Goal: Information Seeking & Learning: Learn about a topic

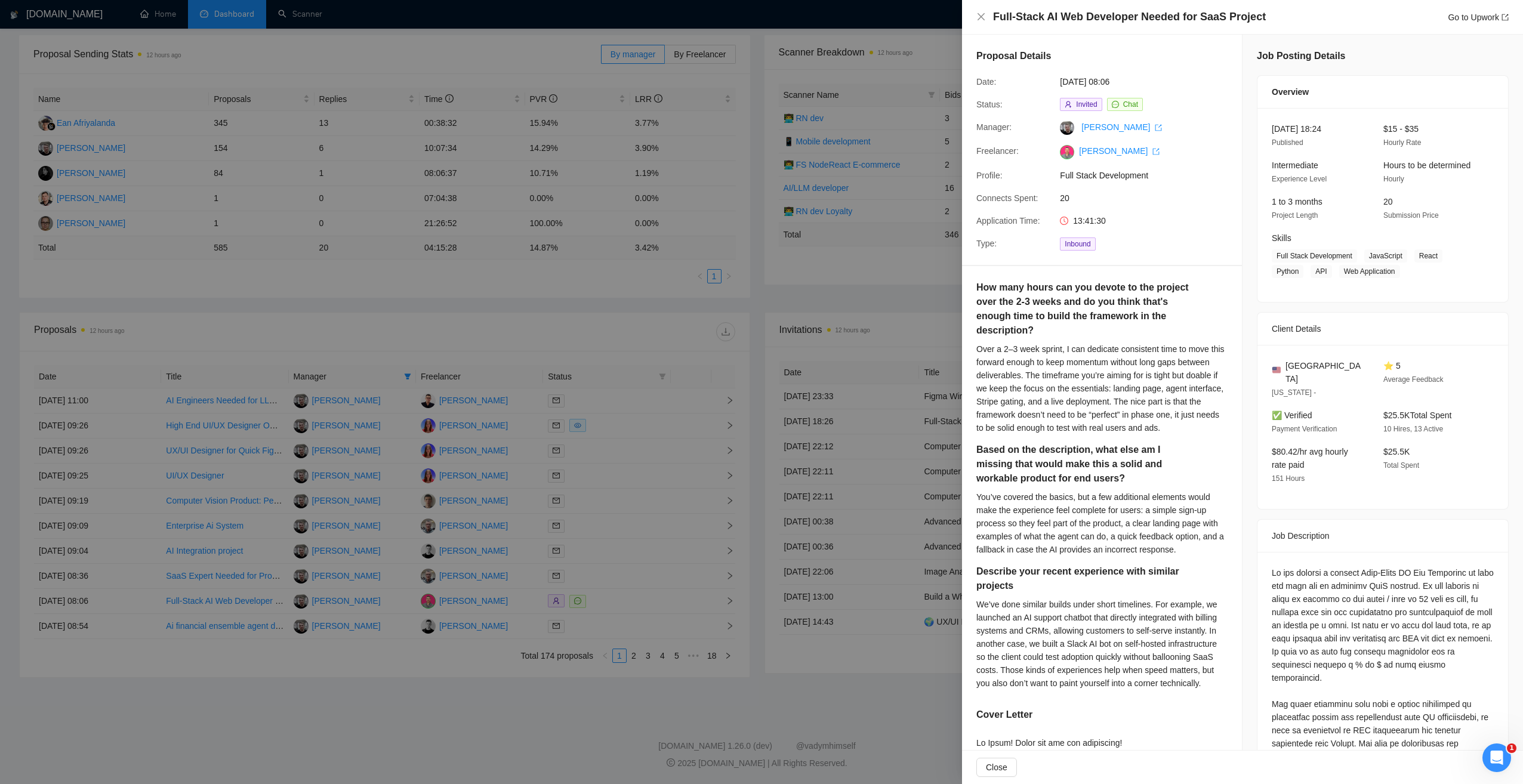
scroll to position [179, 0]
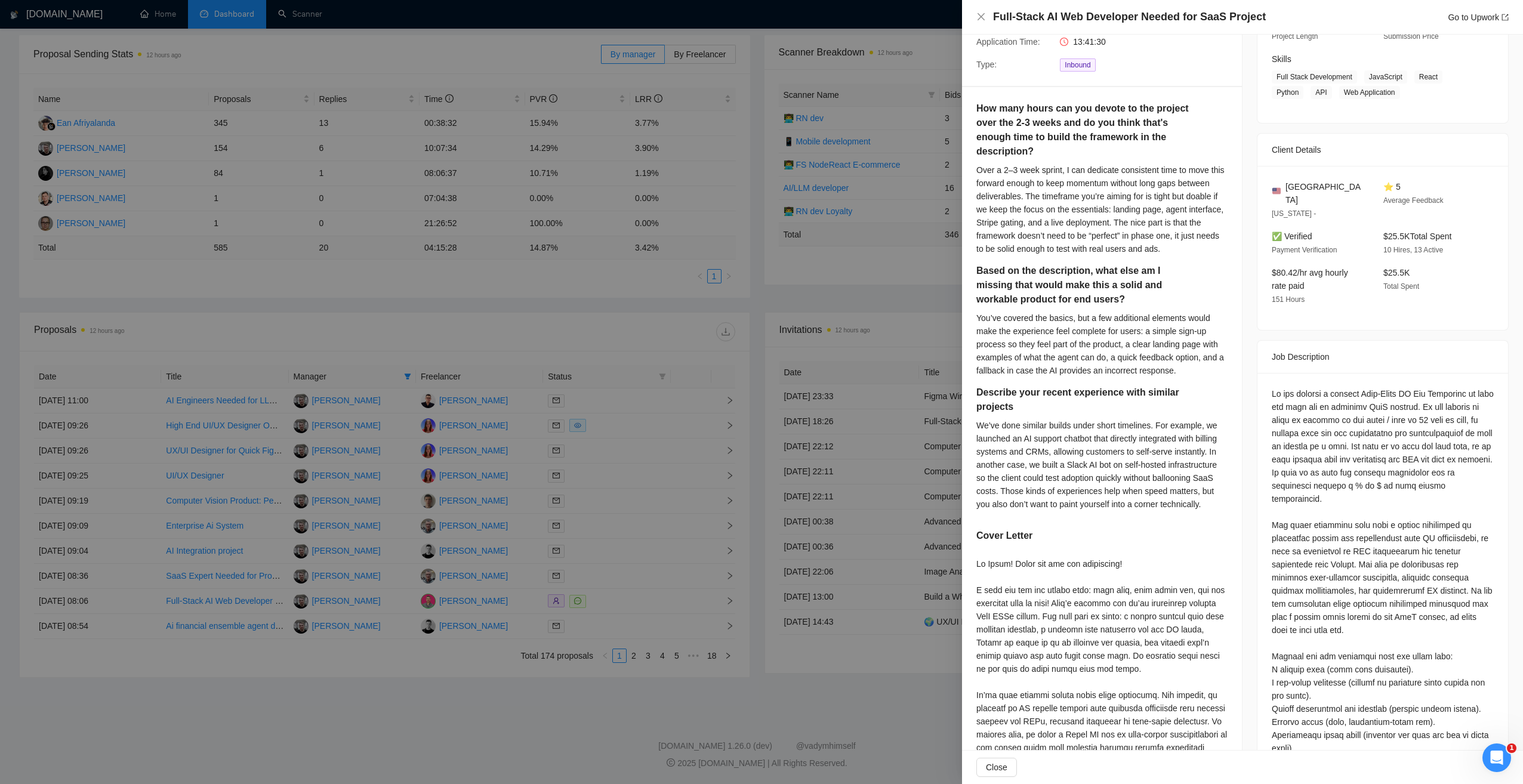
click at [590, 294] on div at bounding box center [762, 392] width 1523 height 784
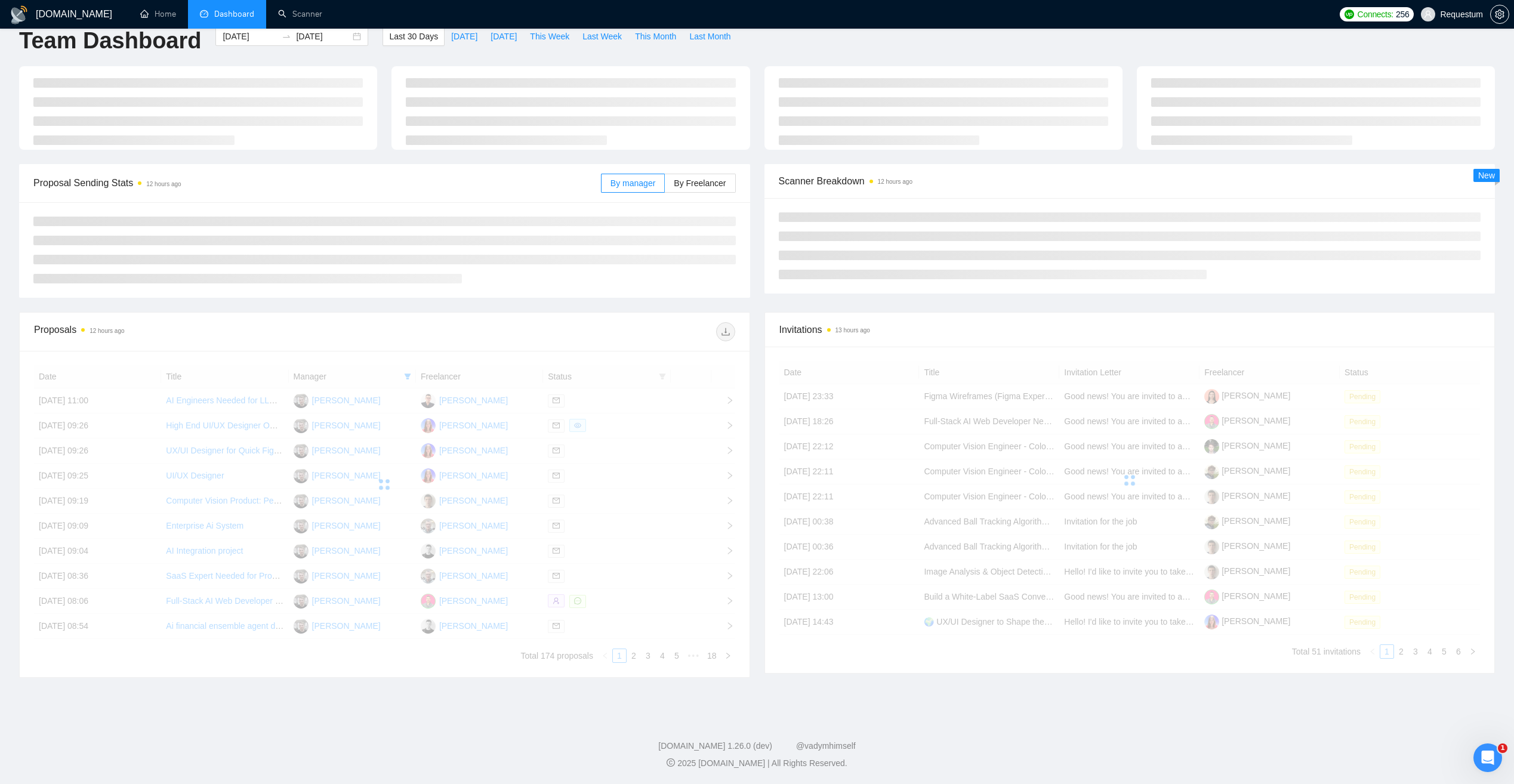
scroll to position [175, 0]
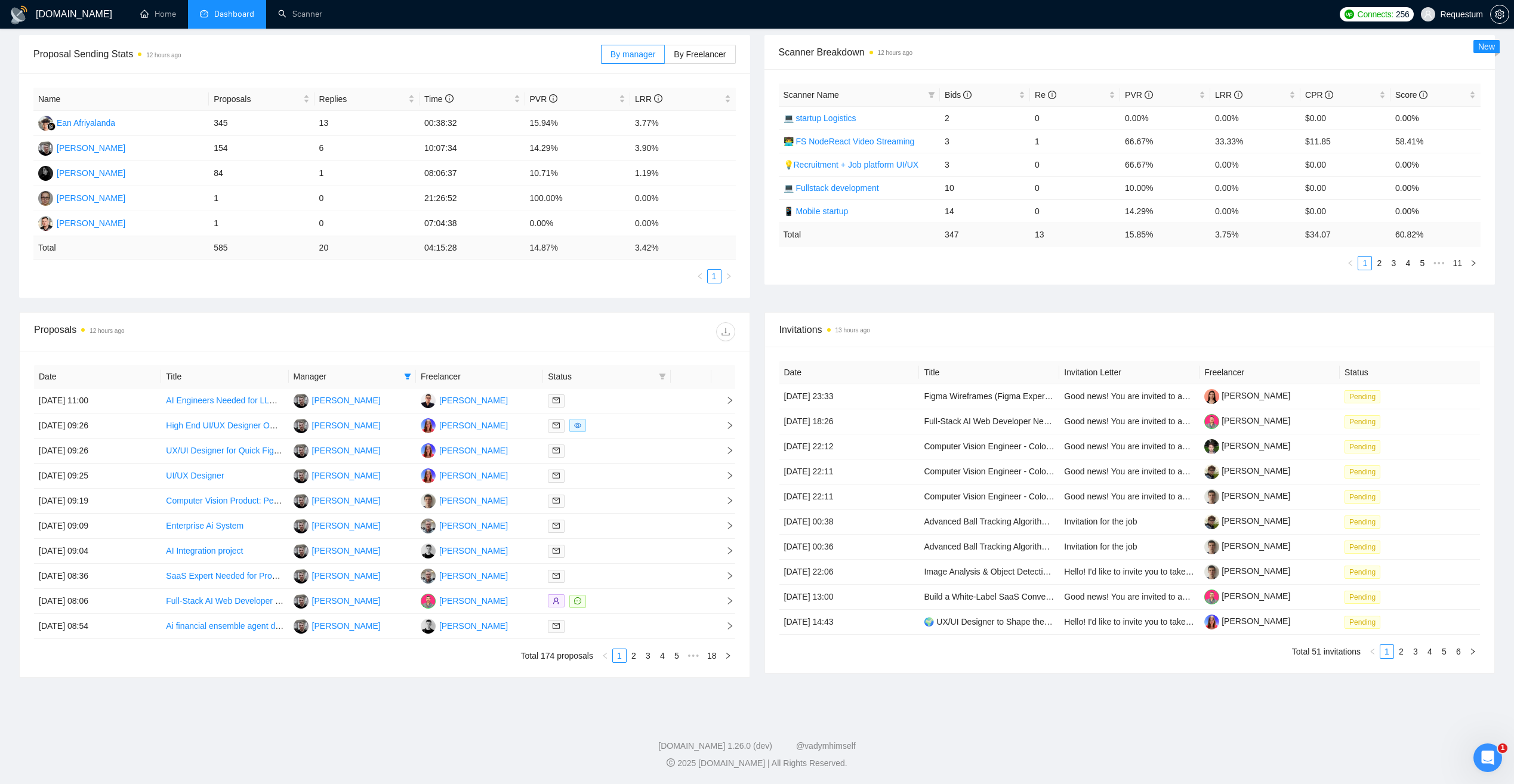
click at [366, 380] on span "Manager" at bounding box center [346, 376] width 105 height 13
click at [408, 375] on icon "filter" at bounding box center [408, 376] width 6 height 6
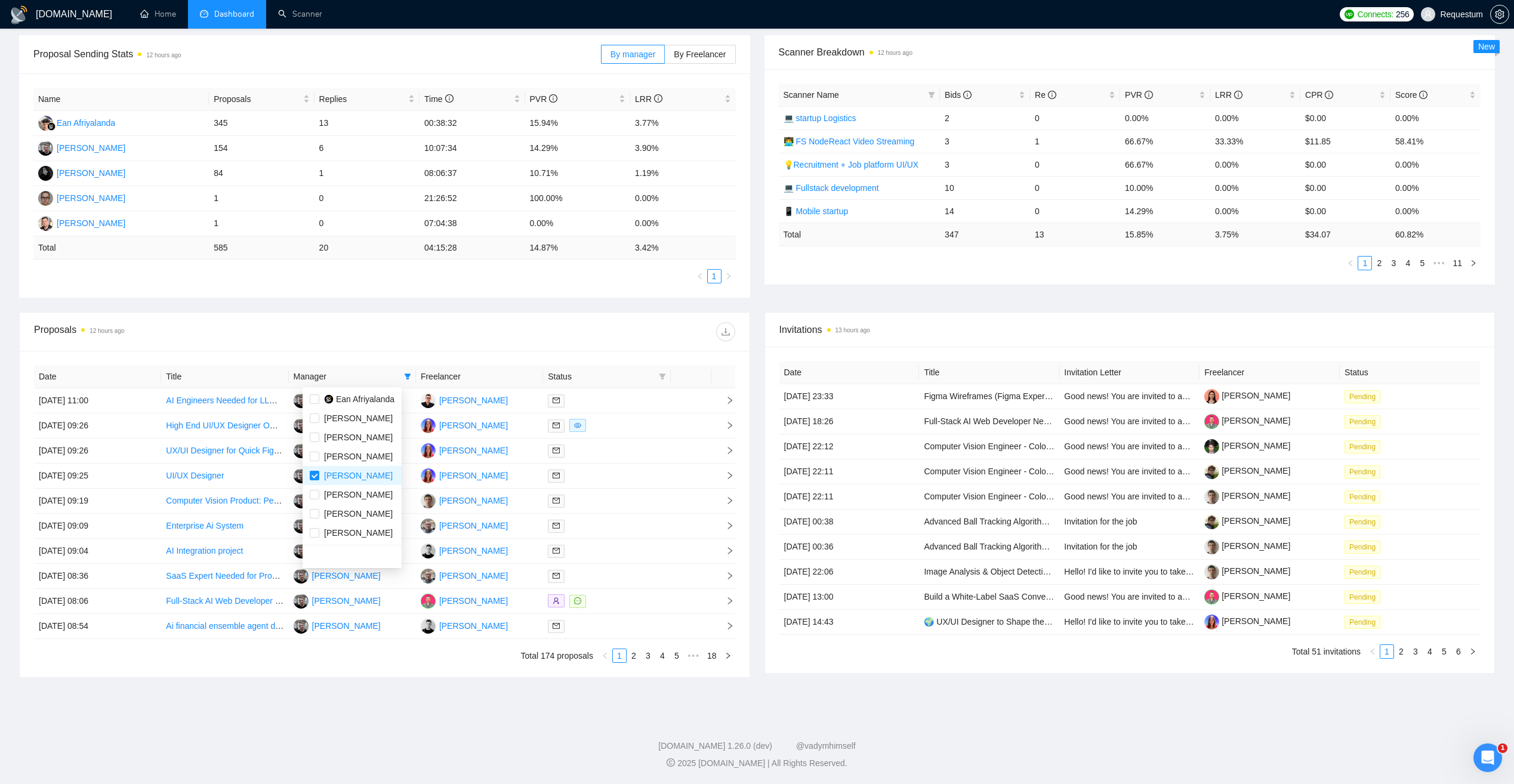
click at [380, 338] on div "Proposals 12 hours ago" at bounding box center [209, 332] width 350 height 19
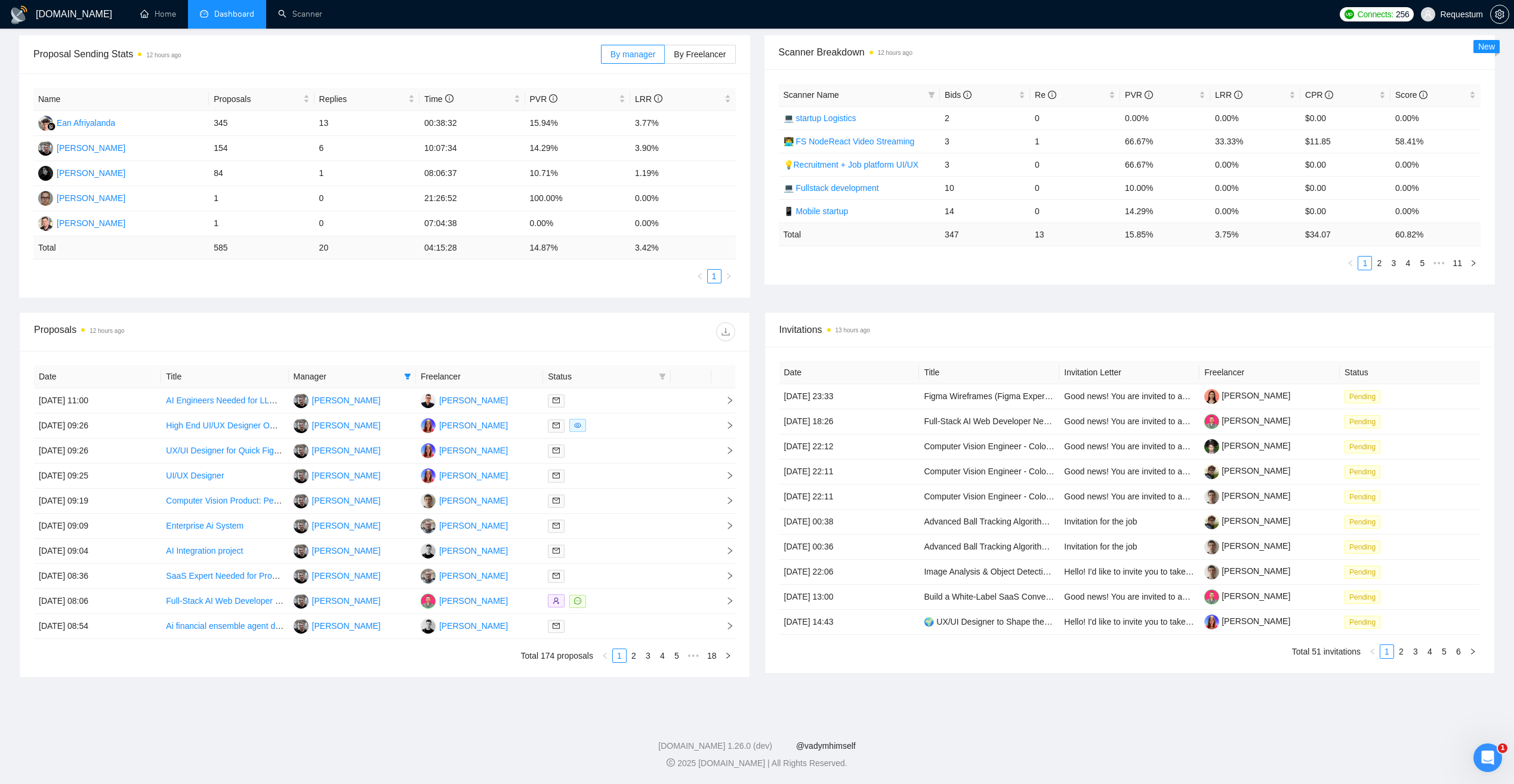
click at [833, 743] on link "@vadymhimself" at bounding box center [826, 745] width 60 height 10
click at [645, 478] on div at bounding box center [606, 476] width 117 height 14
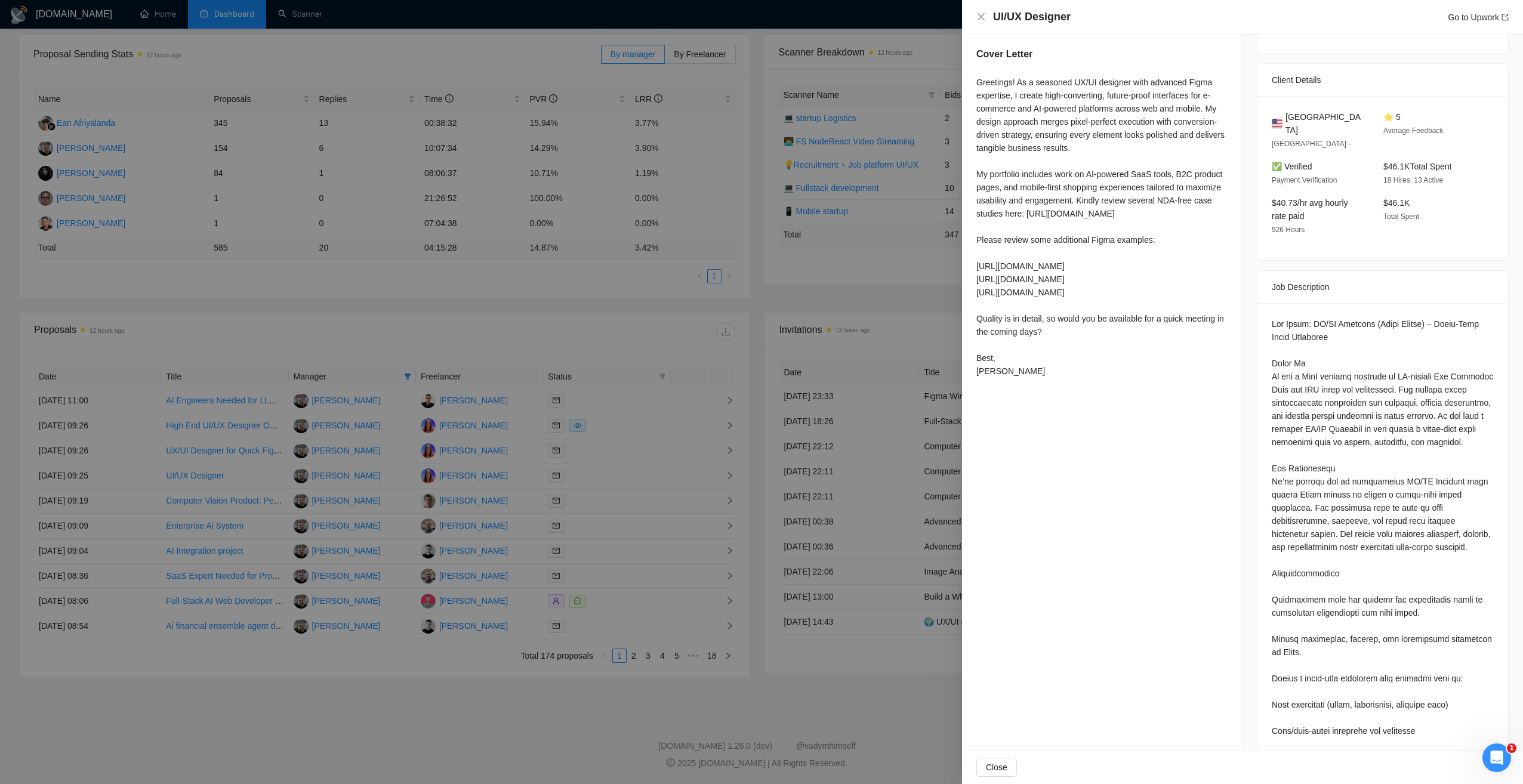
scroll to position [178, 0]
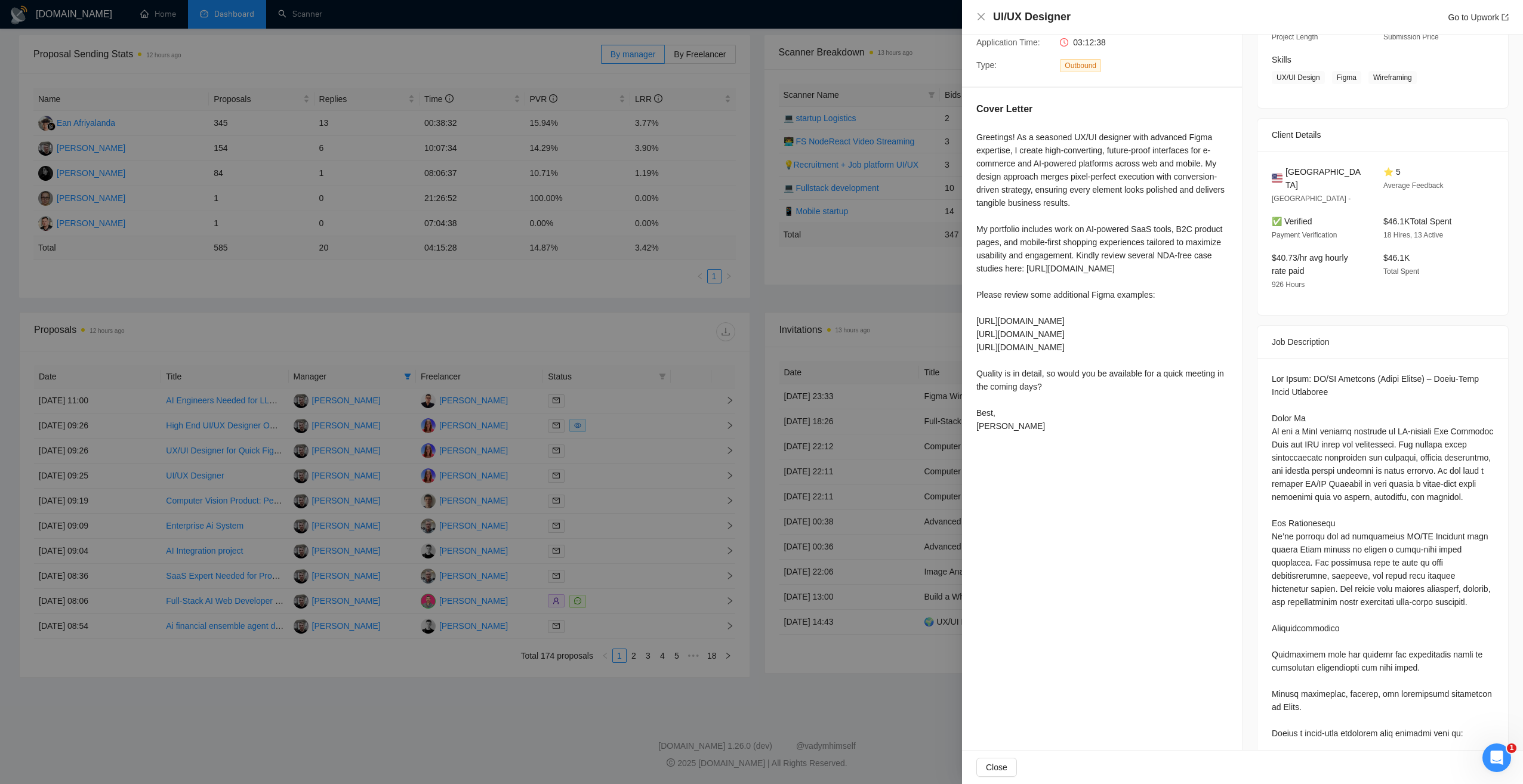
click at [991, 376] on div "Greetings! As a seasoned UX/UI designer with advanced Figma expertise, I create…" at bounding box center [1102, 282] width 251 height 302
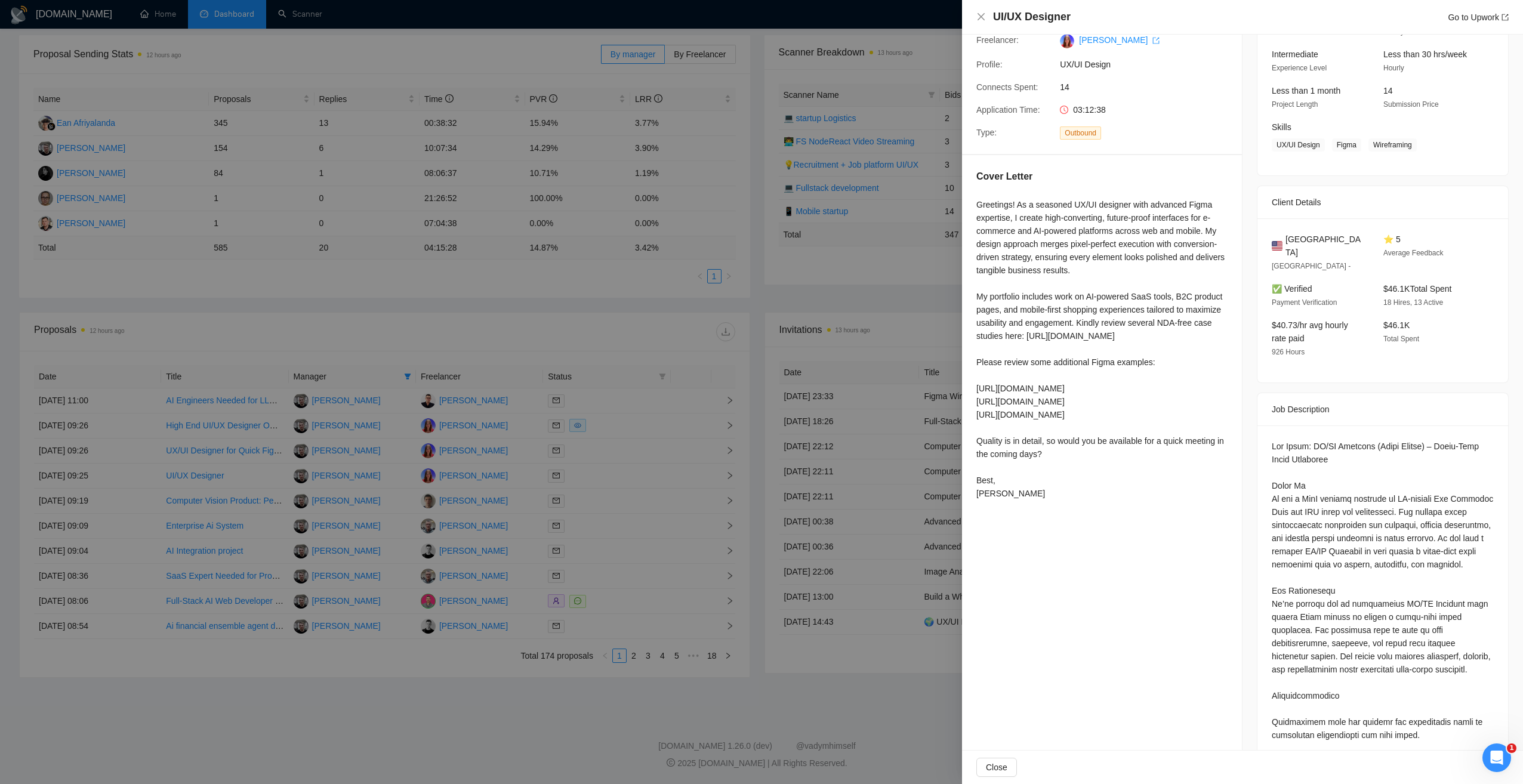
scroll to position [0, 0]
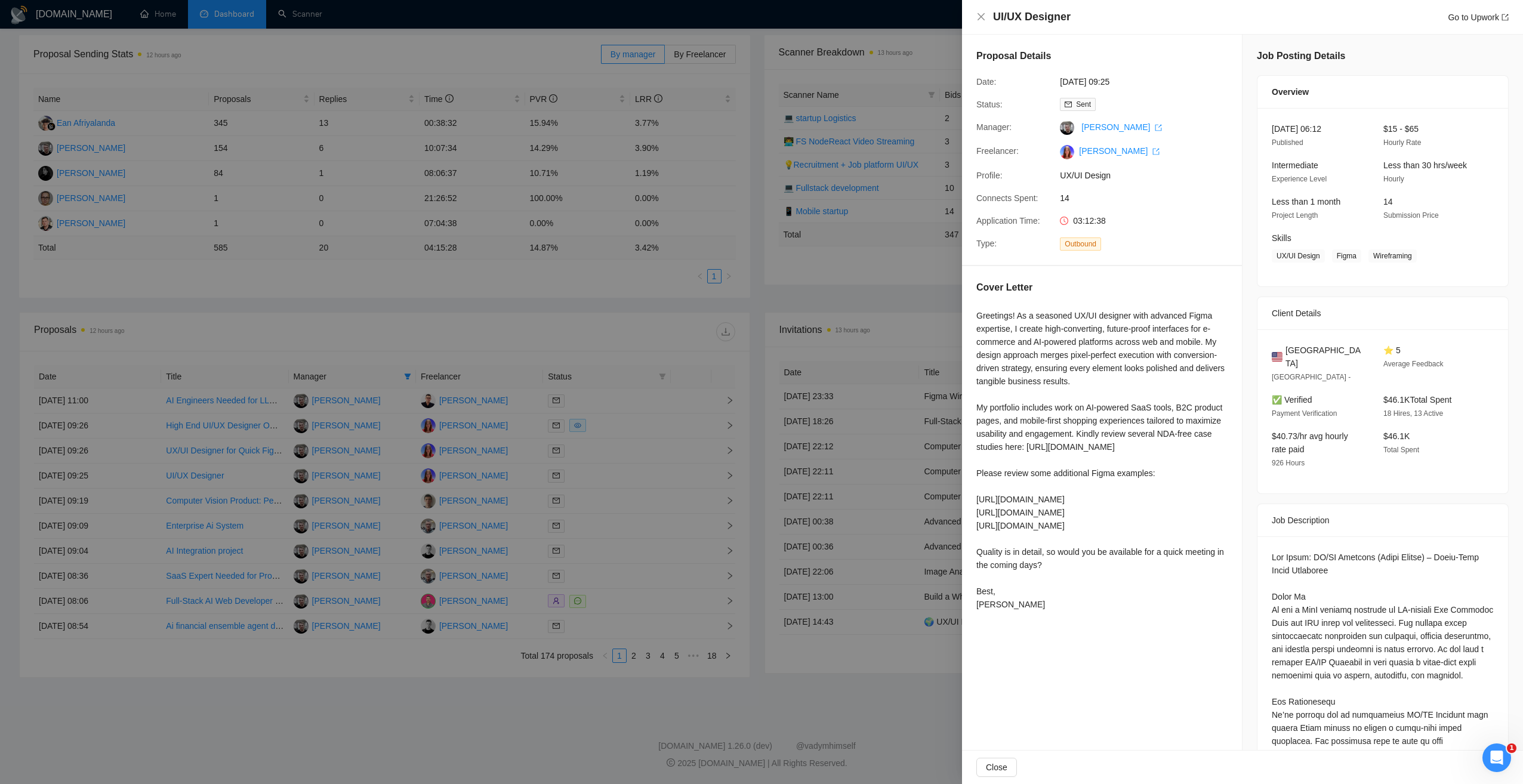
drag, startPoint x: 461, startPoint y: 712, endPoint x: 451, endPoint y: 711, distance: 10.0
click at [459, 713] on div at bounding box center [762, 392] width 1523 height 784
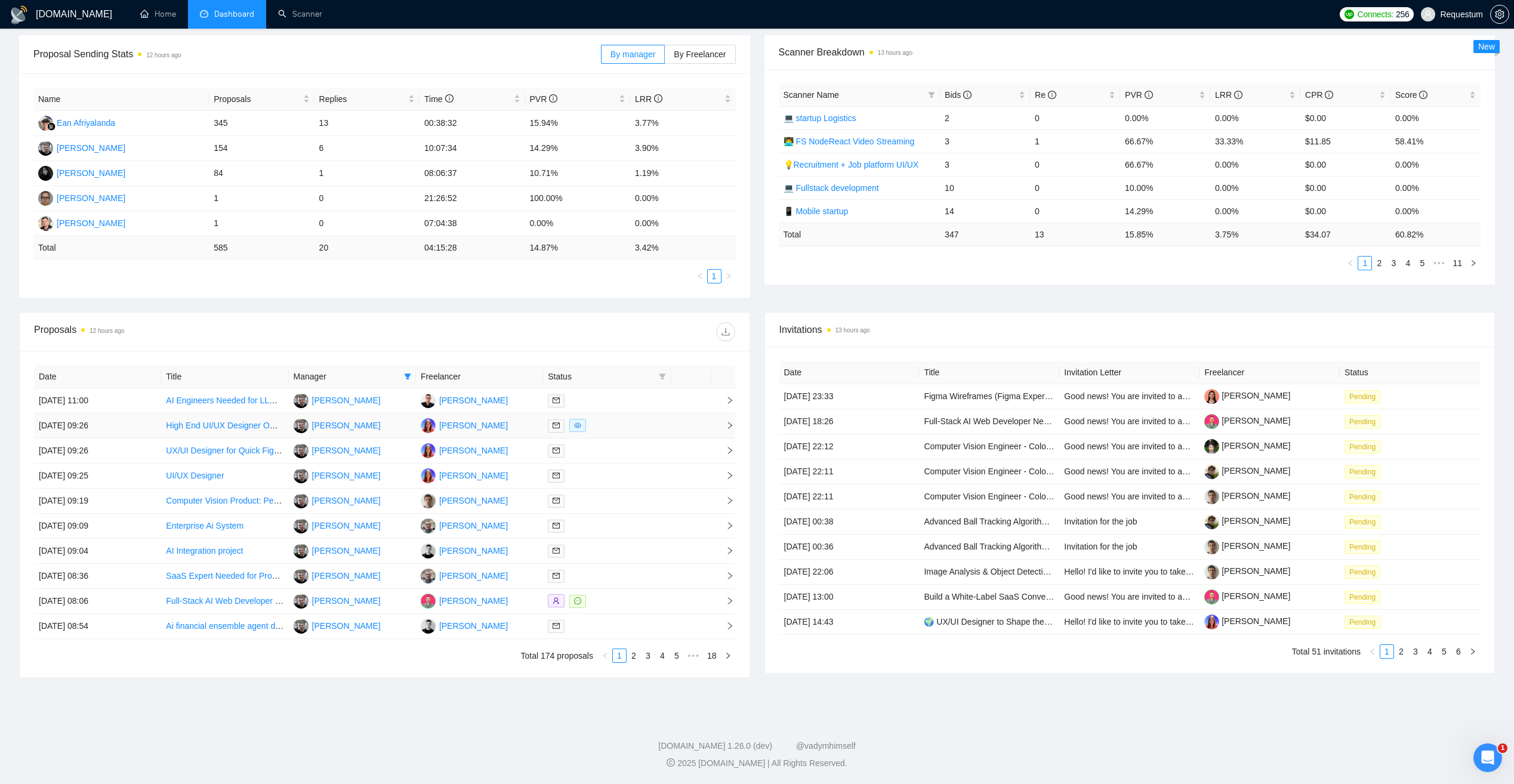
click at [239, 430] on link "High End UI/UX Designer ONLY – Concept & Prototype- Ongoing" at bounding box center [287, 425] width 242 height 10
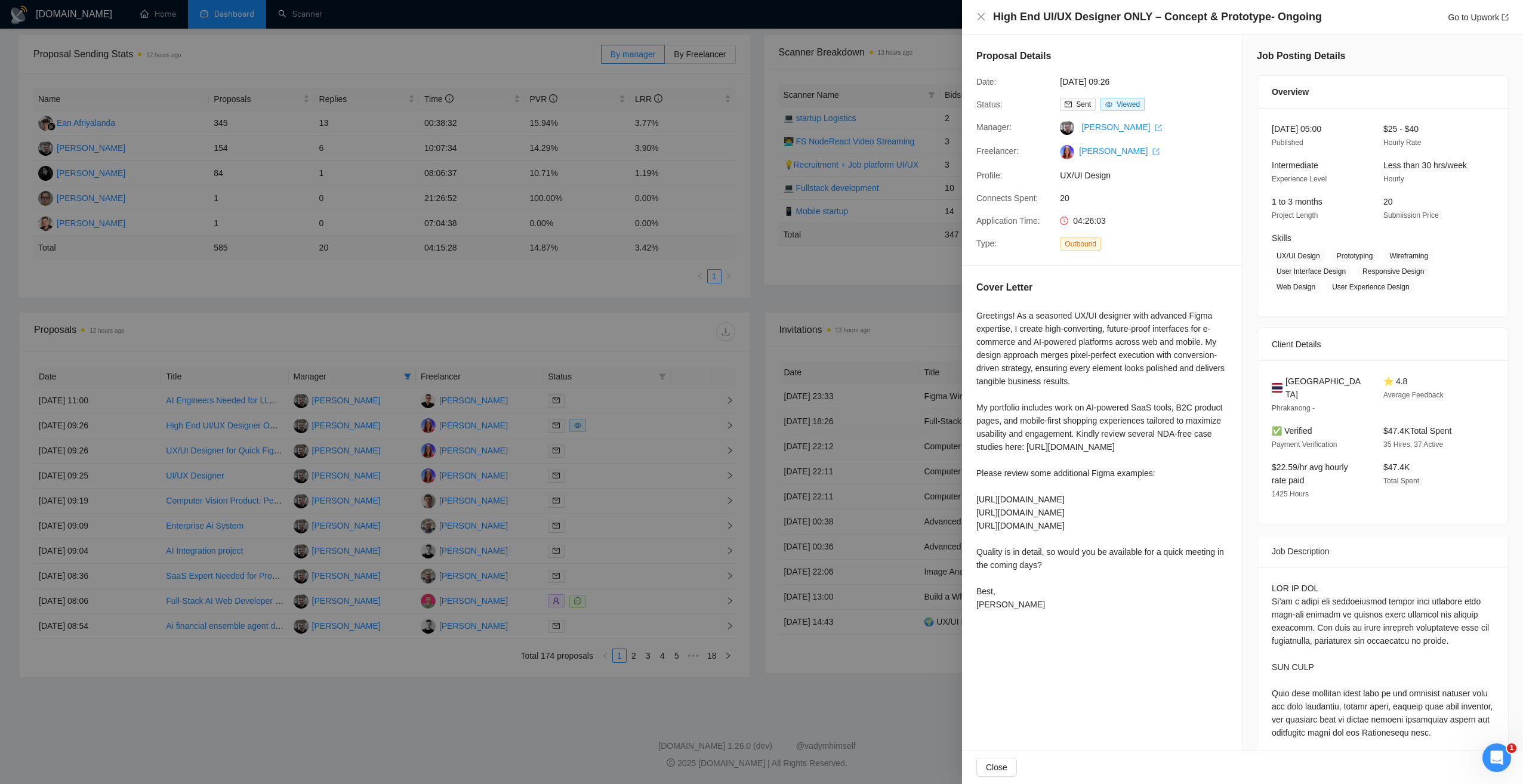
click at [666, 435] on div at bounding box center [762, 392] width 1523 height 784
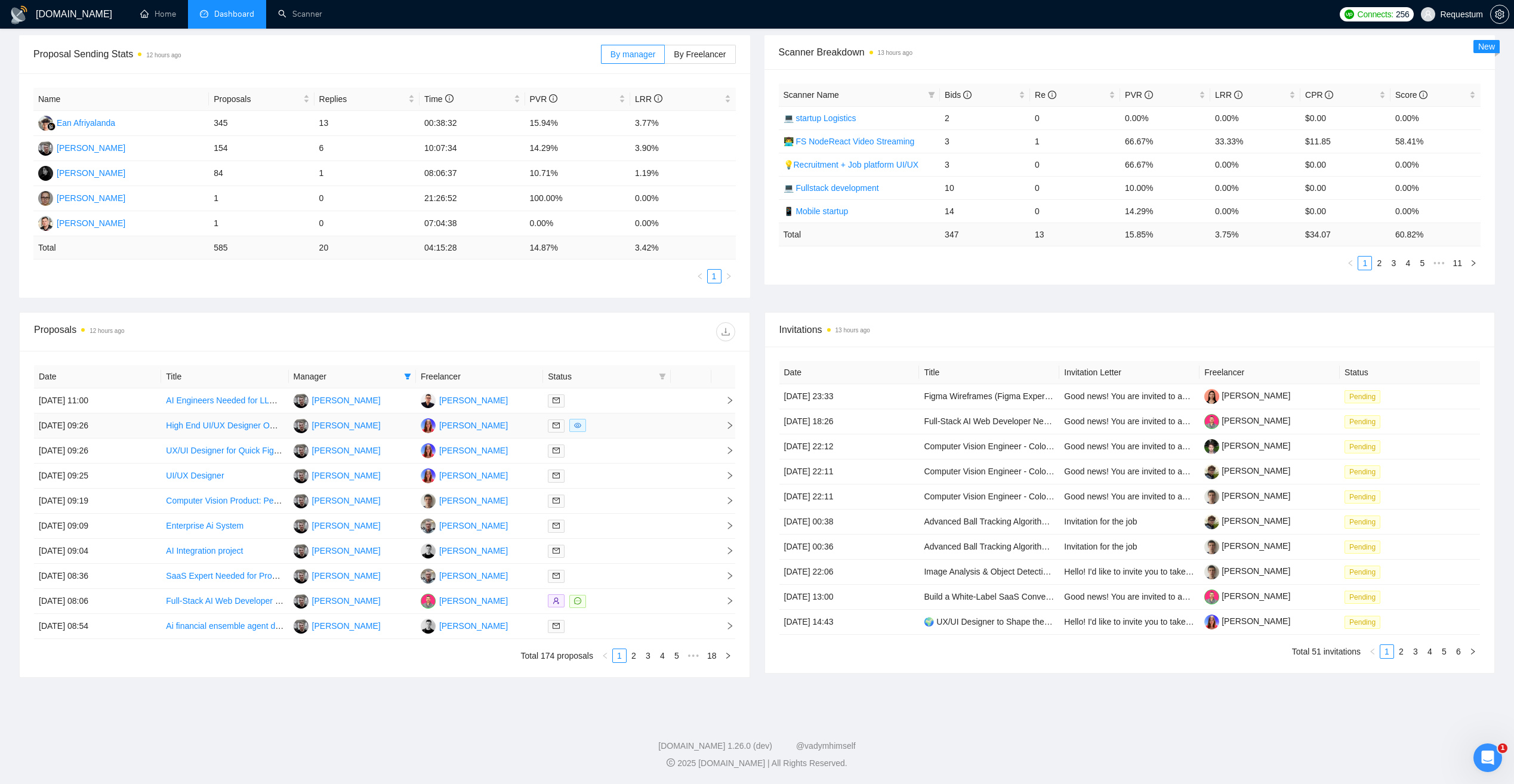
click at [655, 434] on td at bounding box center [607, 426] width 127 height 25
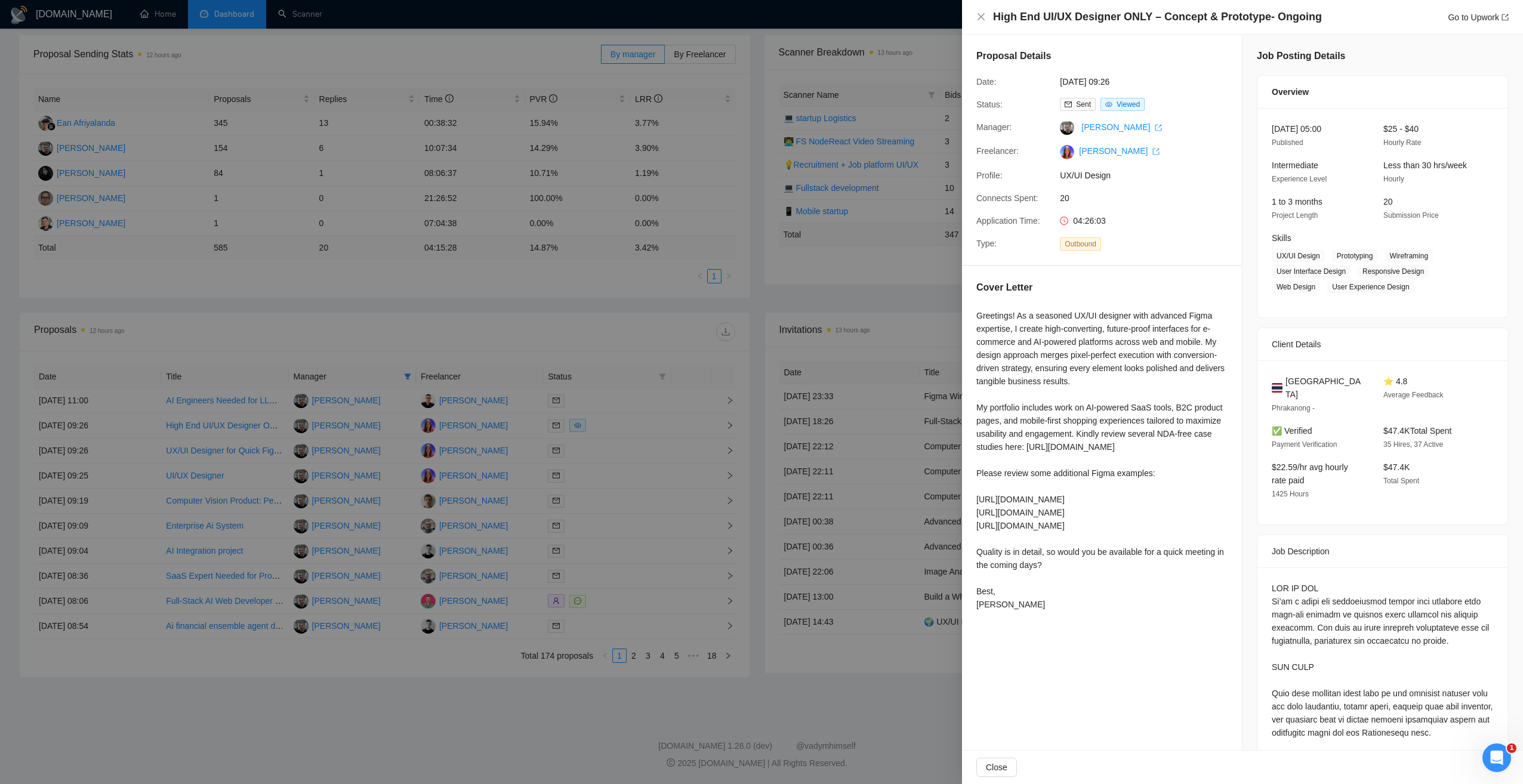
click at [656, 442] on div at bounding box center [762, 392] width 1523 height 784
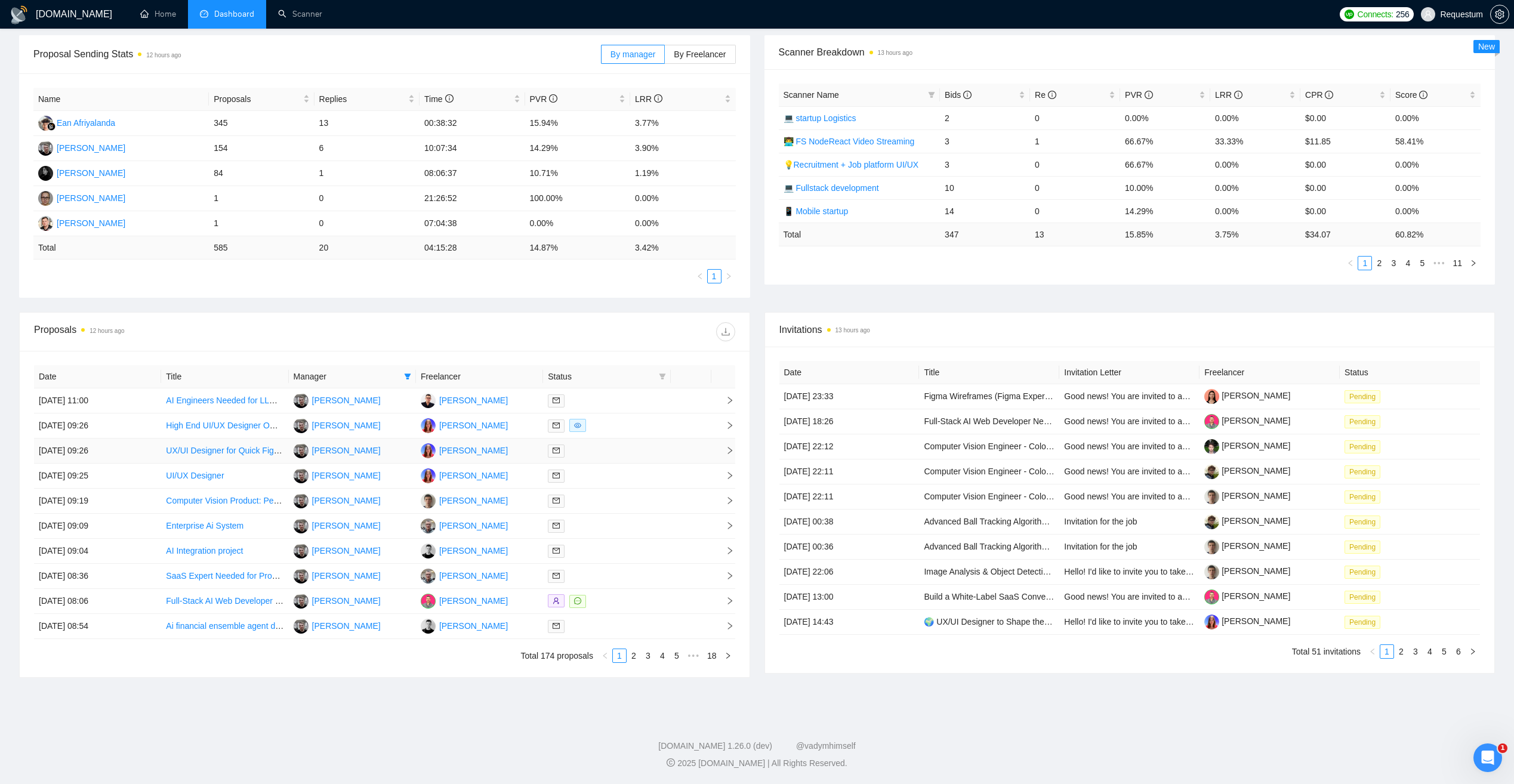
click at [652, 446] on div at bounding box center [606, 451] width 117 height 14
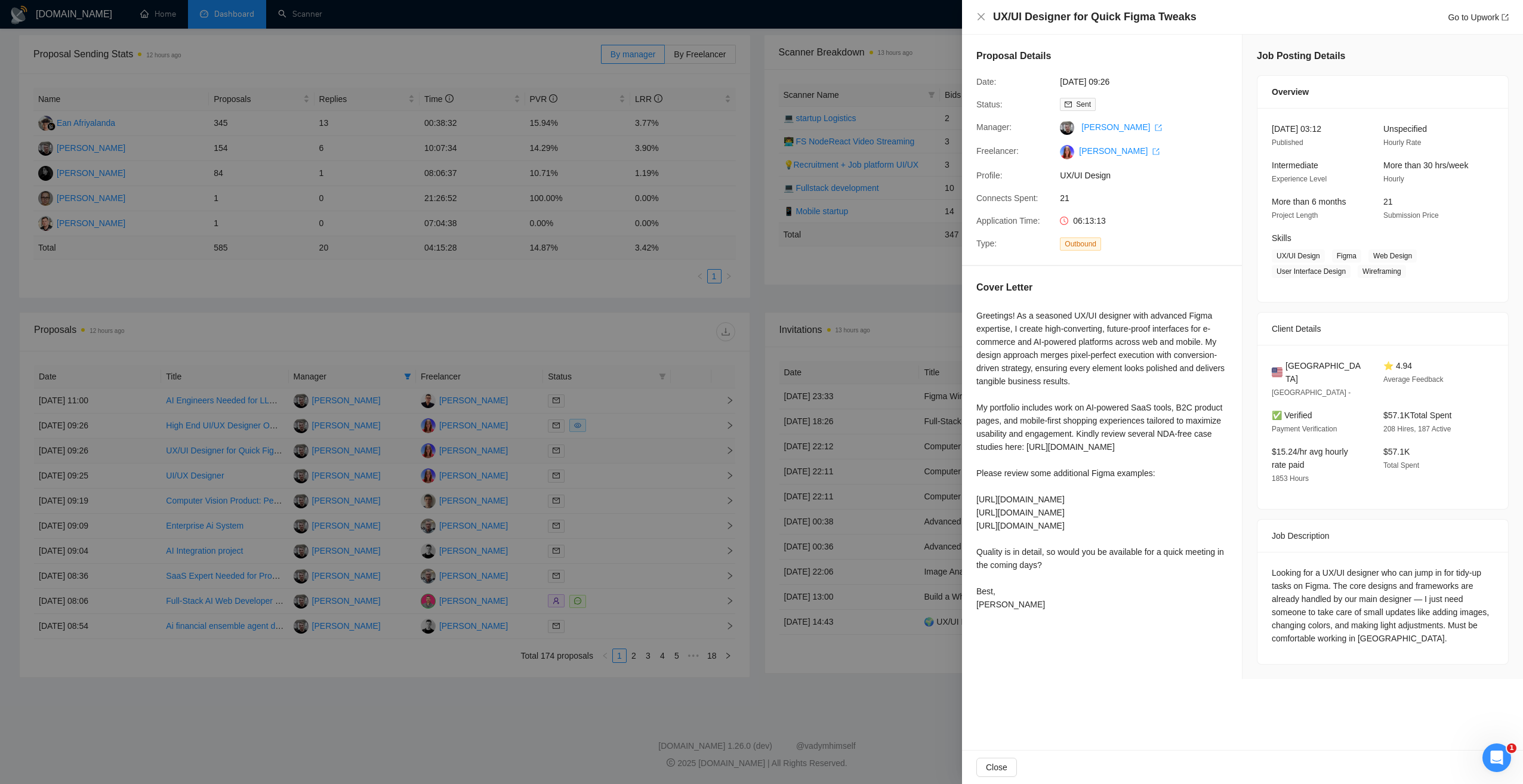
click at [652, 446] on div at bounding box center [762, 392] width 1523 height 784
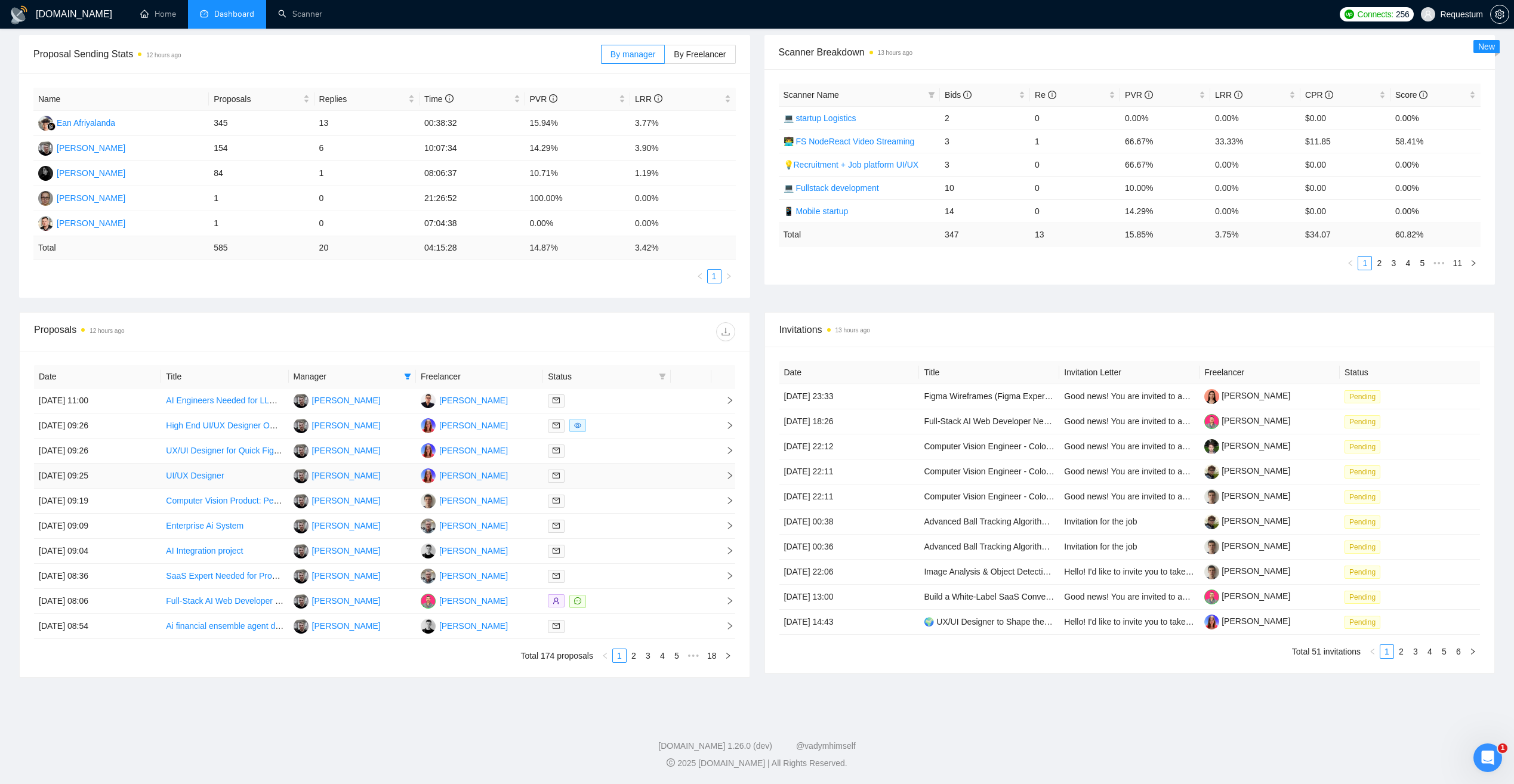
click at [647, 474] on div at bounding box center [606, 476] width 117 height 14
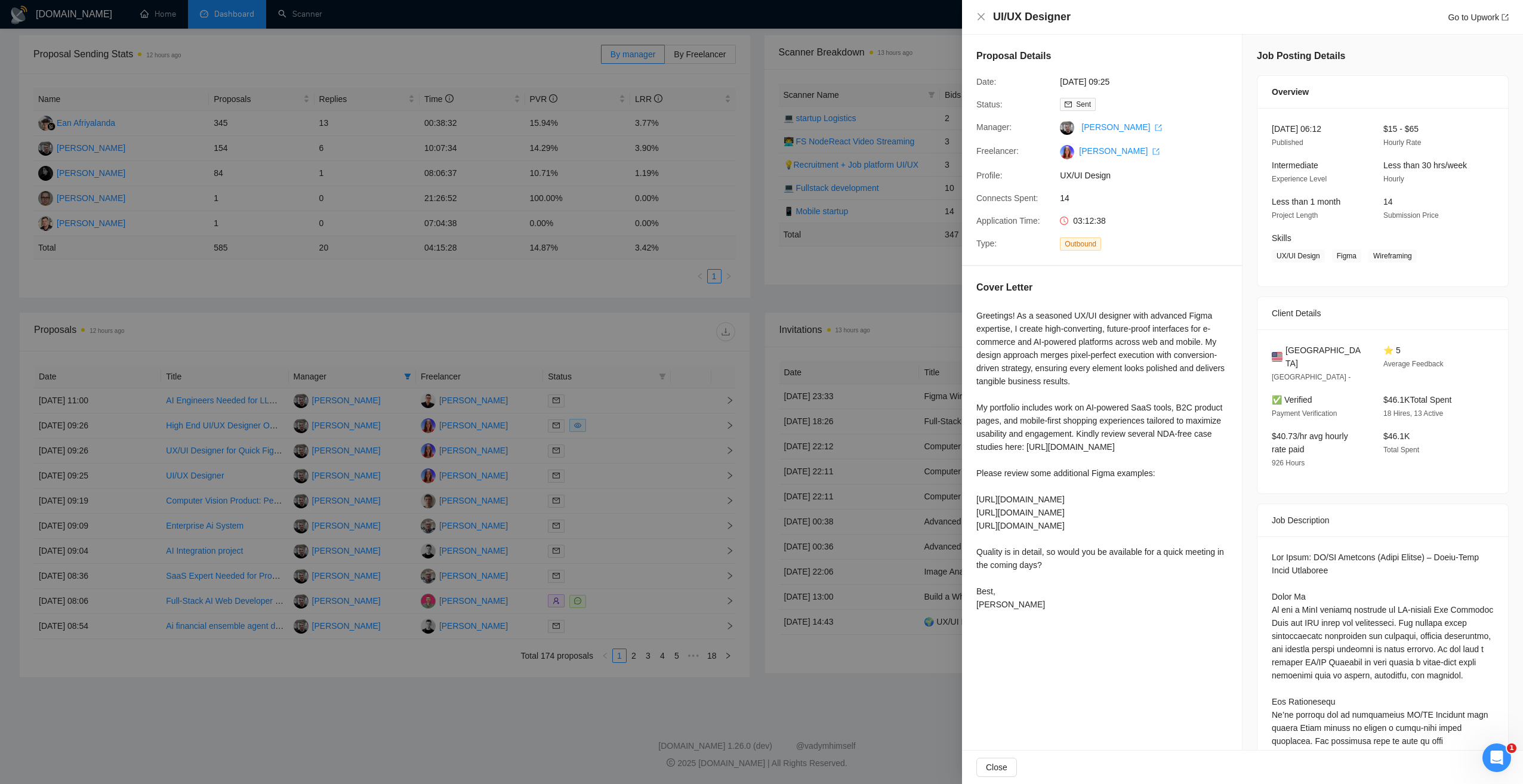
click at [642, 476] on div at bounding box center [762, 392] width 1523 height 784
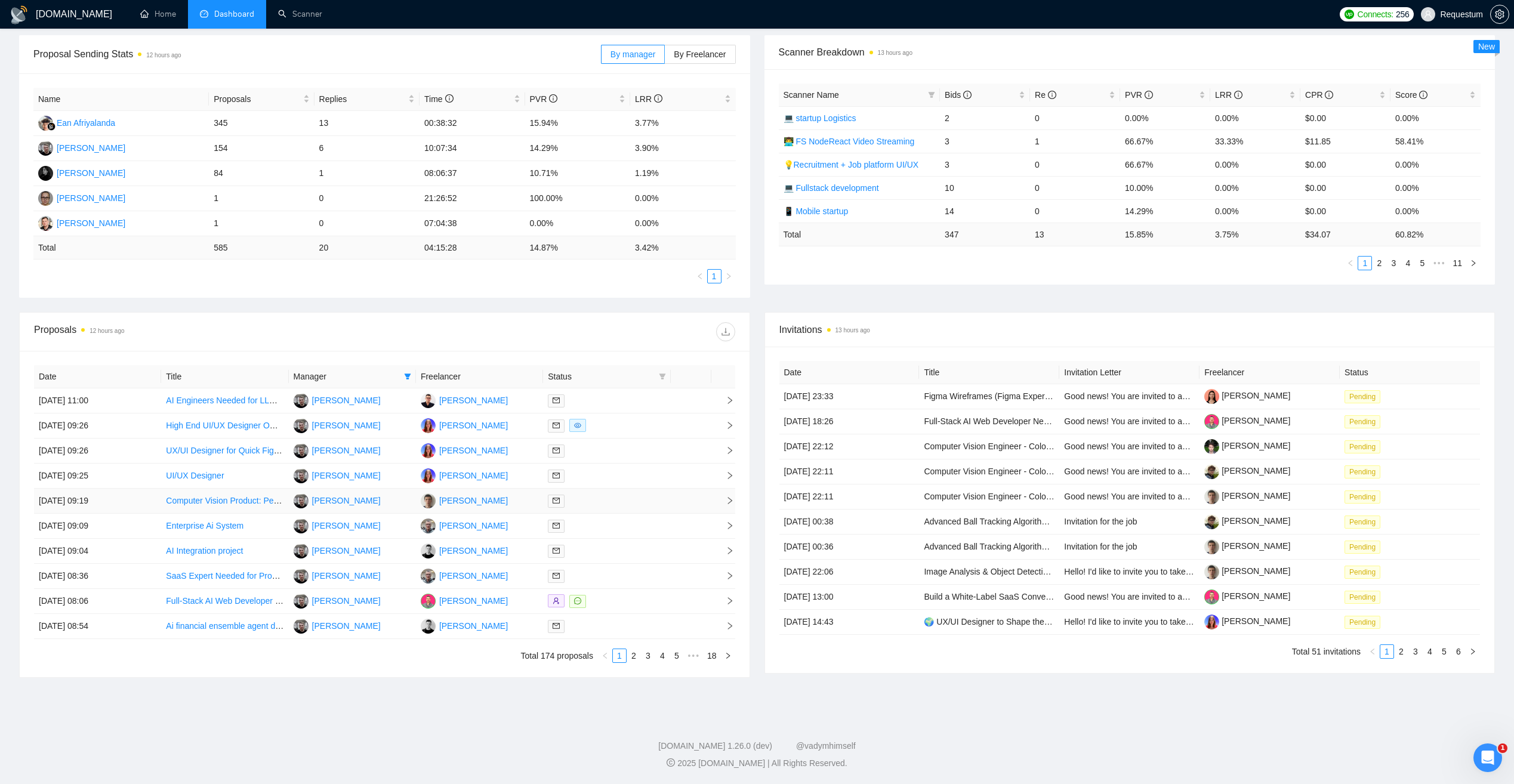
click at [649, 498] on div at bounding box center [606, 501] width 117 height 14
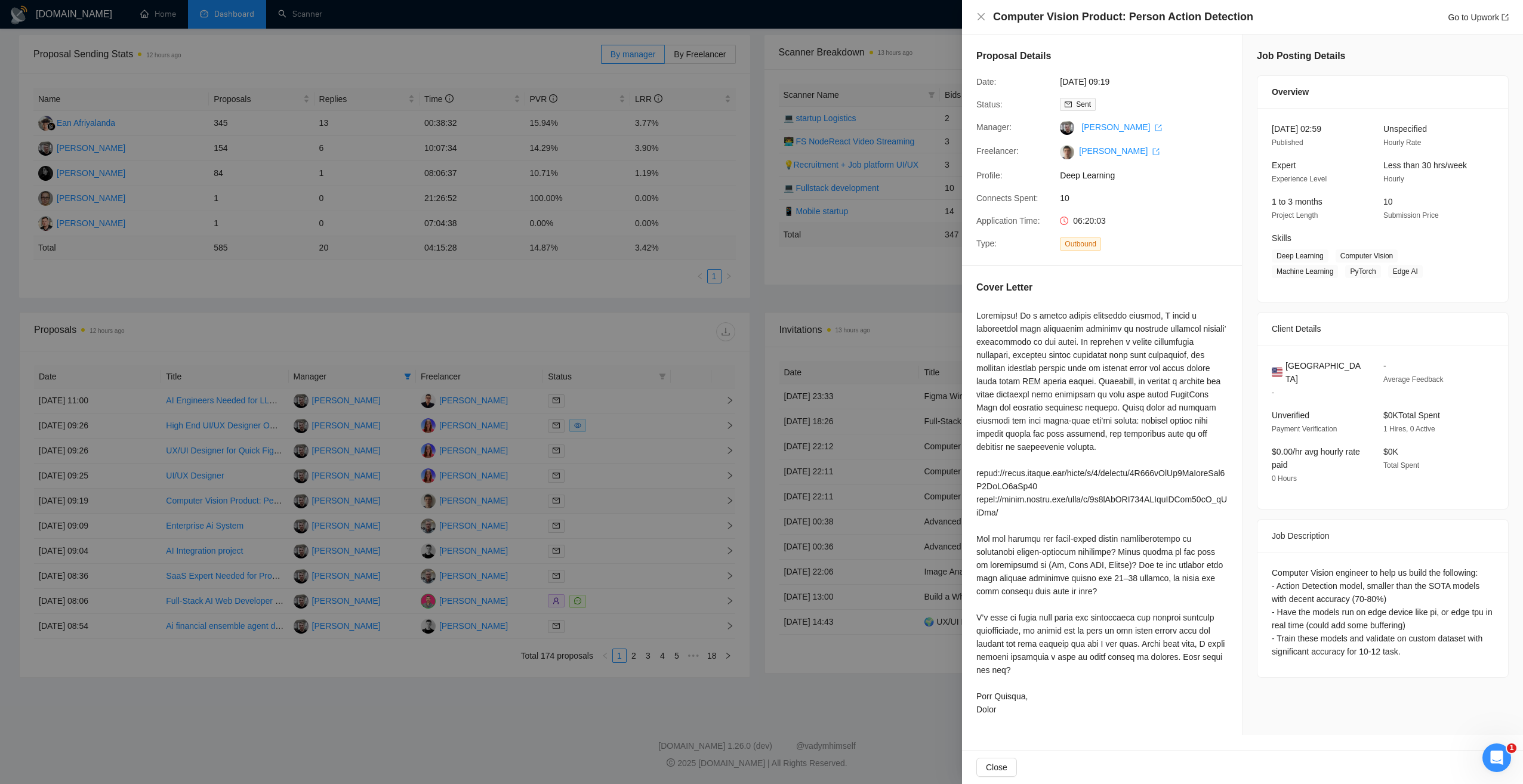
click at [649, 498] on div at bounding box center [762, 392] width 1523 height 784
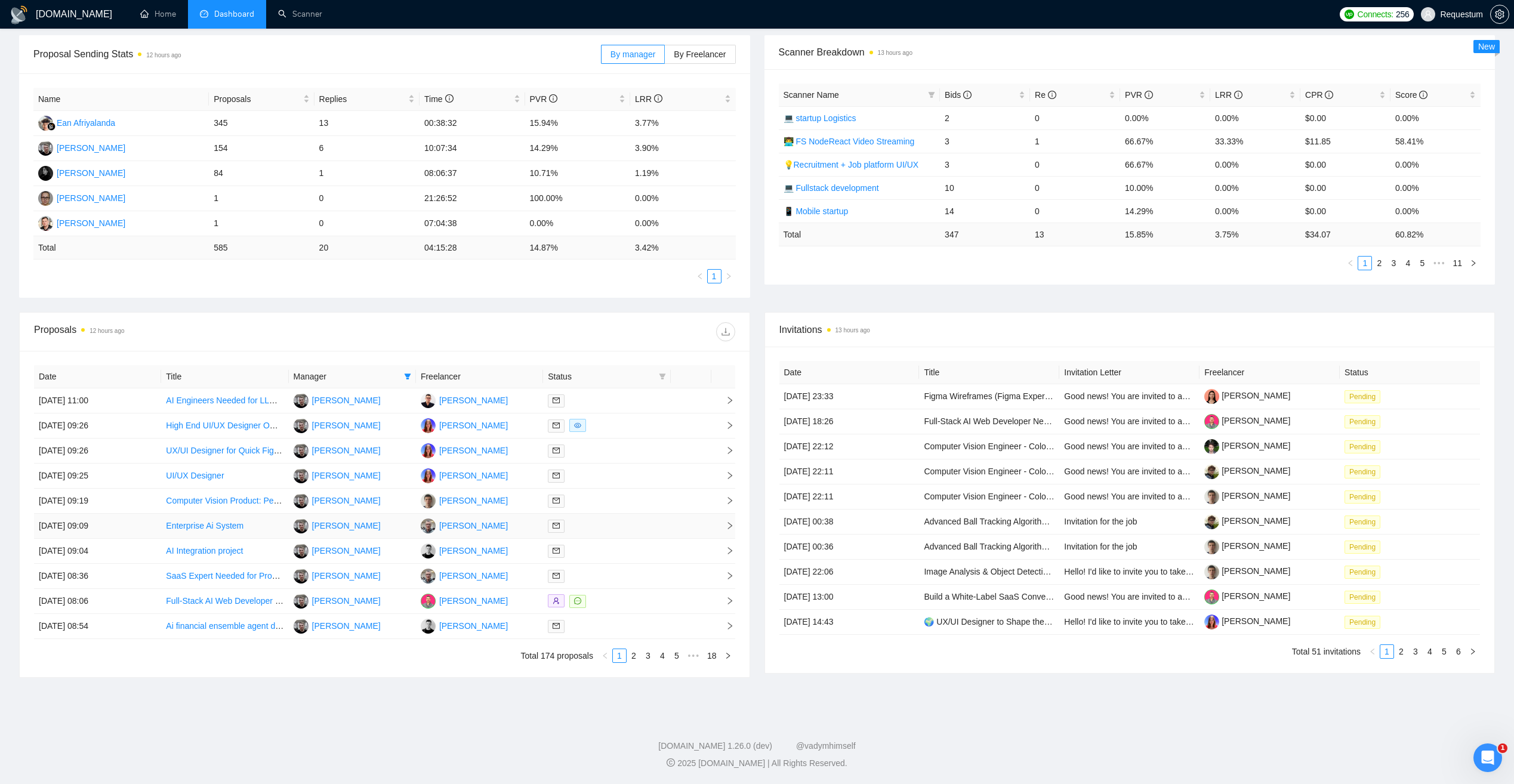
click at [640, 533] on td at bounding box center [607, 526] width 127 height 25
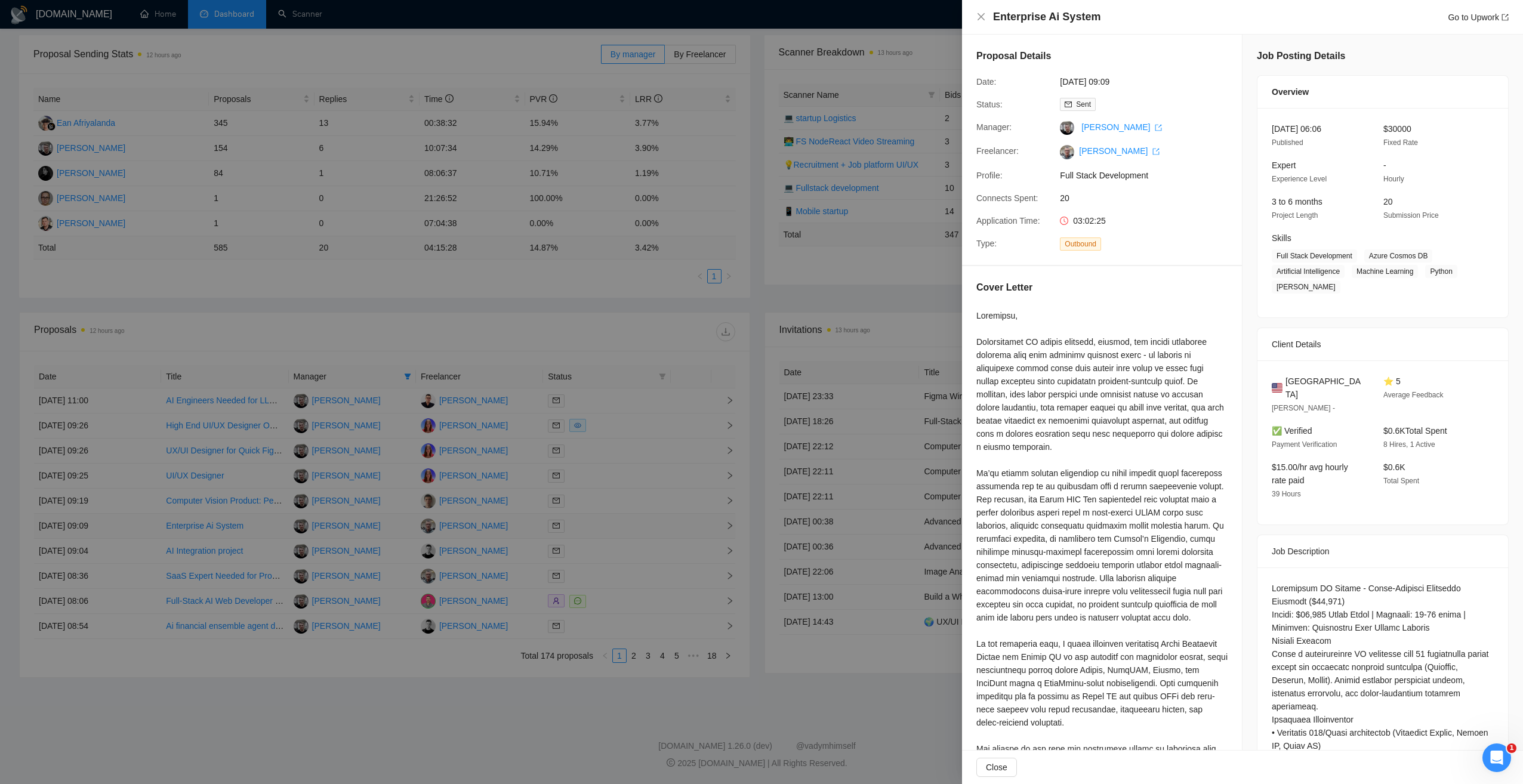
click at [640, 533] on div at bounding box center [762, 392] width 1523 height 784
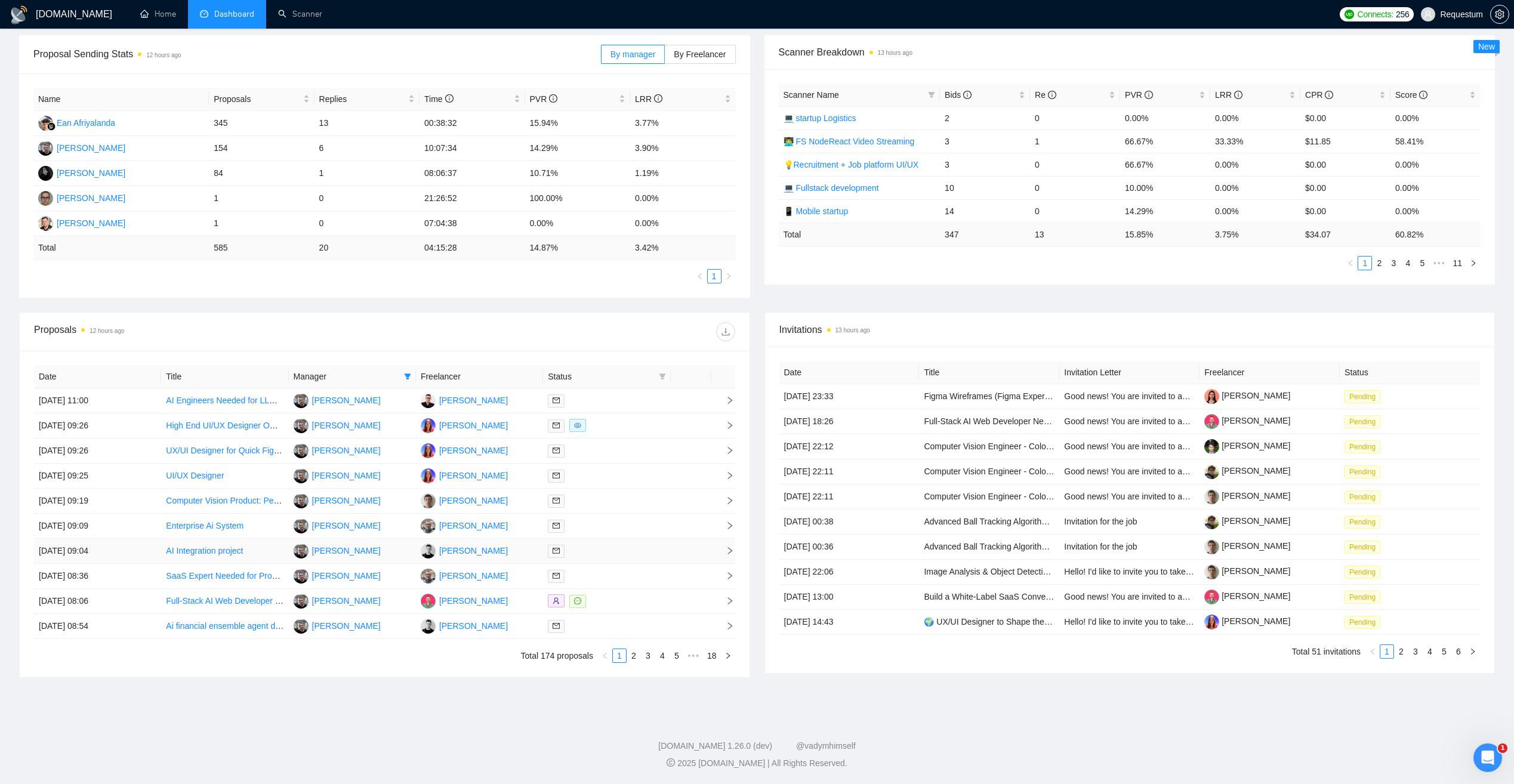
click at [636, 548] on div at bounding box center [606, 551] width 117 height 14
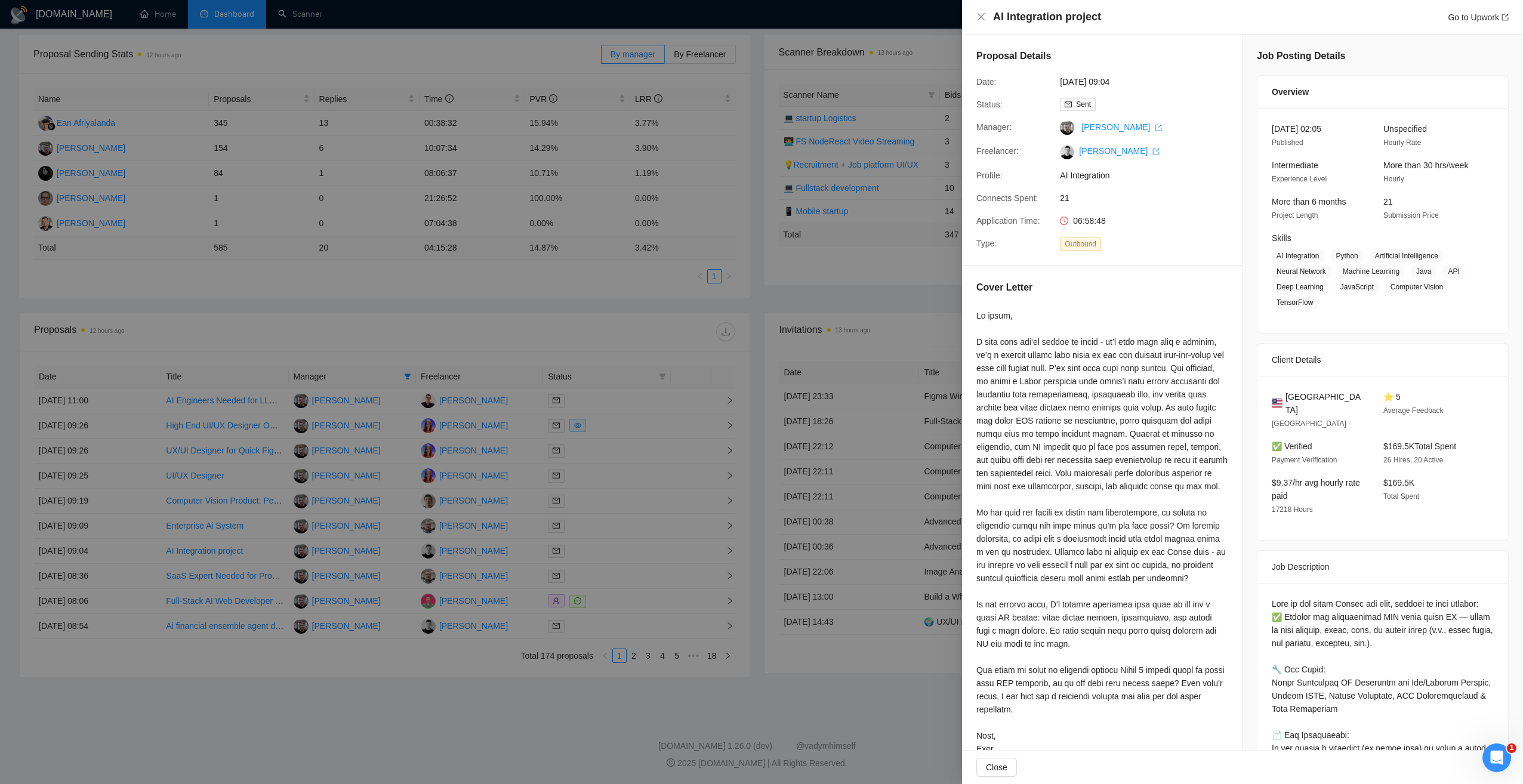
click at [636, 548] on div at bounding box center [762, 392] width 1523 height 784
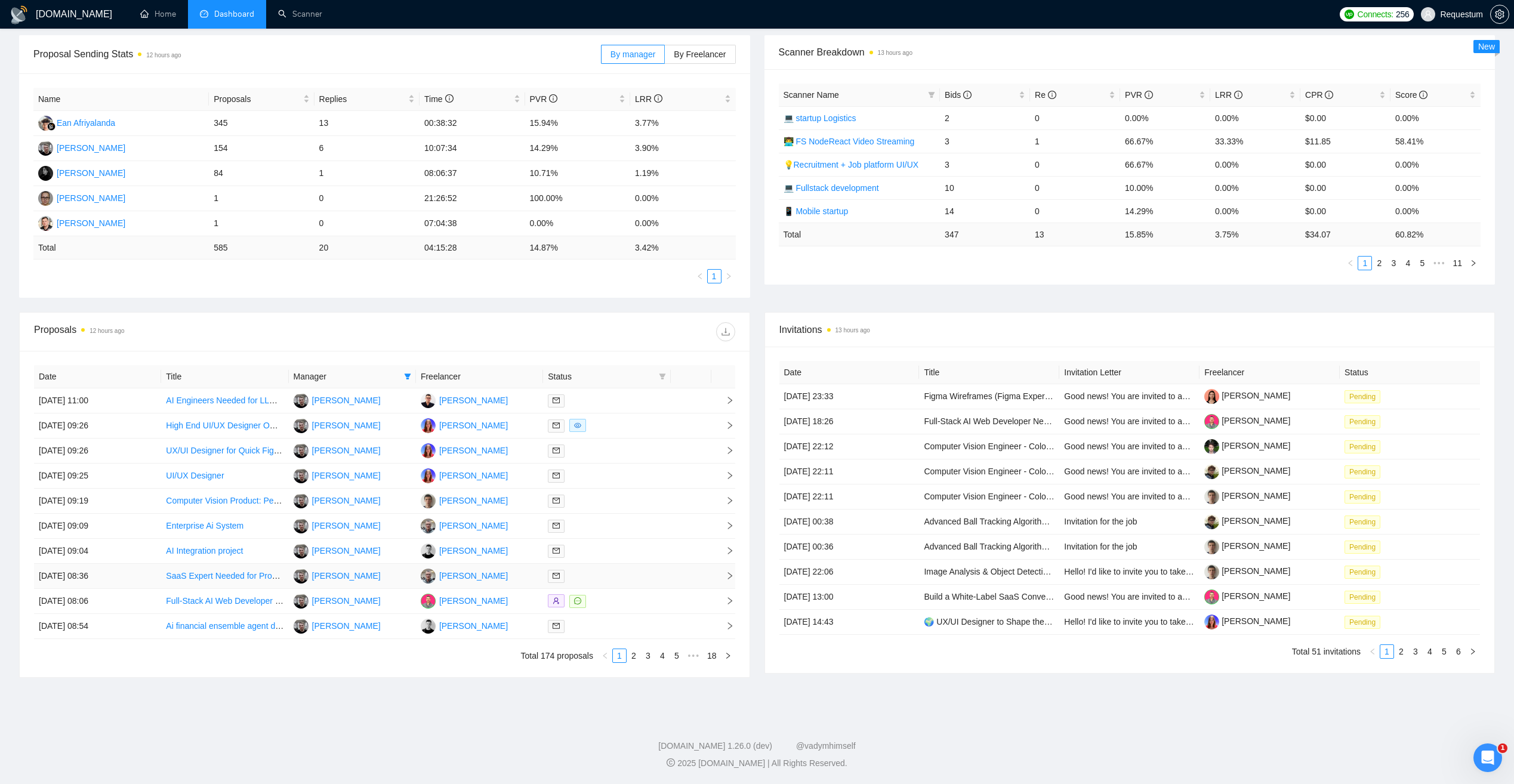
click at [635, 578] on div at bounding box center [606, 576] width 117 height 14
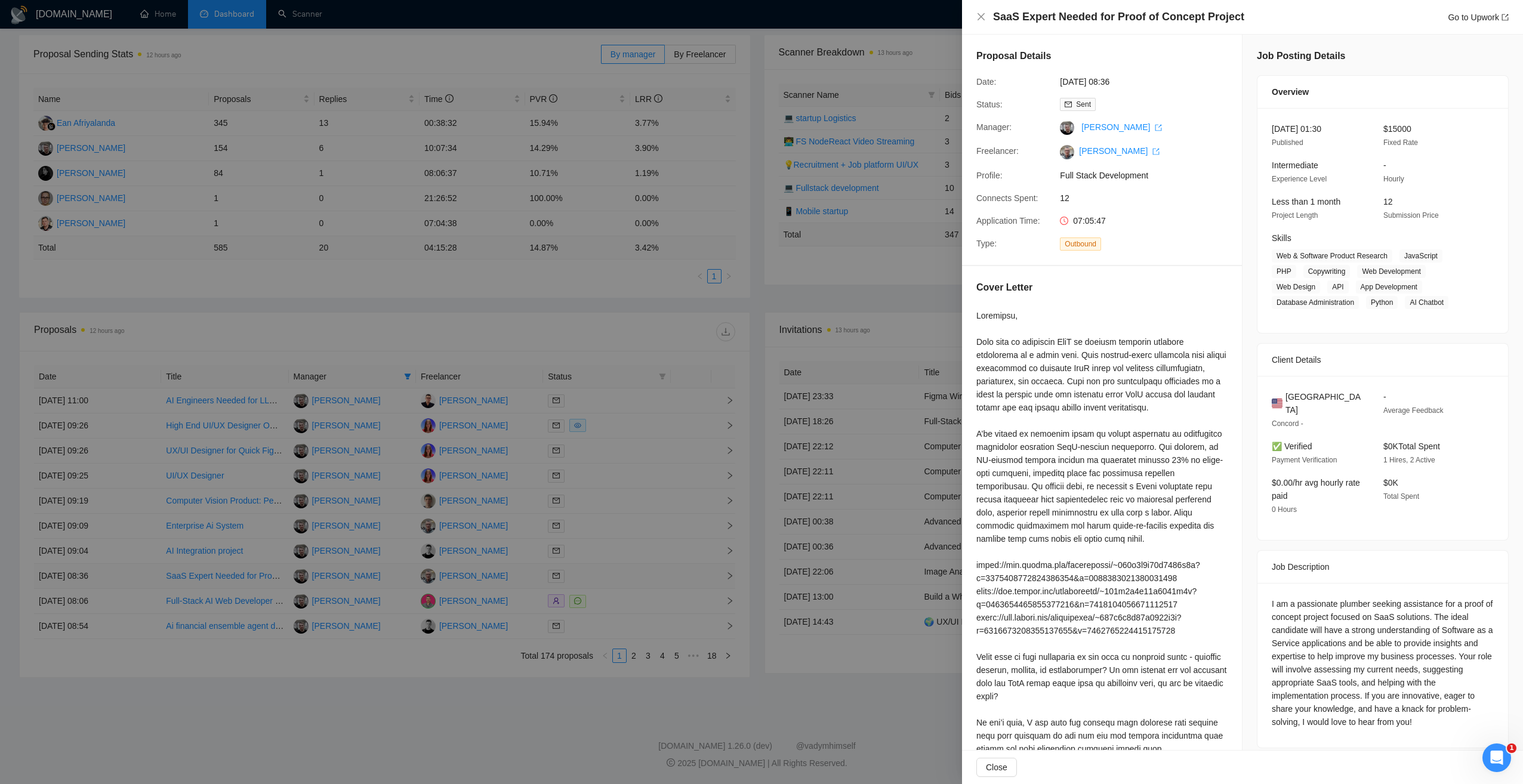
click at [635, 578] on div at bounding box center [762, 392] width 1523 height 784
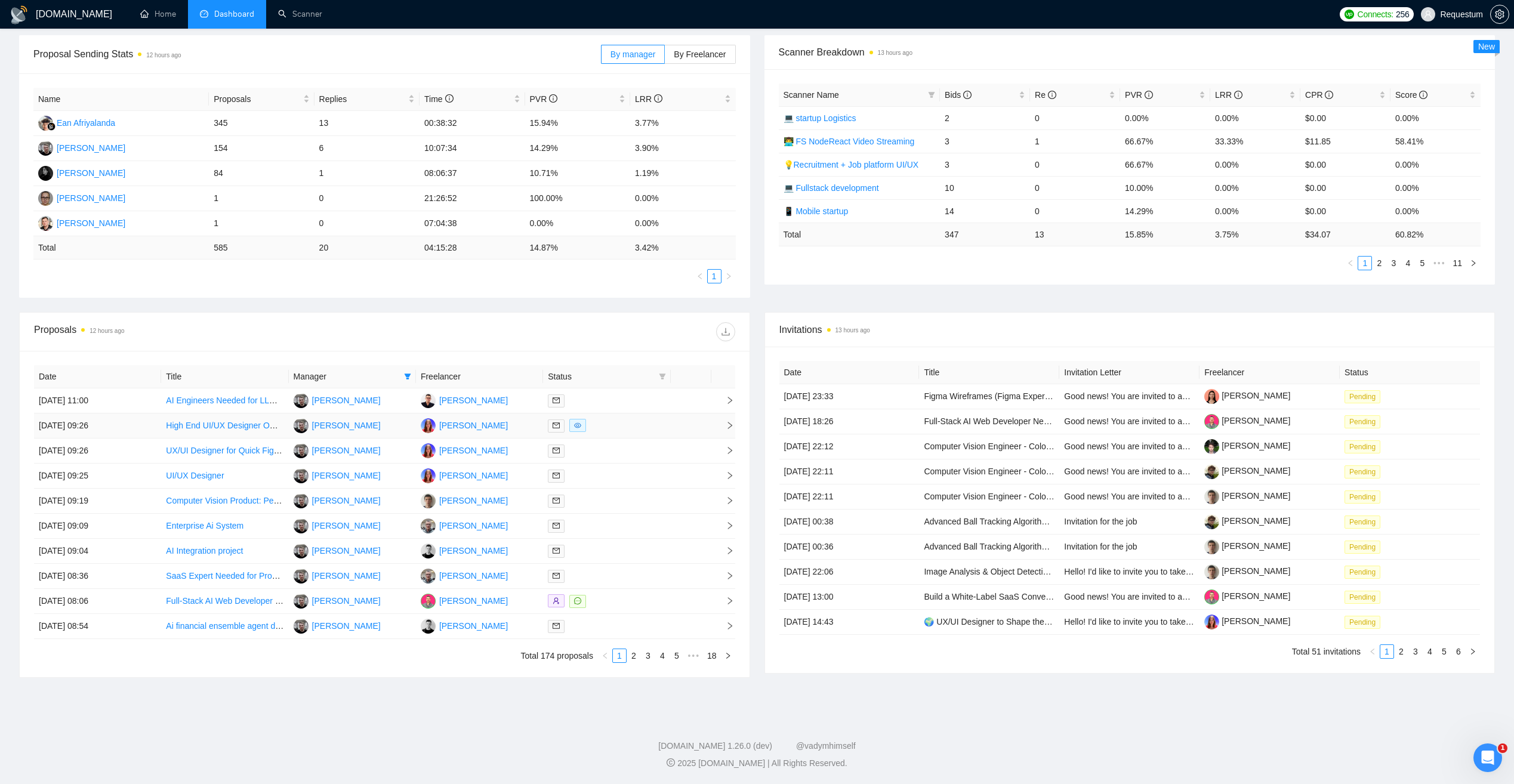
click at [650, 426] on div at bounding box center [606, 426] width 117 height 14
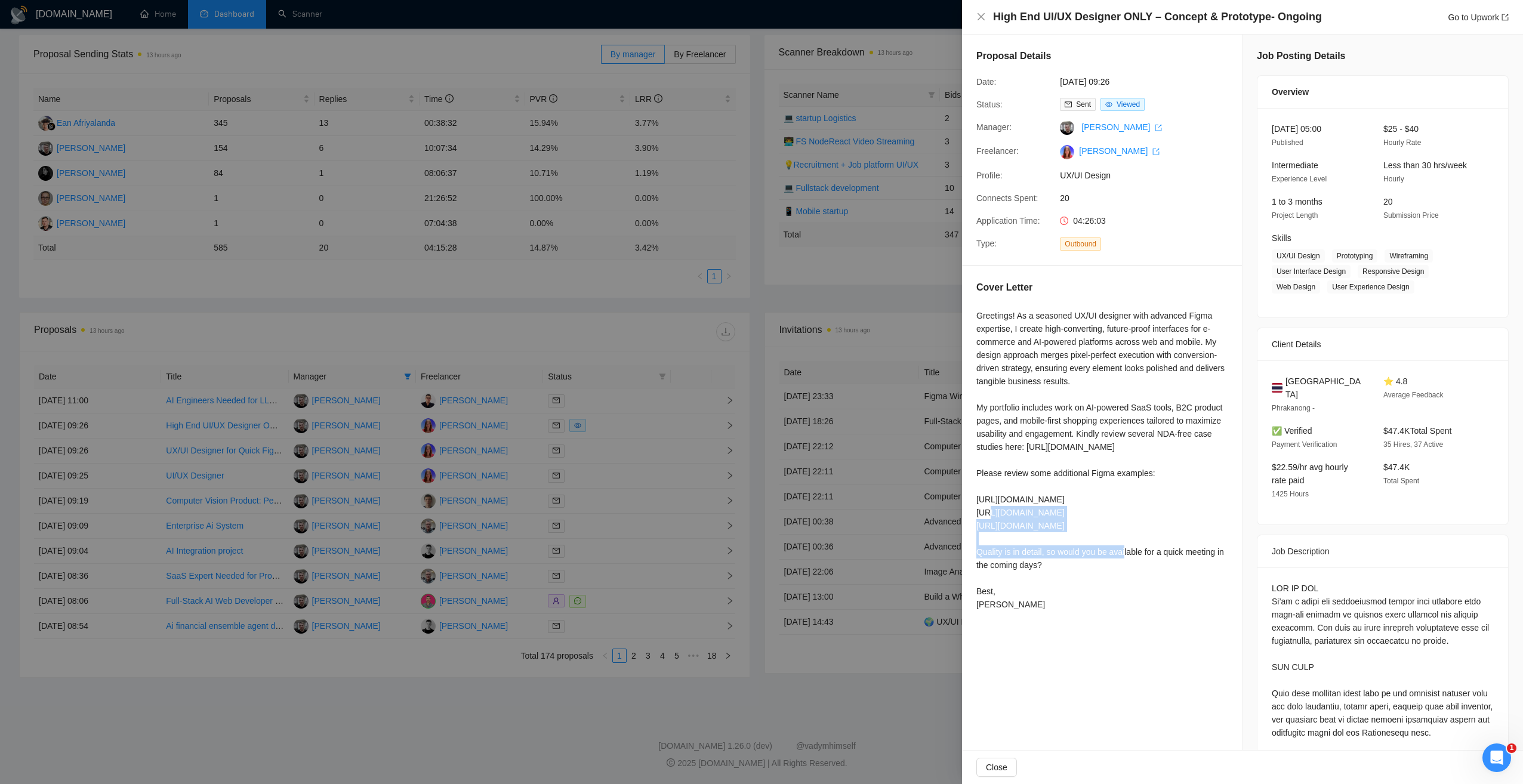
drag, startPoint x: 1061, startPoint y: 514, endPoint x: 975, endPoint y: 500, distance: 87.1
click at [975, 500] on div "Cover Letter Greetings! As a seasoned UX/UI designer with advanced Figma expert…" at bounding box center [1102, 448] width 280 height 364
copy div "[URL][DOMAIN_NAME]"
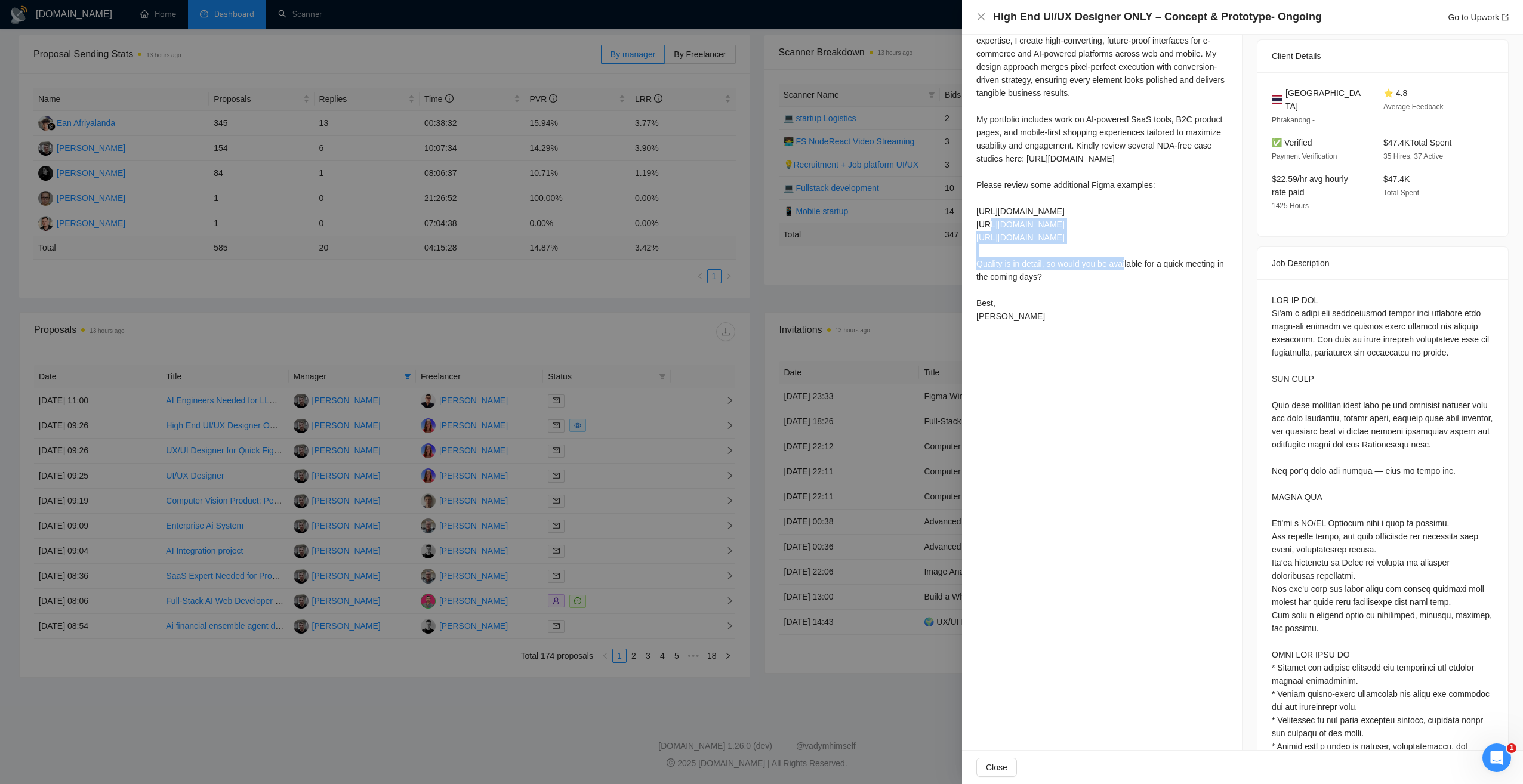
scroll to position [298, 0]
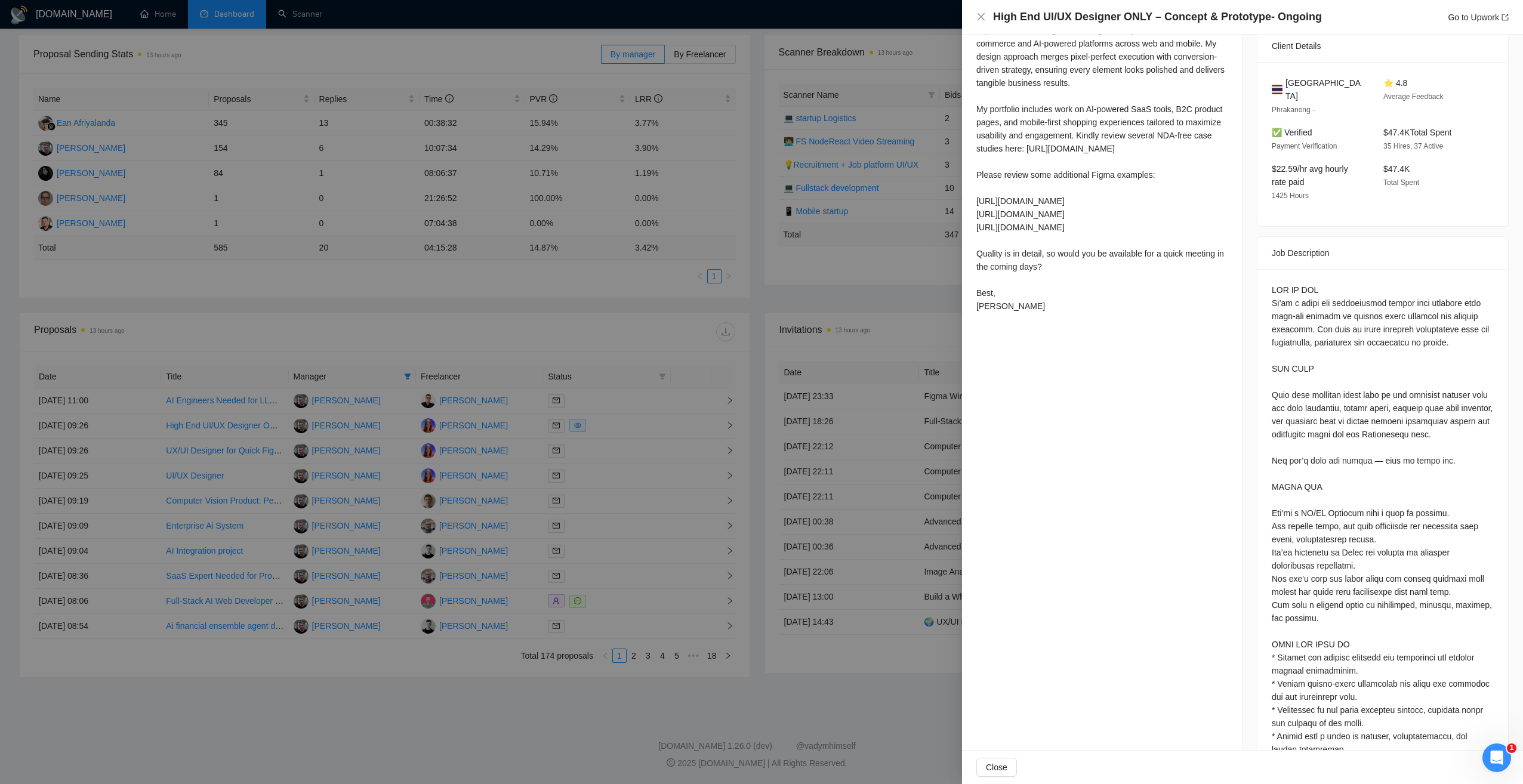
click at [1041, 228] on div "Greetings! As a seasoned UX/UI designer with advanced Figma expertise, I create…" at bounding box center [1102, 162] width 251 height 302
click at [1064, 298] on div "Greetings! As a seasoned UX/UI designer with advanced Figma expertise, I create…" at bounding box center [1102, 162] width 251 height 302
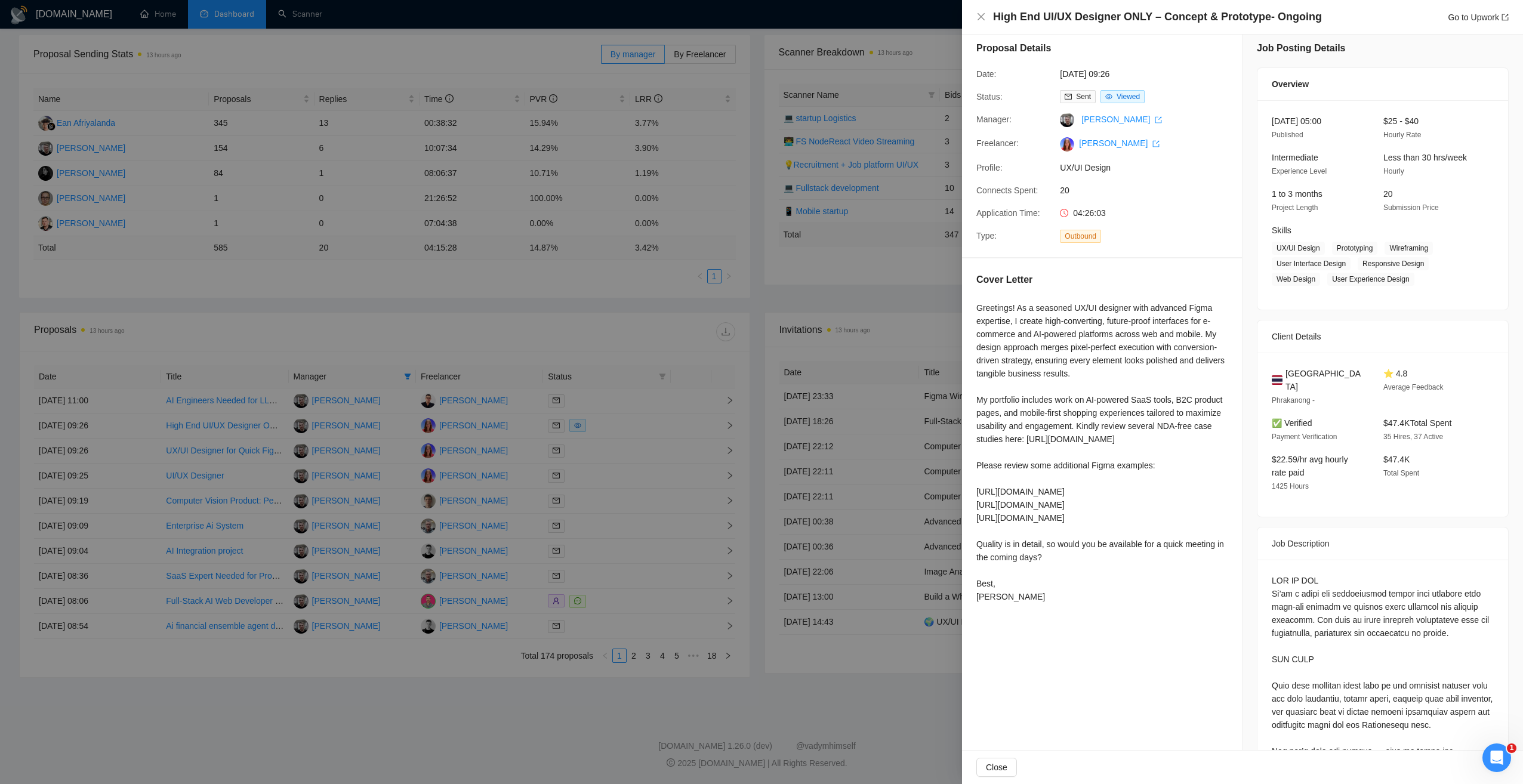
scroll to position [0, 0]
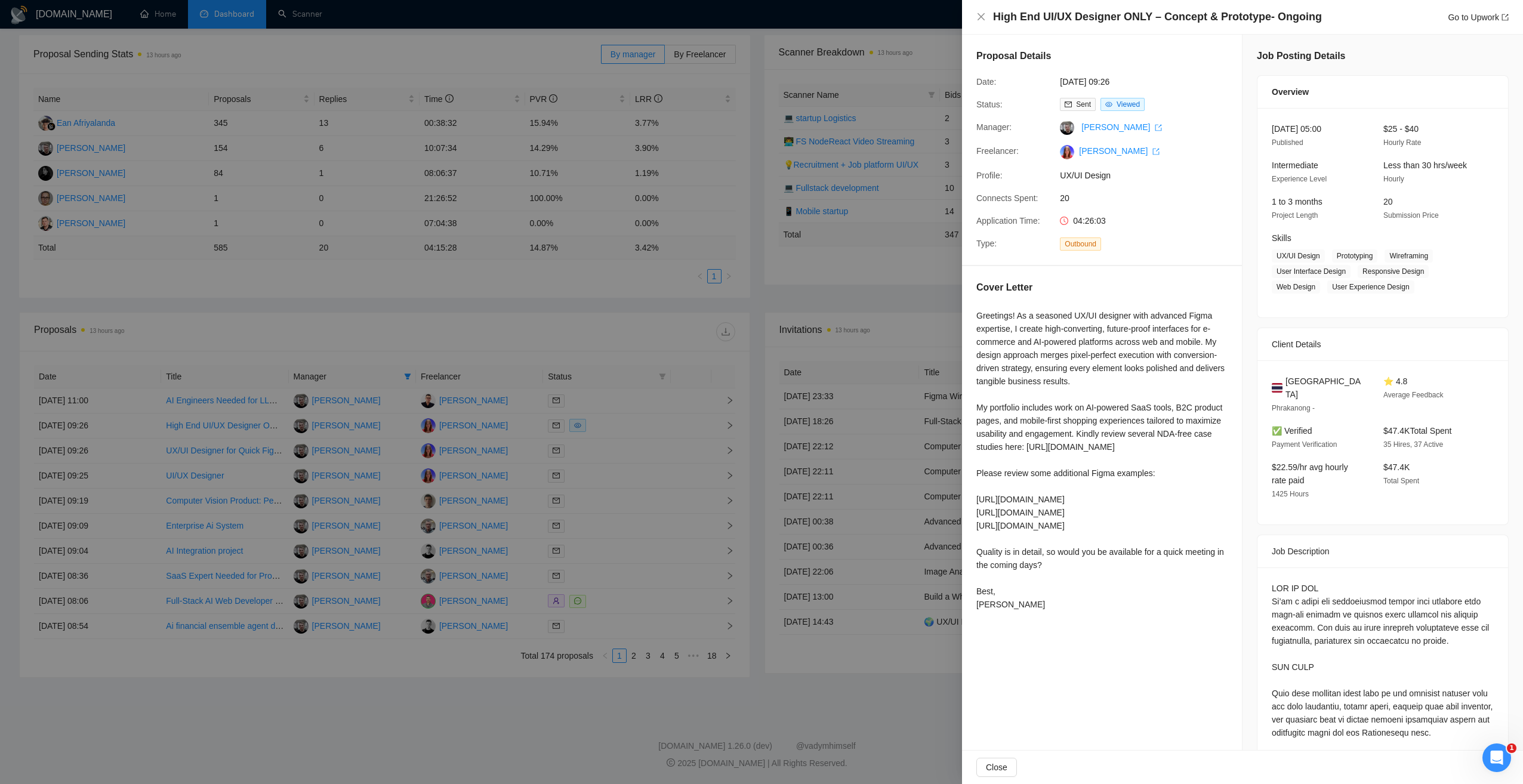
click at [817, 299] on div at bounding box center [762, 392] width 1523 height 784
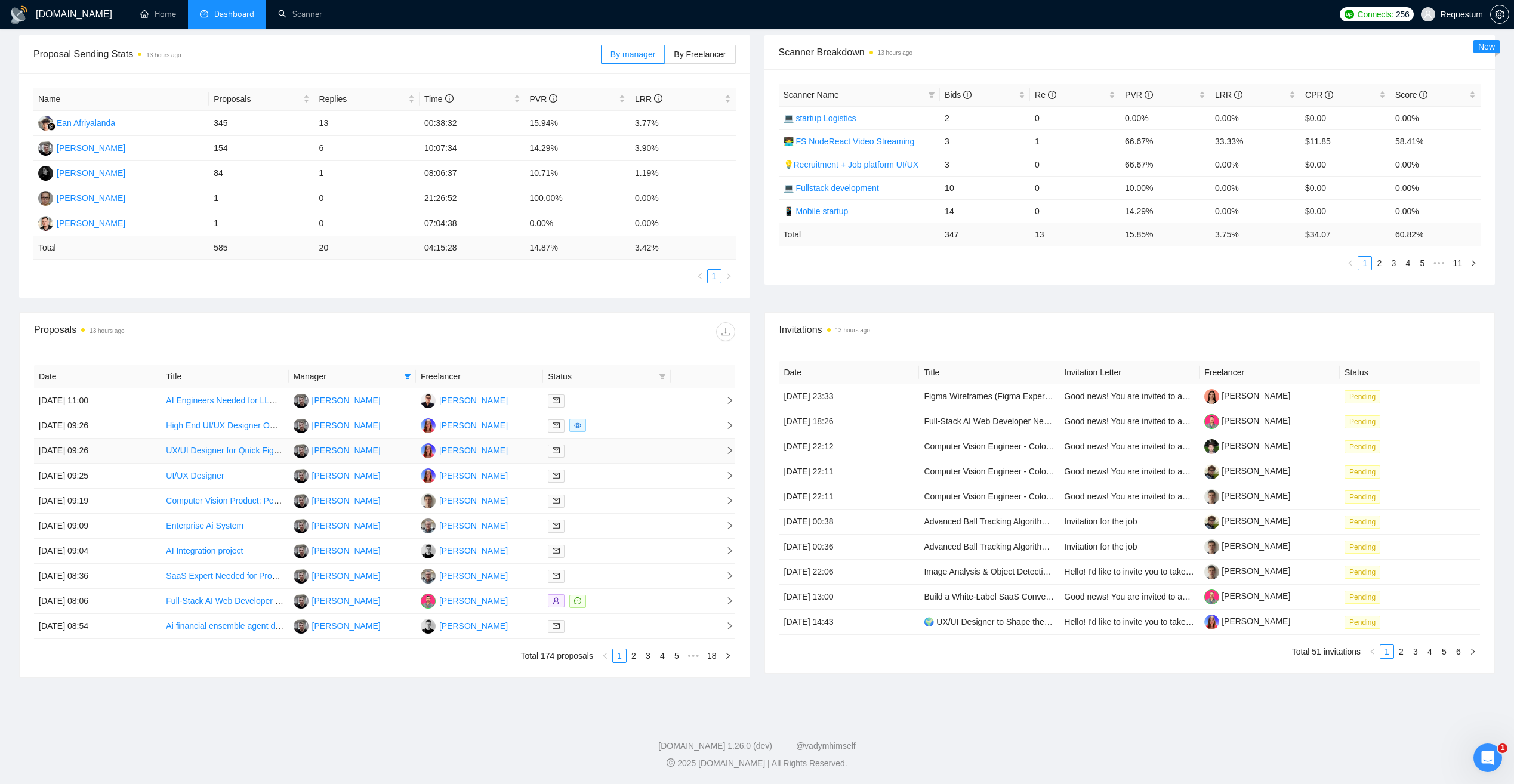
click at [628, 445] on div at bounding box center [606, 451] width 117 height 14
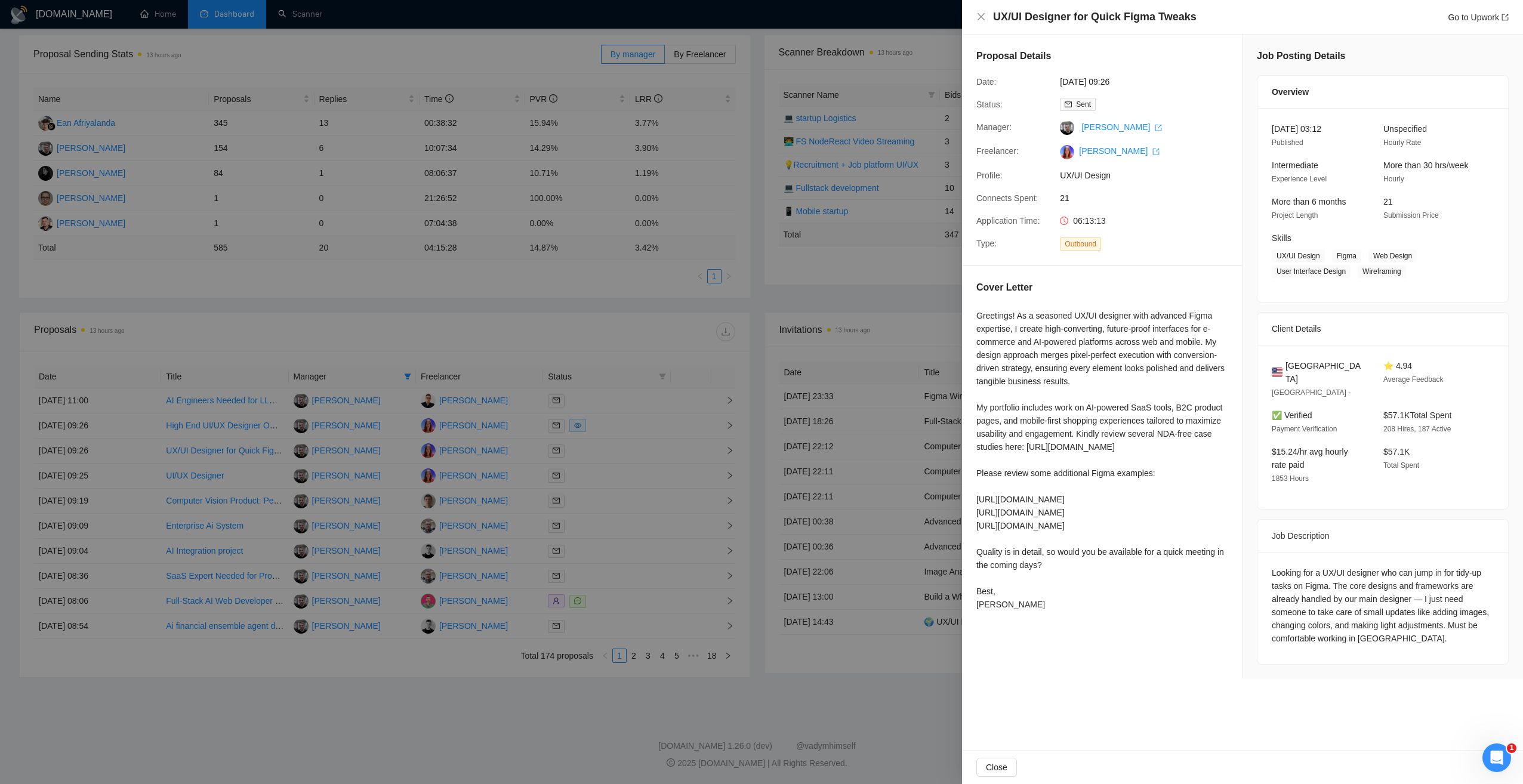
click at [828, 644] on div at bounding box center [762, 392] width 1523 height 784
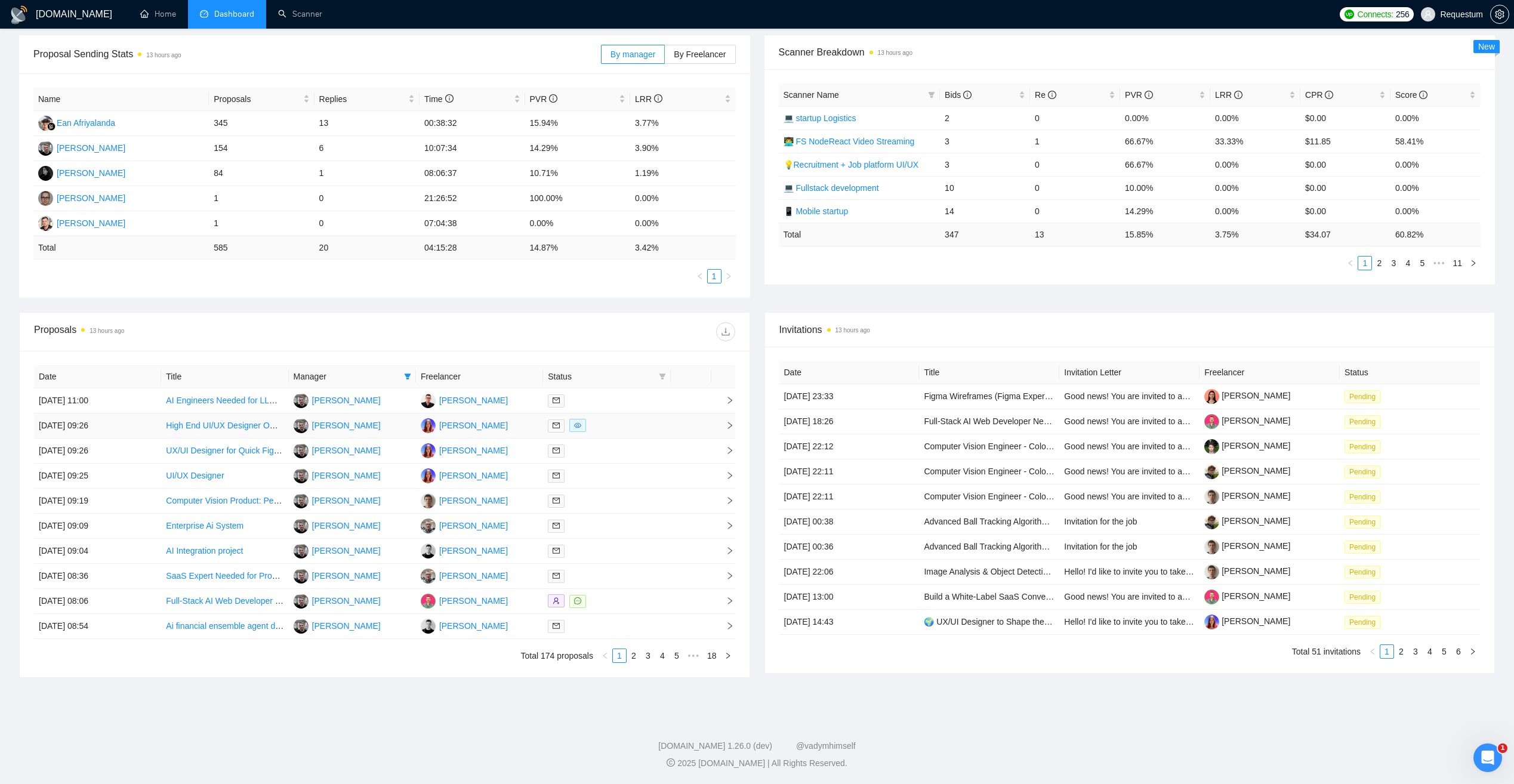
click at [621, 426] on div at bounding box center [606, 426] width 117 height 14
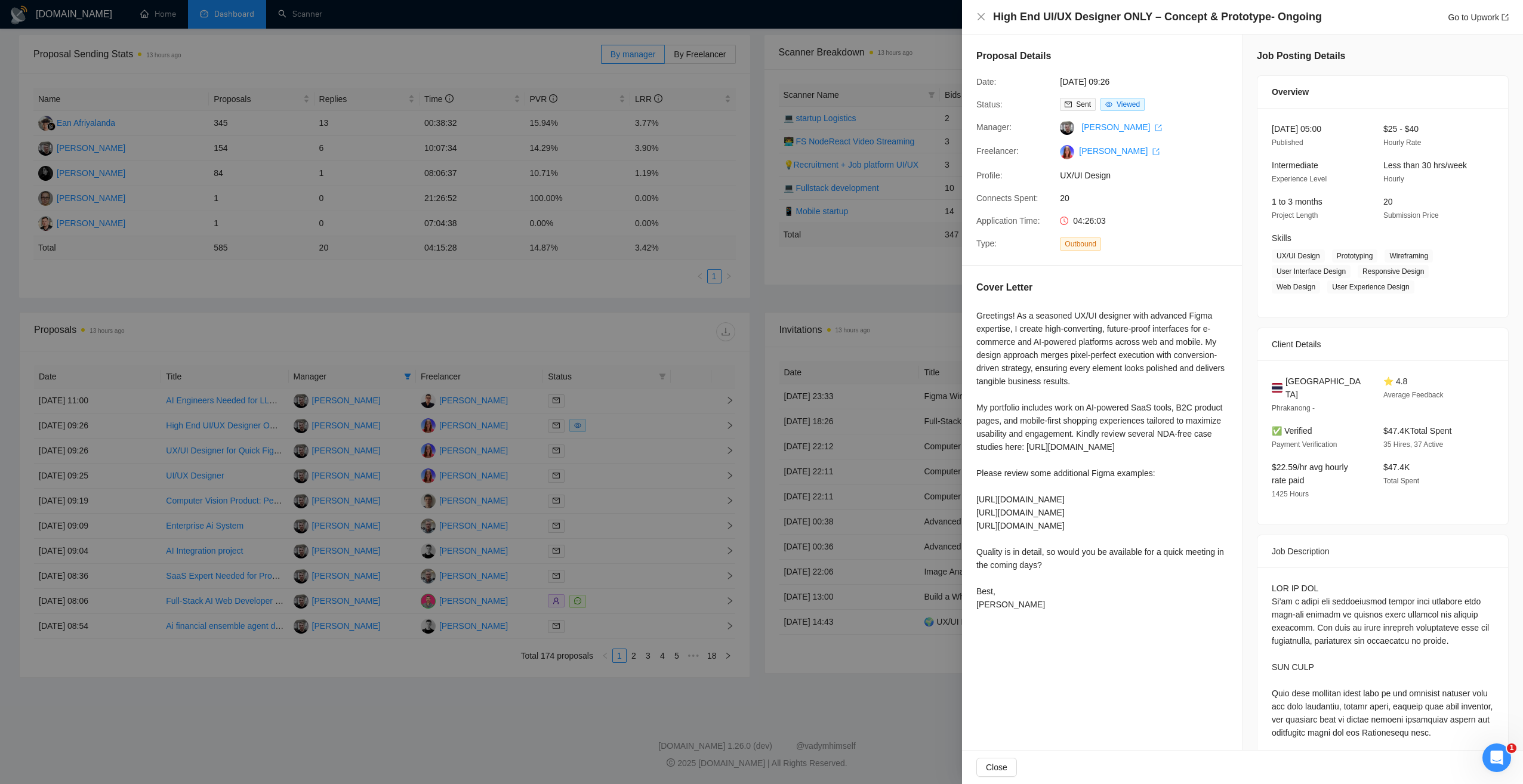
click at [619, 449] on div at bounding box center [762, 392] width 1523 height 784
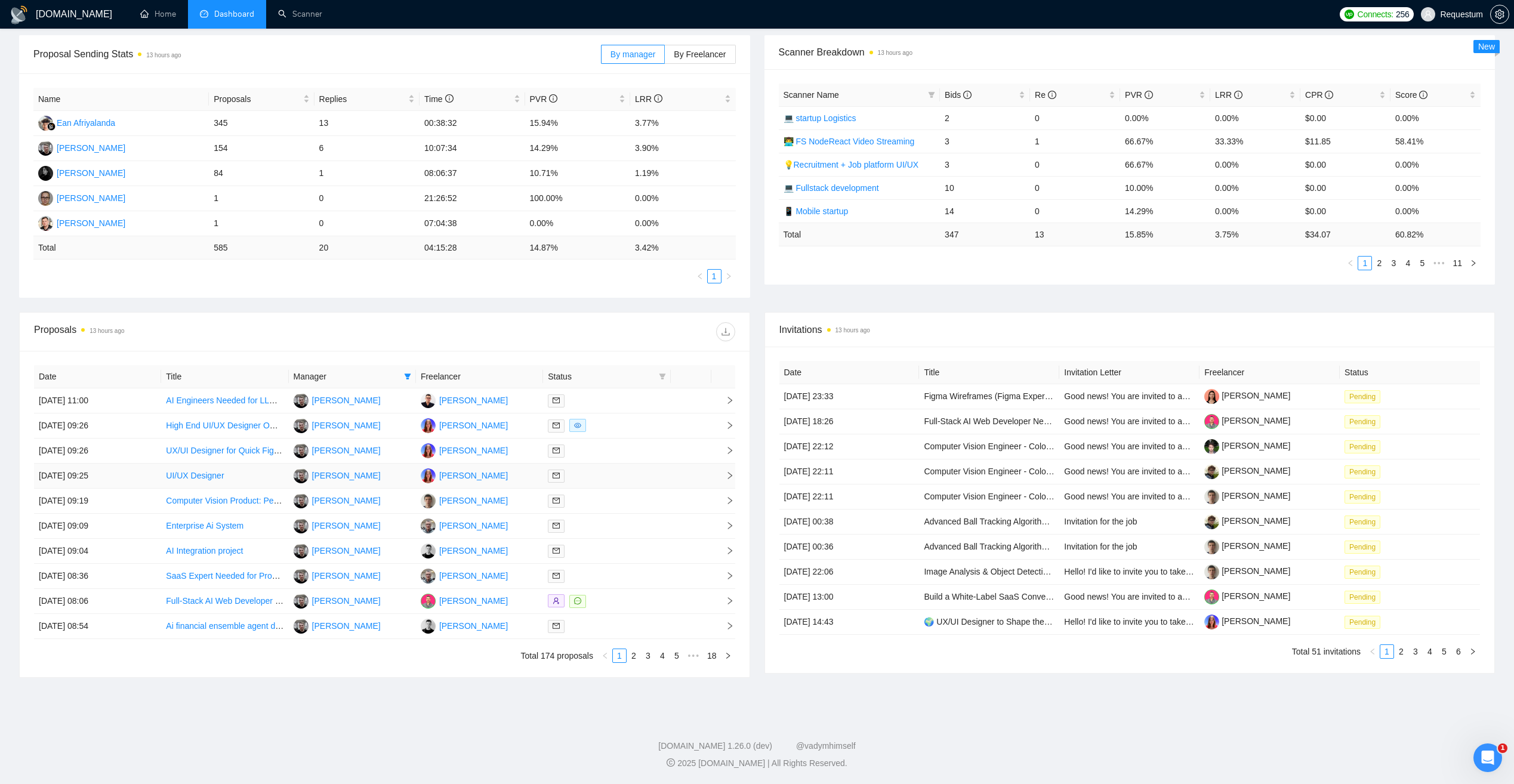
click at [629, 476] on div at bounding box center [606, 476] width 117 height 14
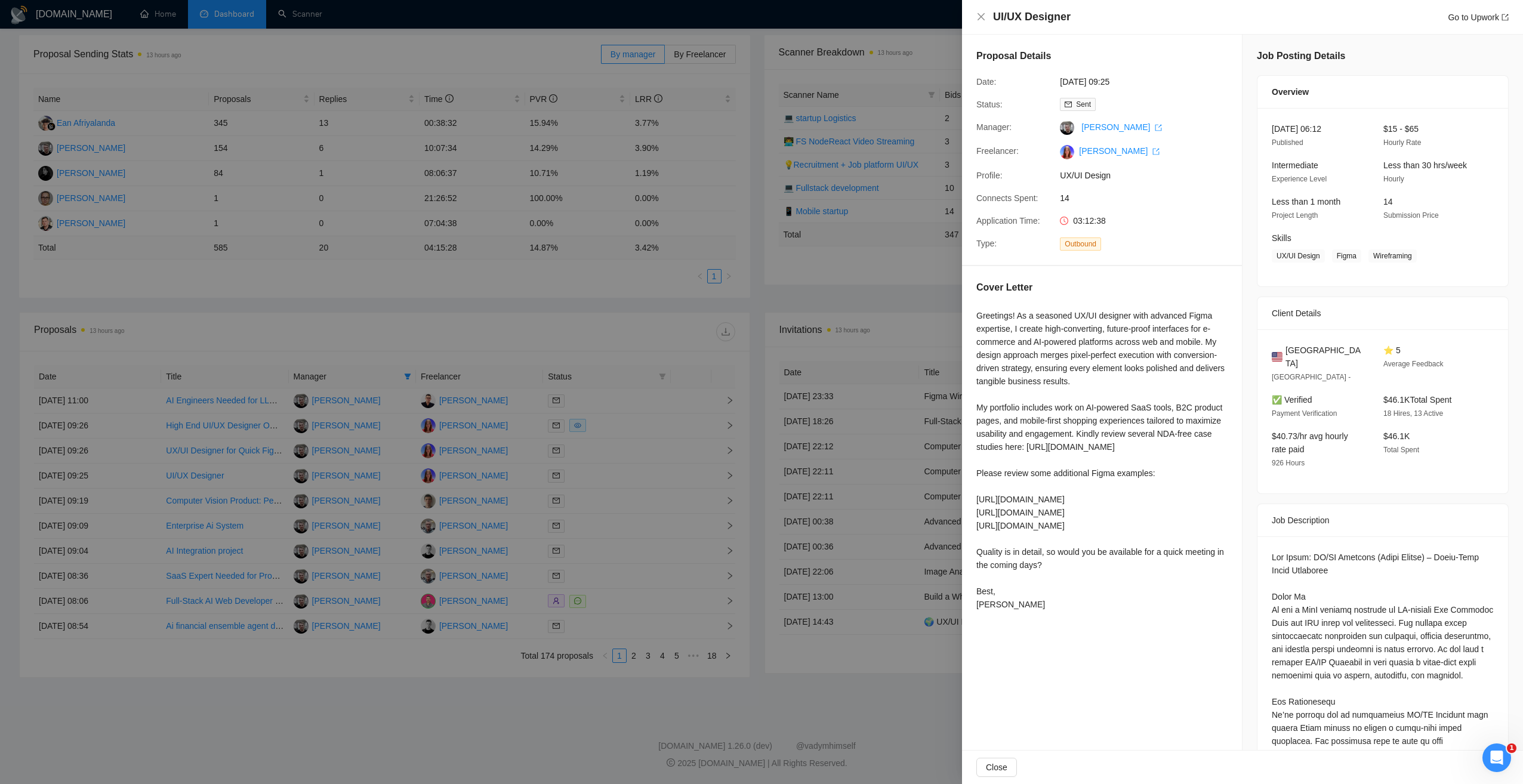
click at [831, 677] on div at bounding box center [762, 392] width 1523 height 784
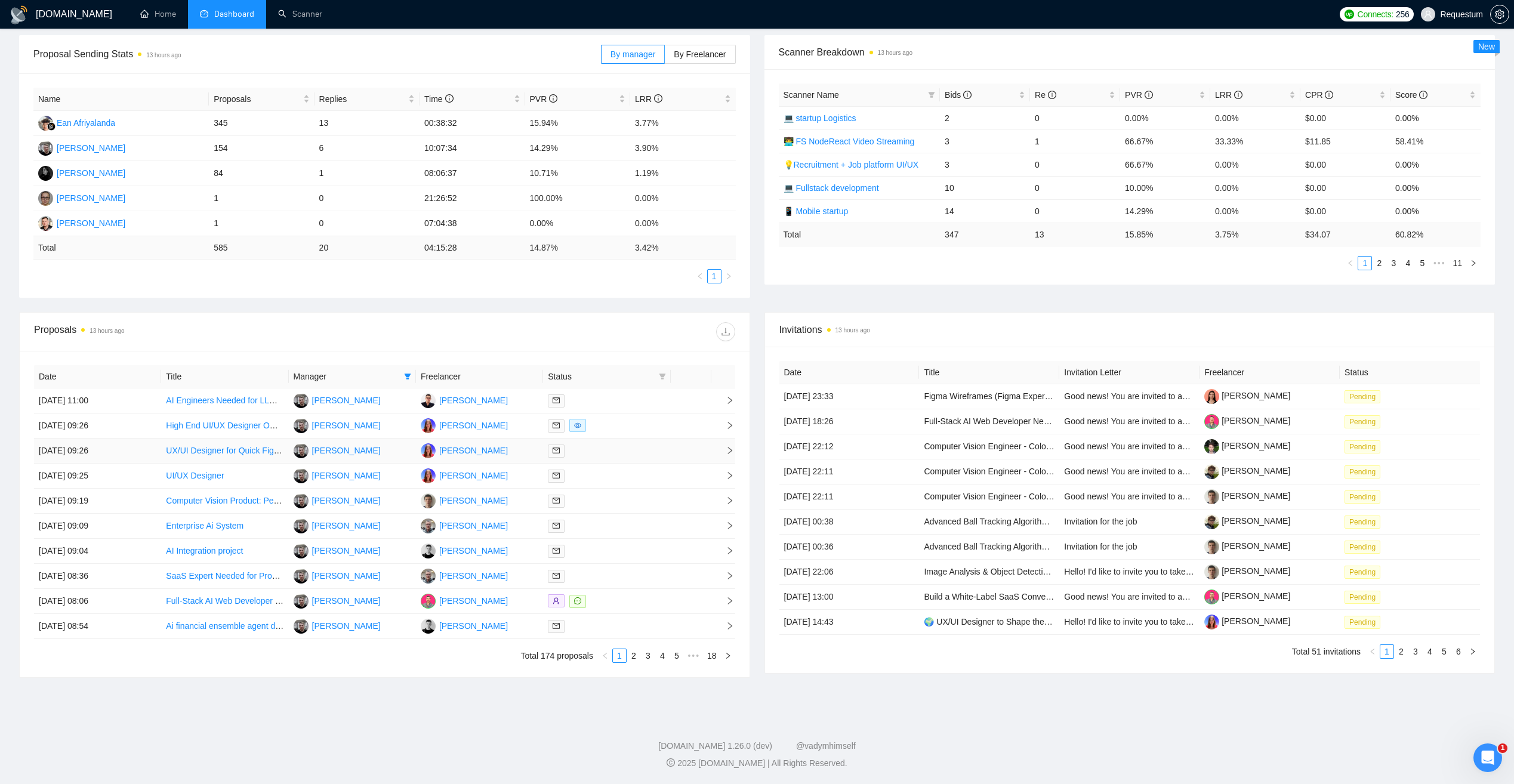
click at [625, 452] on div at bounding box center [606, 451] width 117 height 14
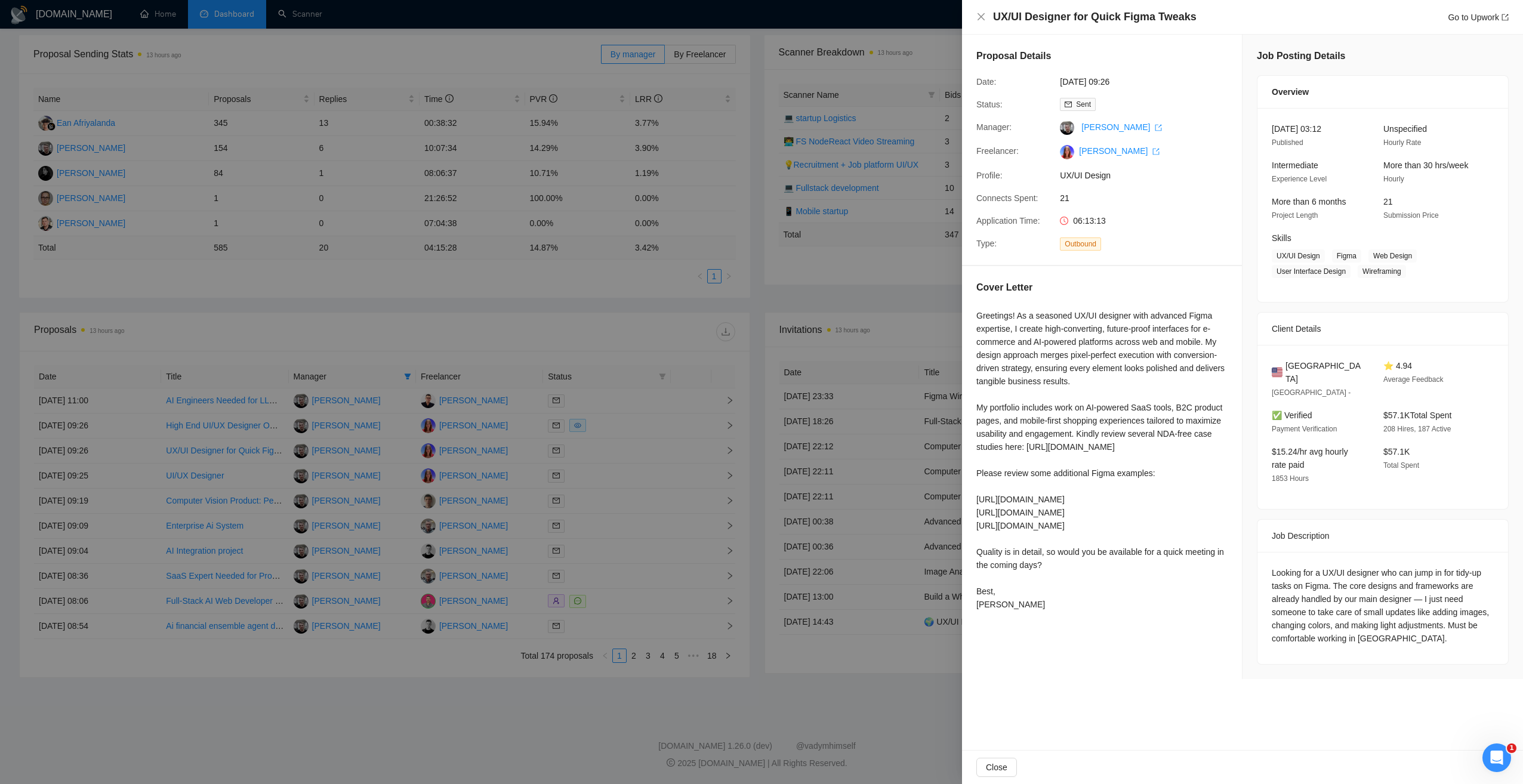
click at [867, 686] on div at bounding box center [762, 392] width 1523 height 784
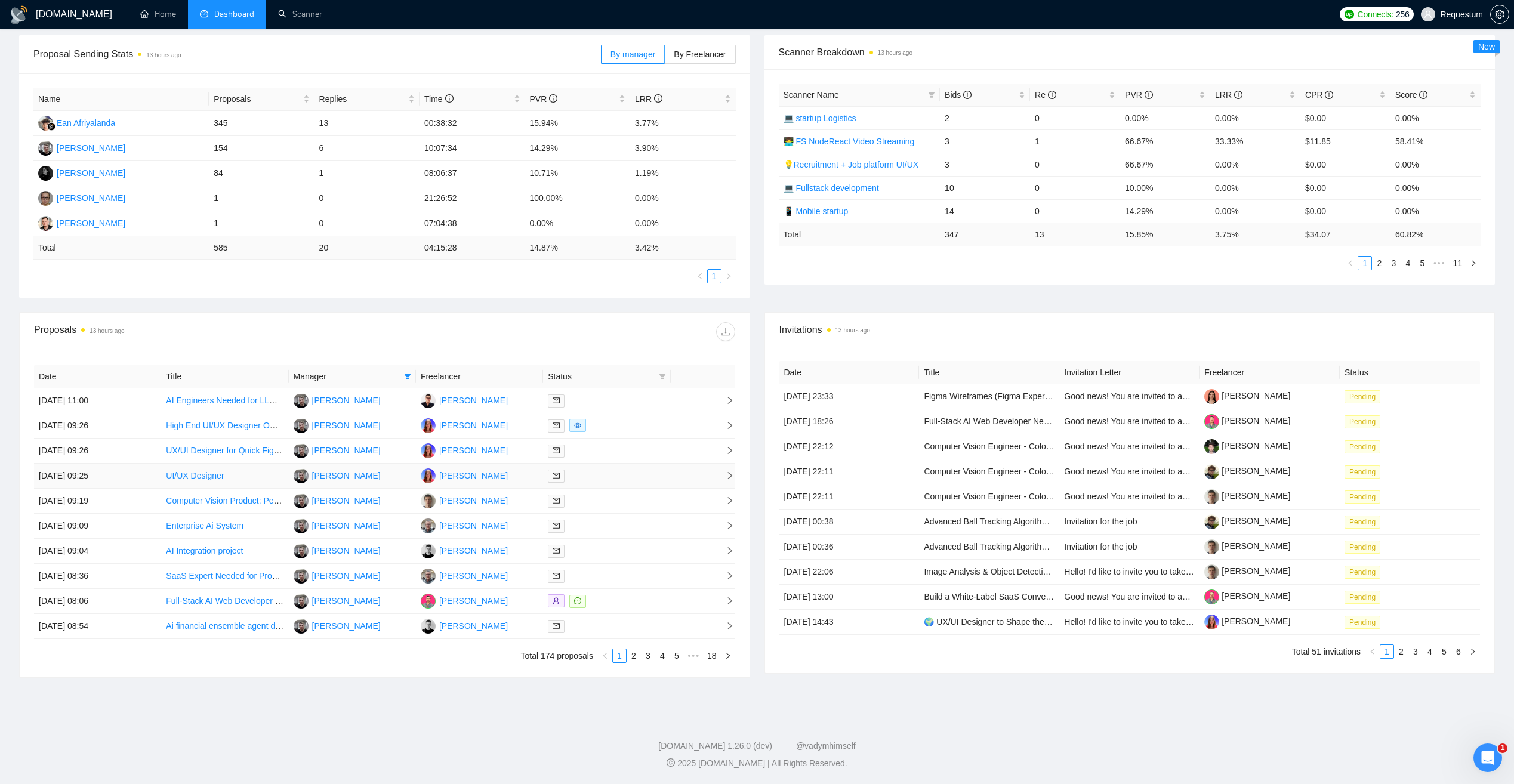
click at [621, 476] on div at bounding box center [606, 476] width 117 height 14
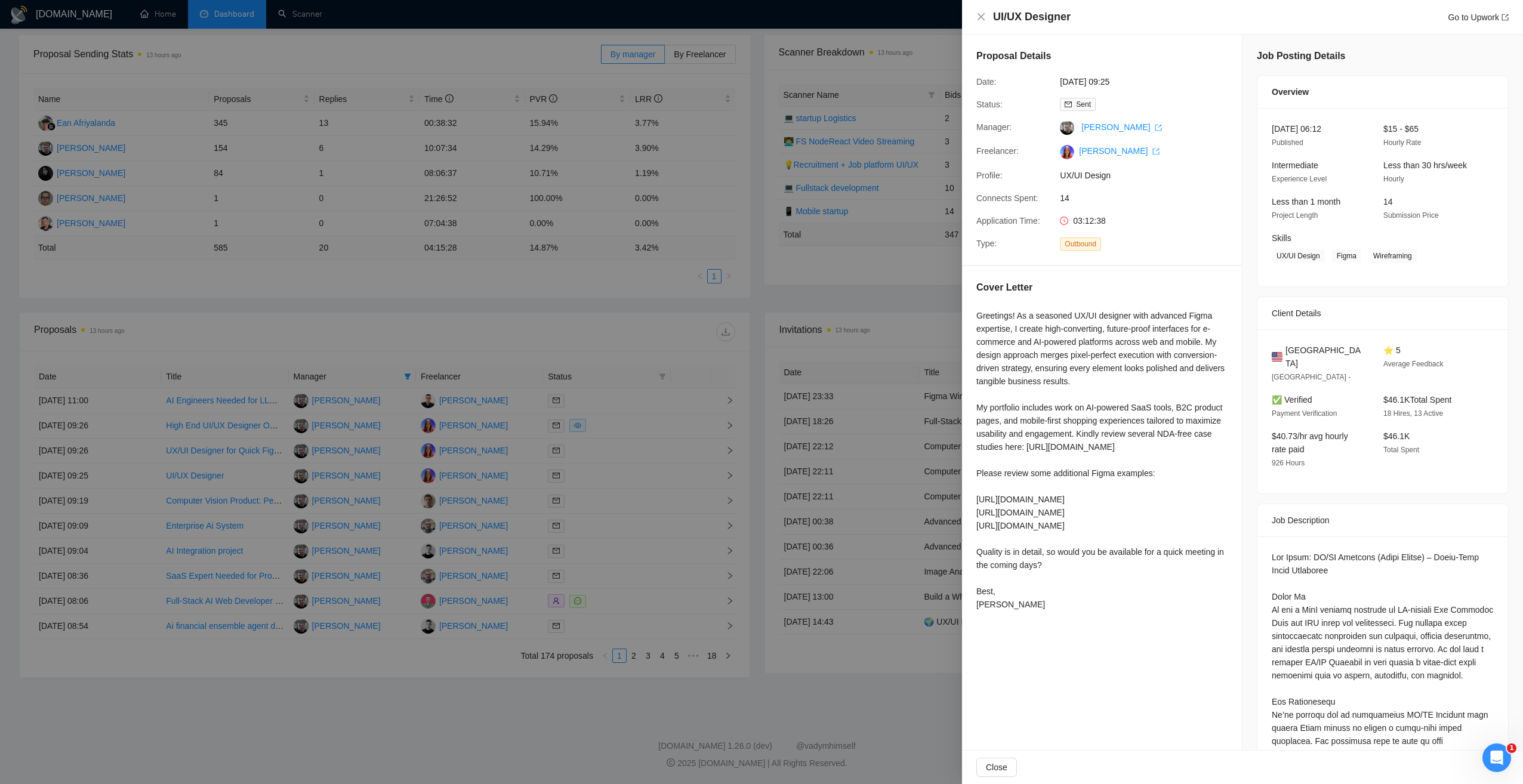
click at [906, 674] on div at bounding box center [762, 392] width 1523 height 784
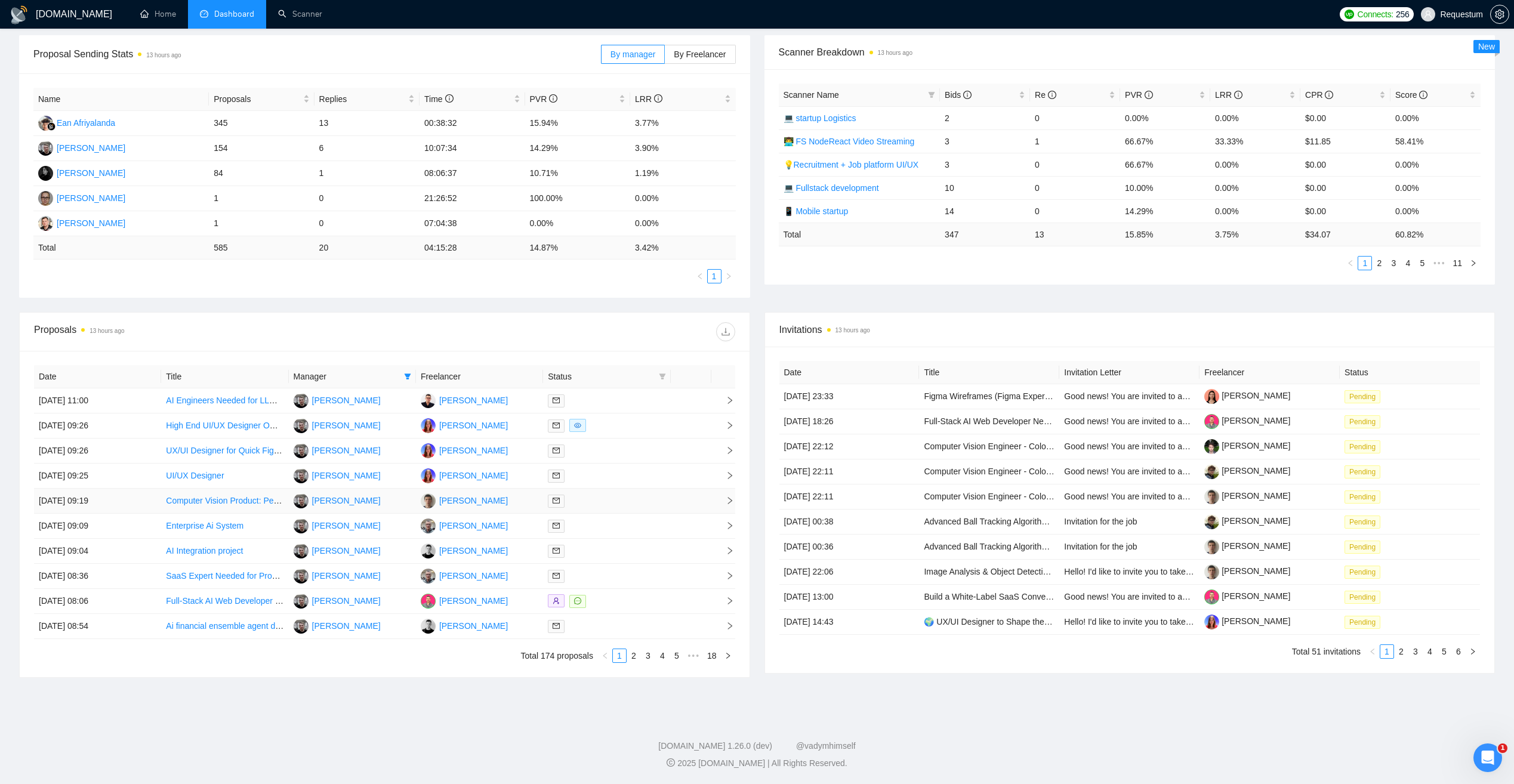
click at [386, 505] on td "[PERSON_NAME]" at bounding box center [352, 500] width 127 height 25
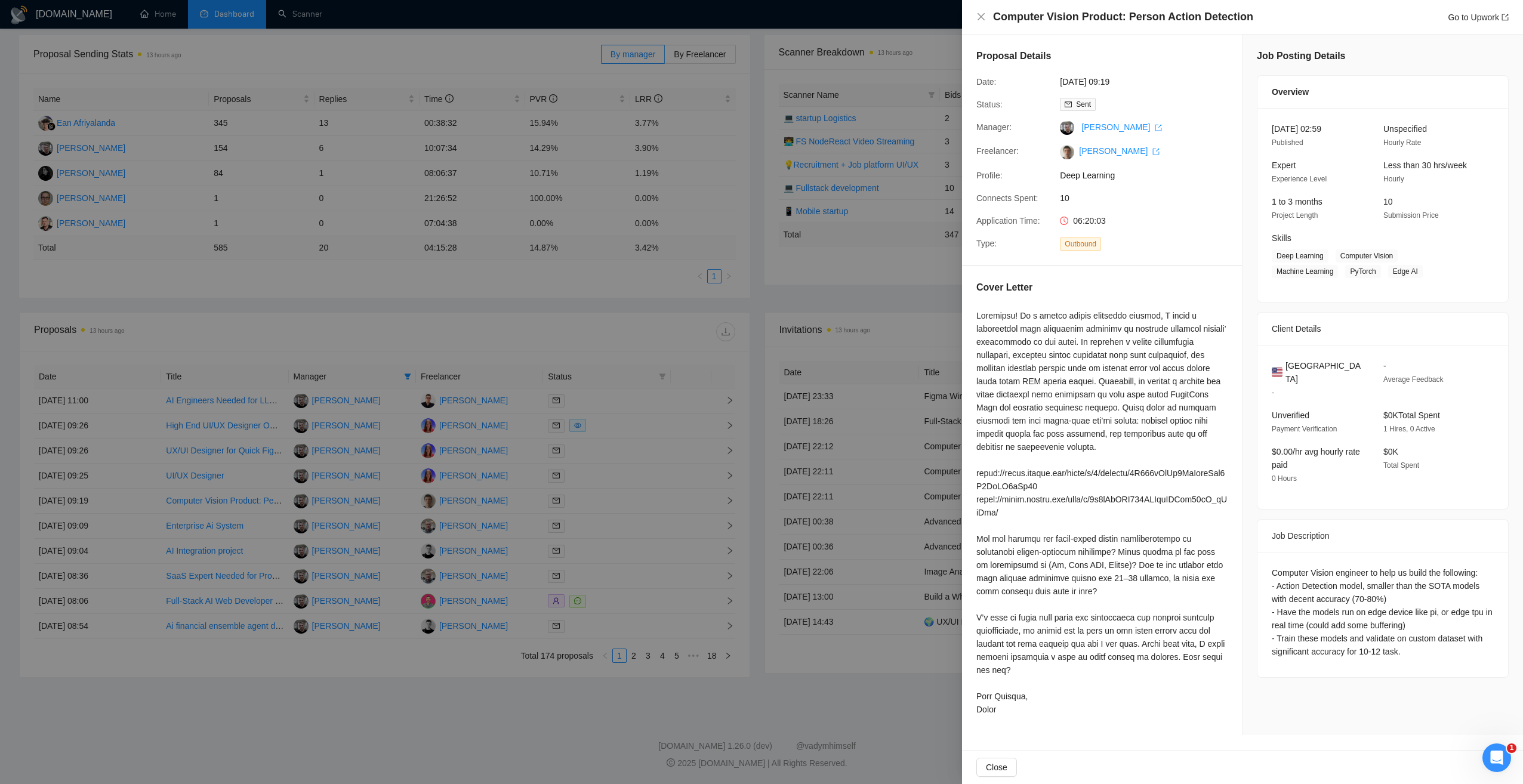
click at [393, 689] on div at bounding box center [762, 392] width 1523 height 784
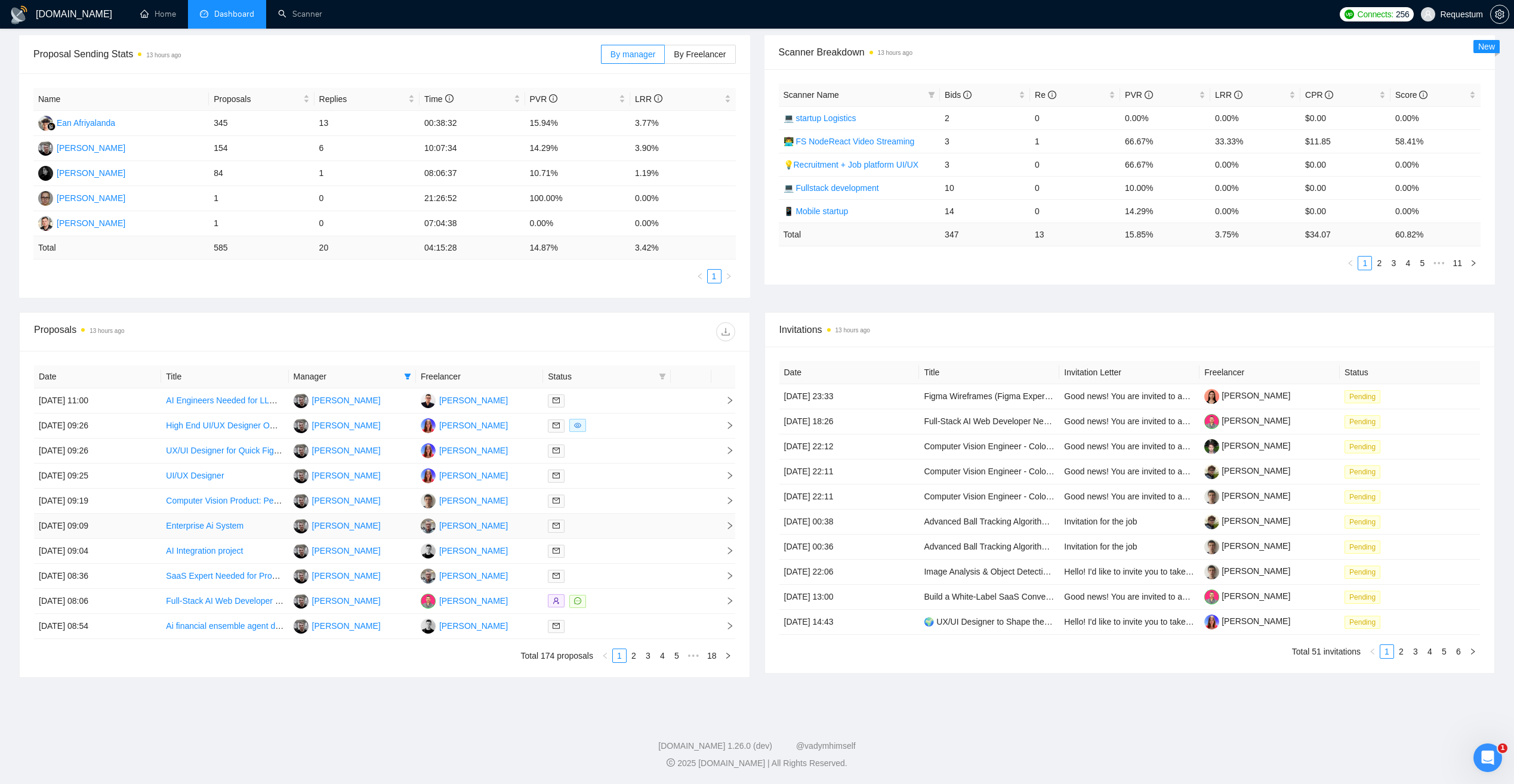
click at [381, 529] on td "[PERSON_NAME]" at bounding box center [352, 526] width 127 height 25
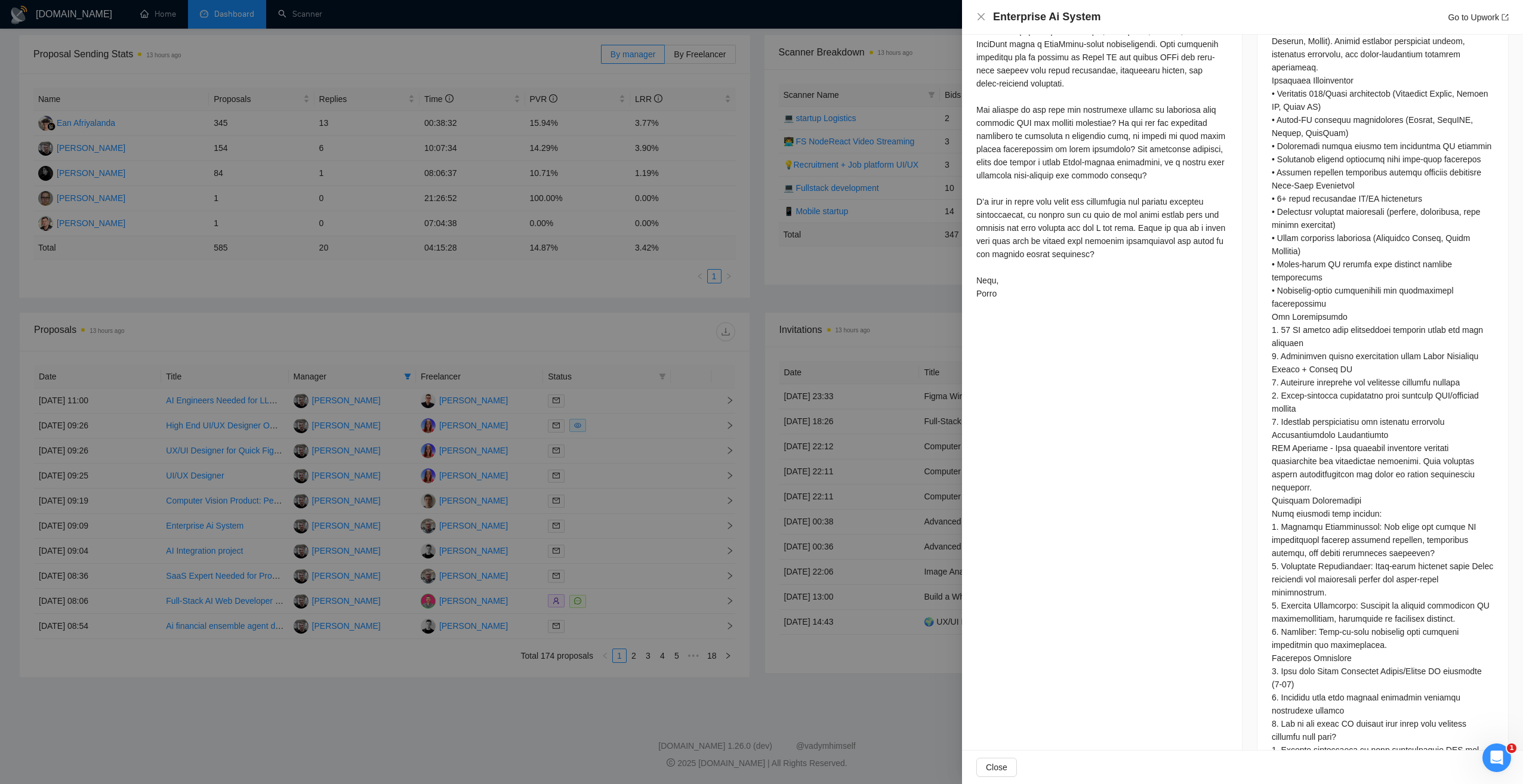
scroll to position [688, 0]
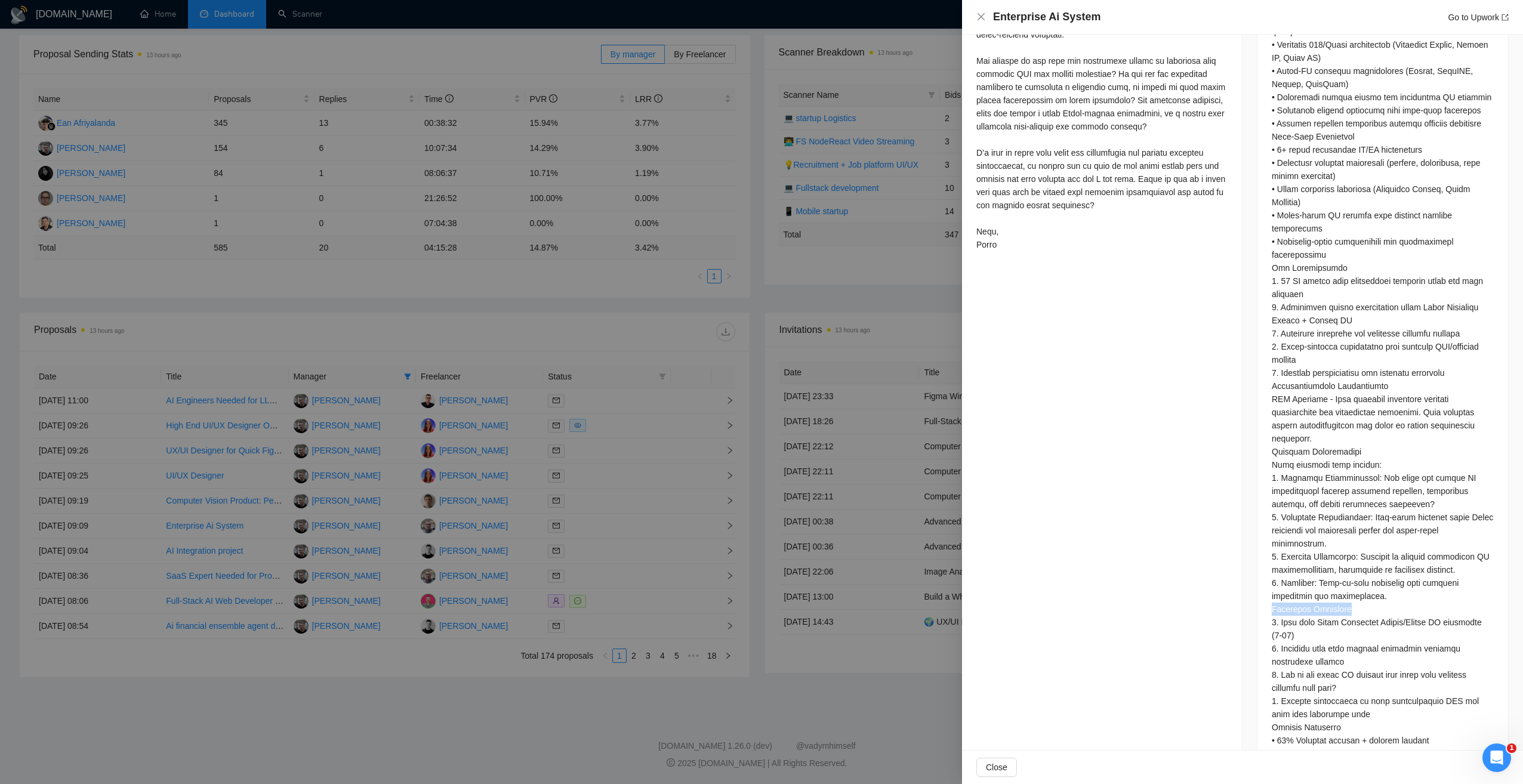
drag, startPoint x: 1263, startPoint y: 580, endPoint x: 1357, endPoint y: 575, distance: 94.1
click at [1357, 575] on div at bounding box center [1382, 382] width 251 height 1005
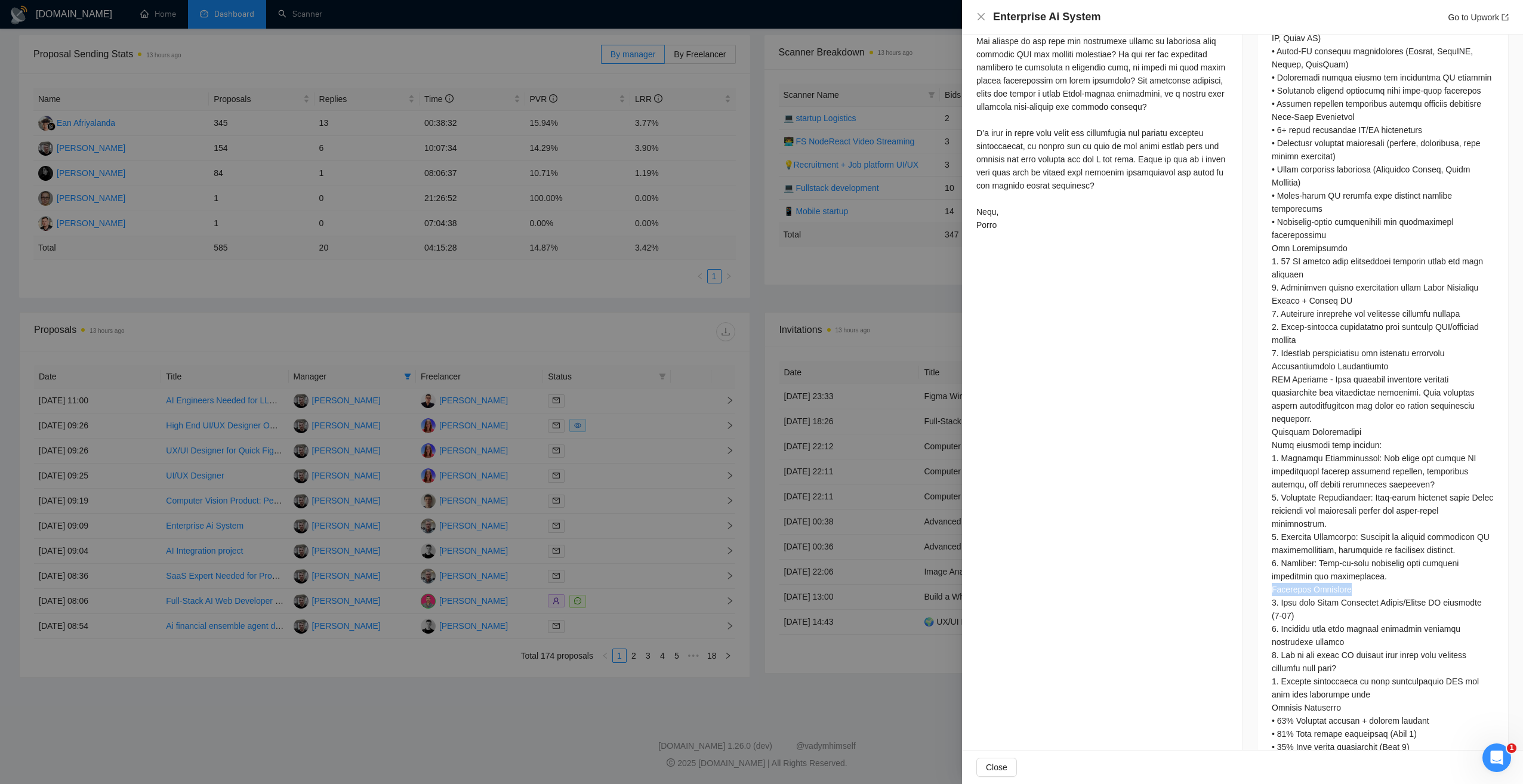
scroll to position [807, 0]
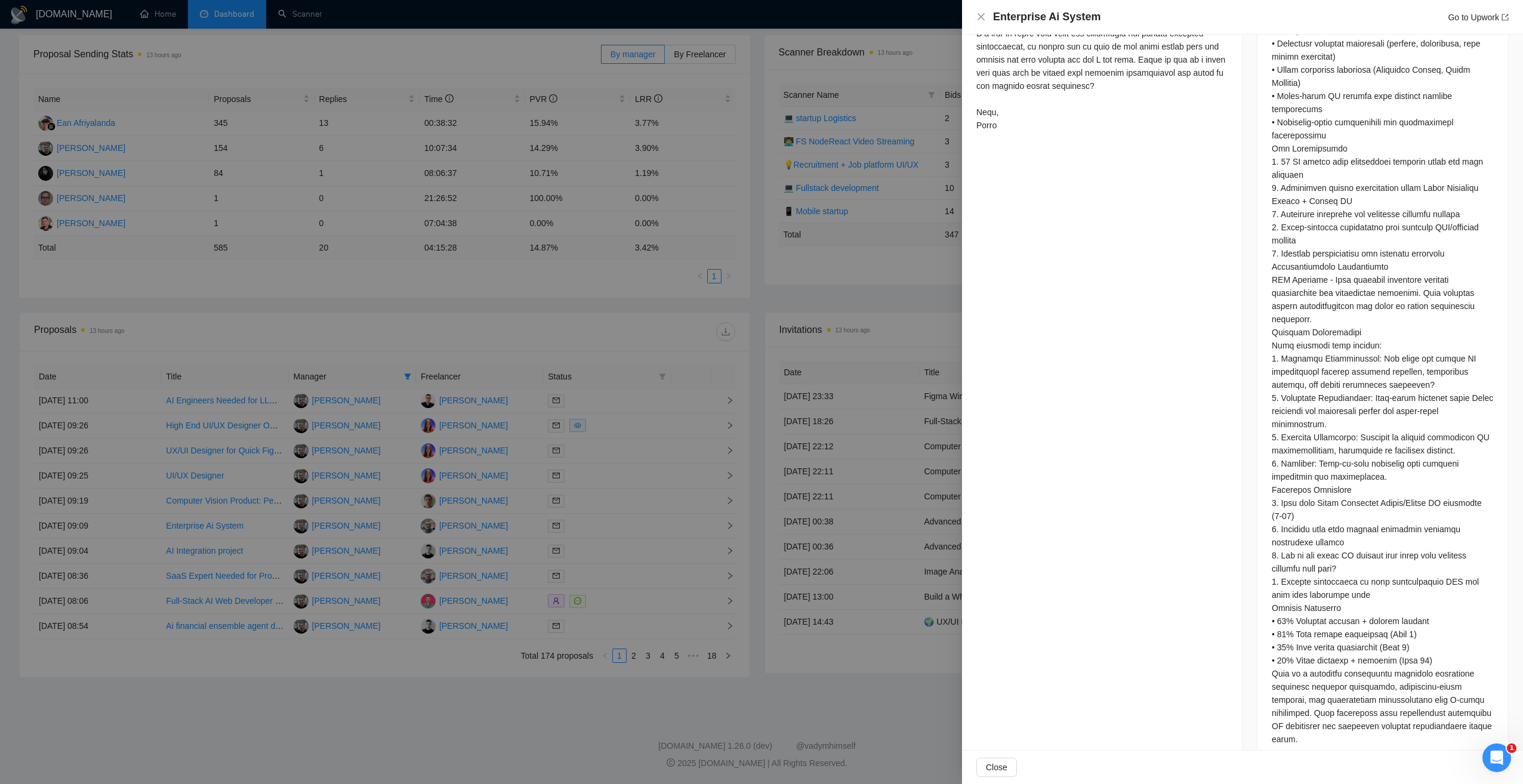
click at [1262, 488] on div at bounding box center [1382, 263] width 251 height 1005
drag, startPoint x: 1267, startPoint y: 501, endPoint x: 1373, endPoint y: 509, distance: 106.3
click at [1373, 509] on div at bounding box center [1382, 263] width 251 height 1005
click at [1257, 504] on div at bounding box center [1382, 263] width 251 height 1005
drag, startPoint x: 1263, startPoint y: 526, endPoint x: 1360, endPoint y: 534, distance: 97.3
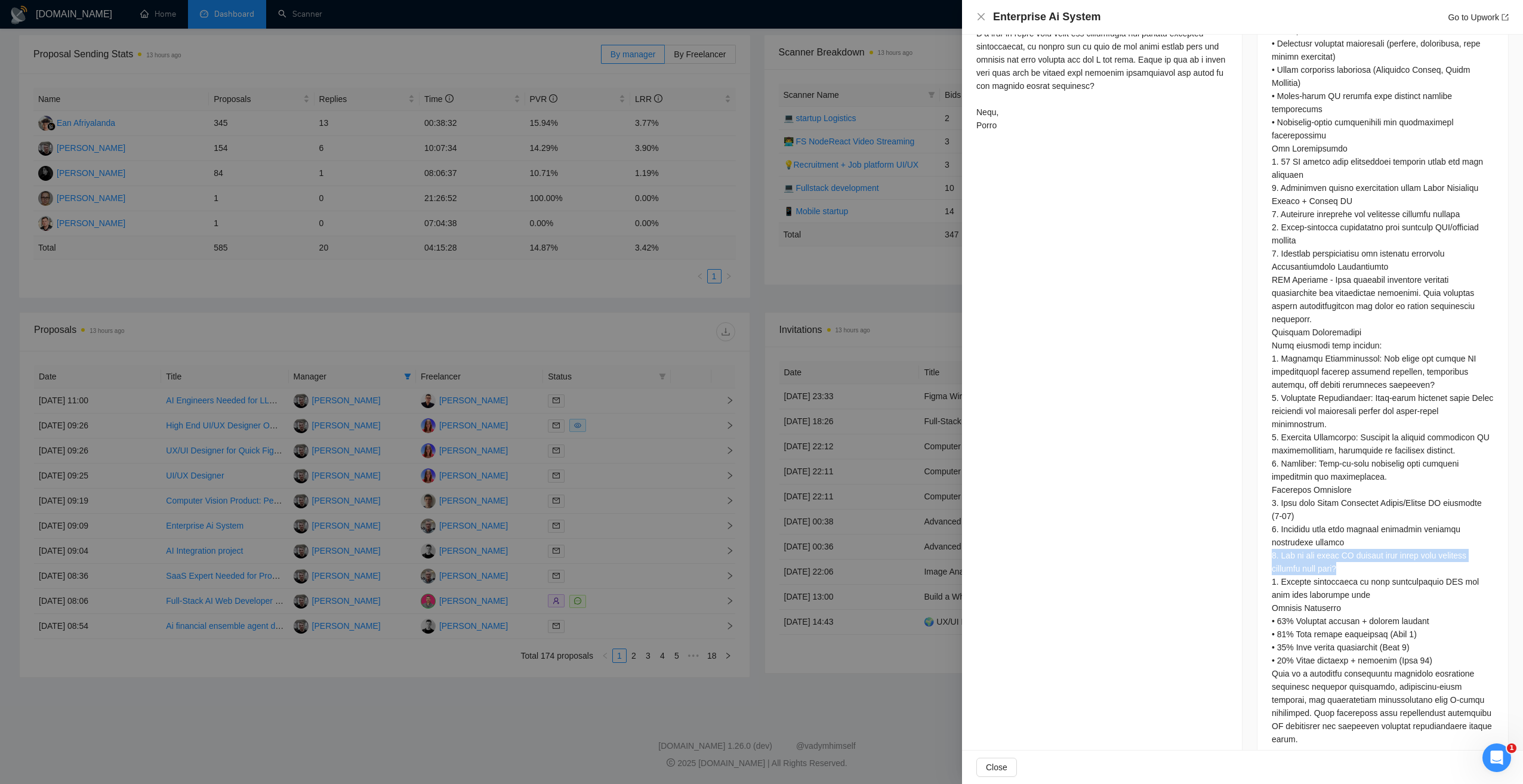
click at [1360, 534] on div at bounding box center [1382, 263] width 251 height 1005
drag, startPoint x: 1360, startPoint y: 534, endPoint x: 1288, endPoint y: 558, distance: 75.9
click at [1288, 558] on div at bounding box center [1383, 260] width 222 height 971
drag, startPoint x: 1288, startPoint y: 558, endPoint x: 1256, endPoint y: 552, distance: 32.6
click at [1257, 552] on div at bounding box center [1382, 263] width 251 height 1005
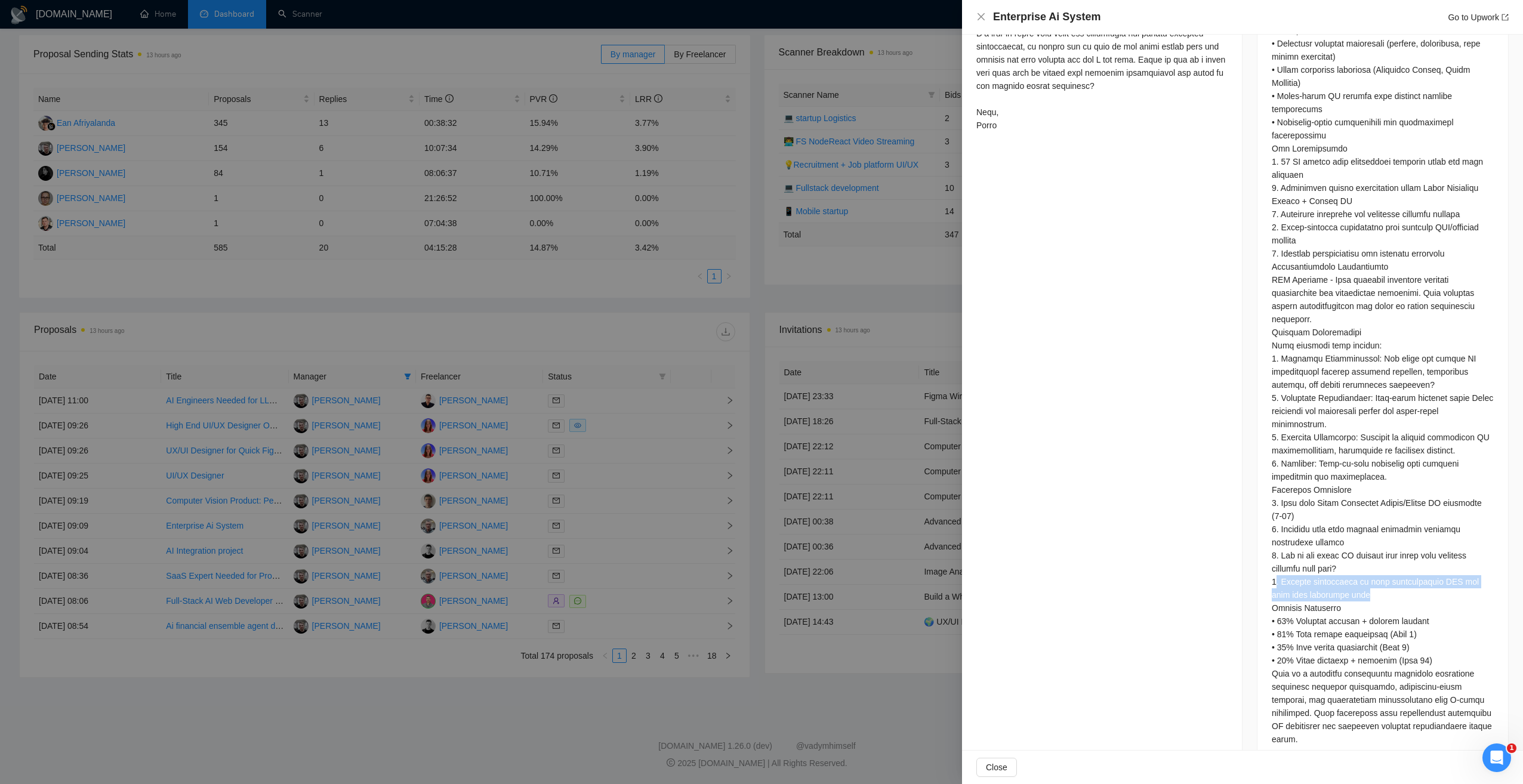
drag, startPoint x: 1279, startPoint y: 549, endPoint x: 1392, endPoint y: 562, distance: 113.7
click at [1392, 562] on div at bounding box center [1383, 260] width 222 height 971
drag, startPoint x: 1392, startPoint y: 562, endPoint x: 1310, endPoint y: 554, distance: 82.4
click at [1310, 554] on div at bounding box center [1383, 260] width 222 height 971
drag, startPoint x: 1282, startPoint y: 527, endPoint x: 1375, endPoint y: 539, distance: 93.8
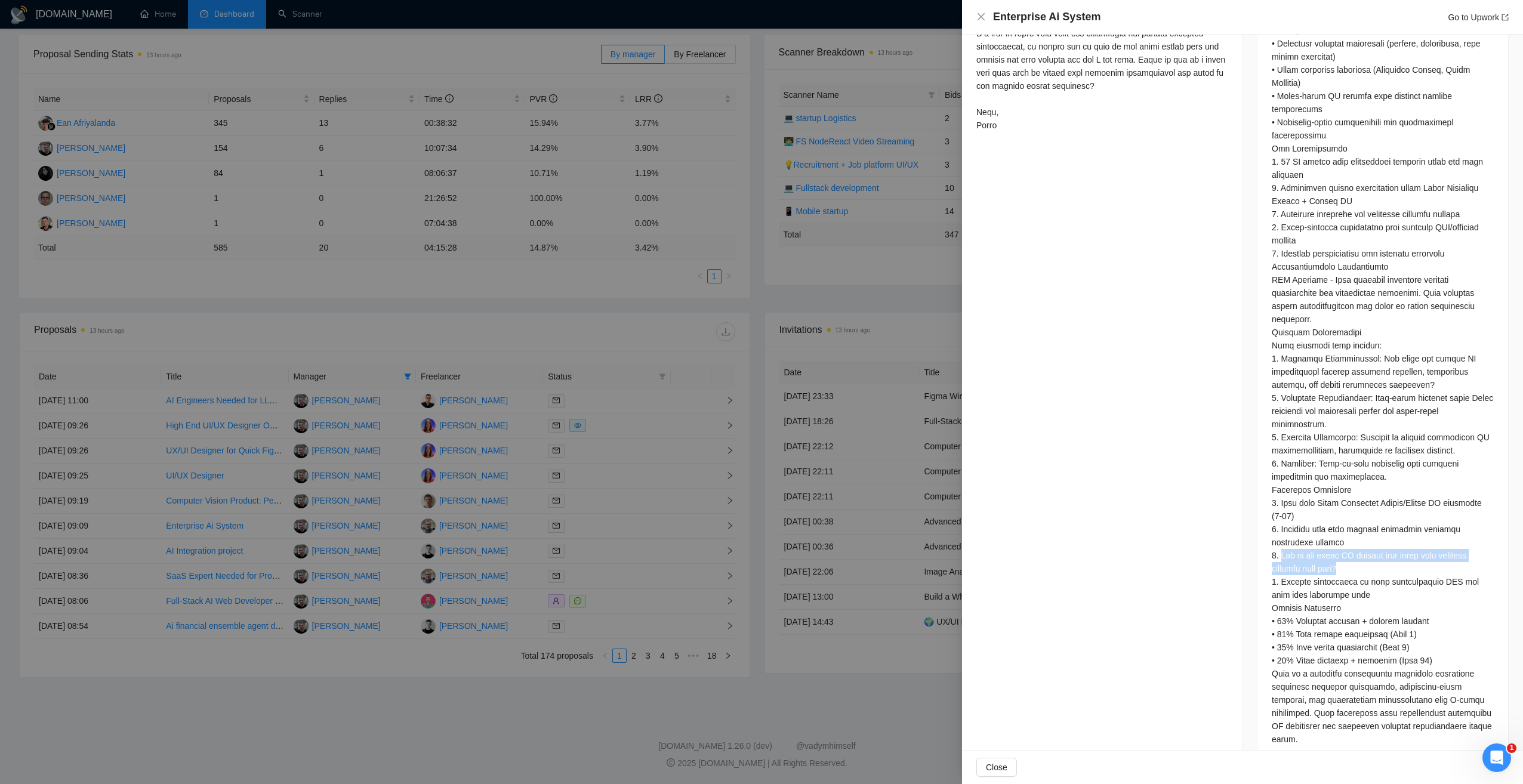
click at [1375, 539] on div at bounding box center [1383, 260] width 222 height 971
drag, startPoint x: 1375, startPoint y: 539, endPoint x: 1297, endPoint y: 535, distance: 78.1
click at [1297, 535] on div at bounding box center [1383, 260] width 222 height 971
drag, startPoint x: 1296, startPoint y: 528, endPoint x: 1355, endPoint y: 537, distance: 59.7
click at [1355, 537] on div at bounding box center [1383, 260] width 222 height 971
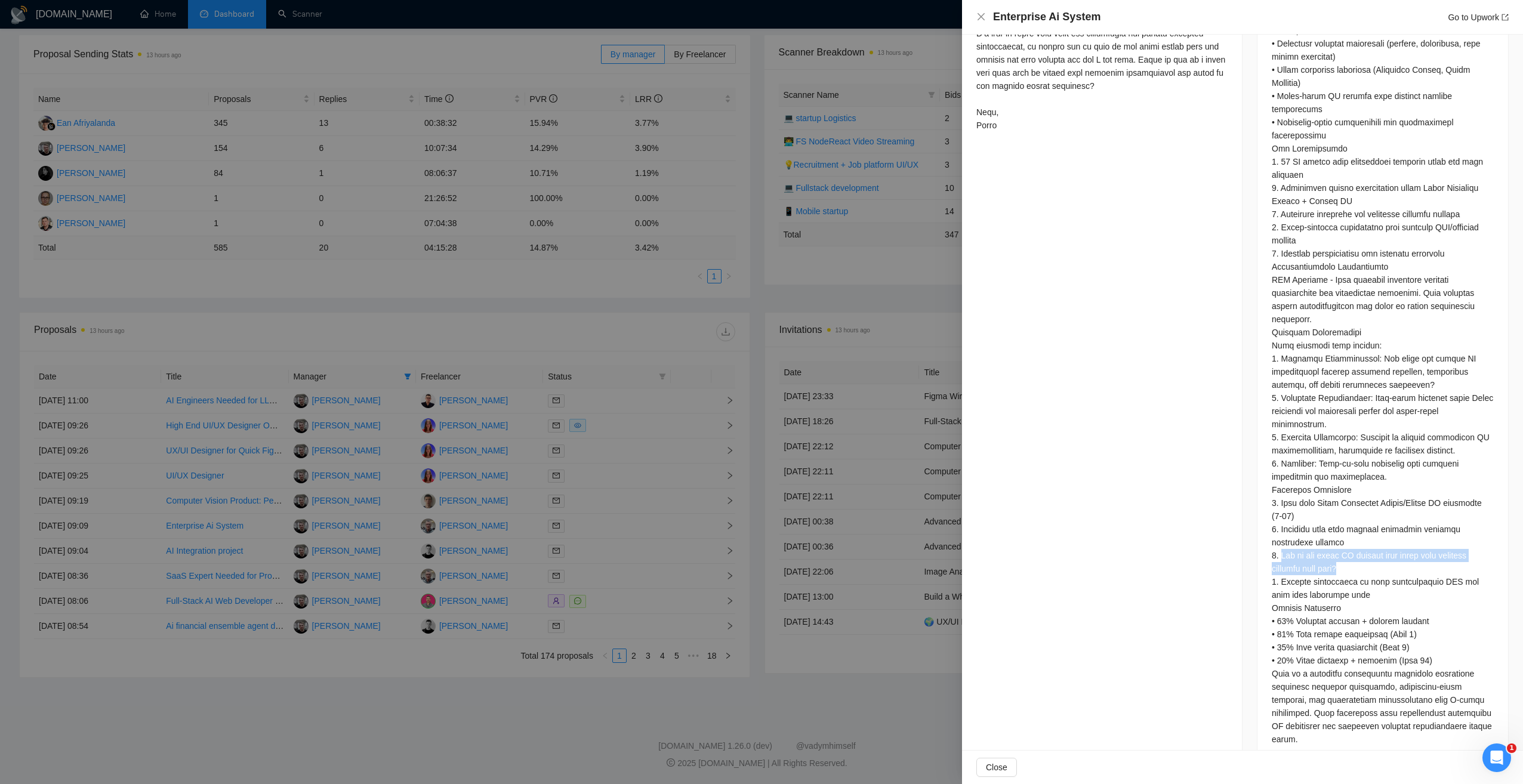
drag, startPoint x: 1355, startPoint y: 537, endPoint x: 1284, endPoint y: 533, distance: 71.1
click at [1284, 533] on div at bounding box center [1383, 260] width 222 height 971
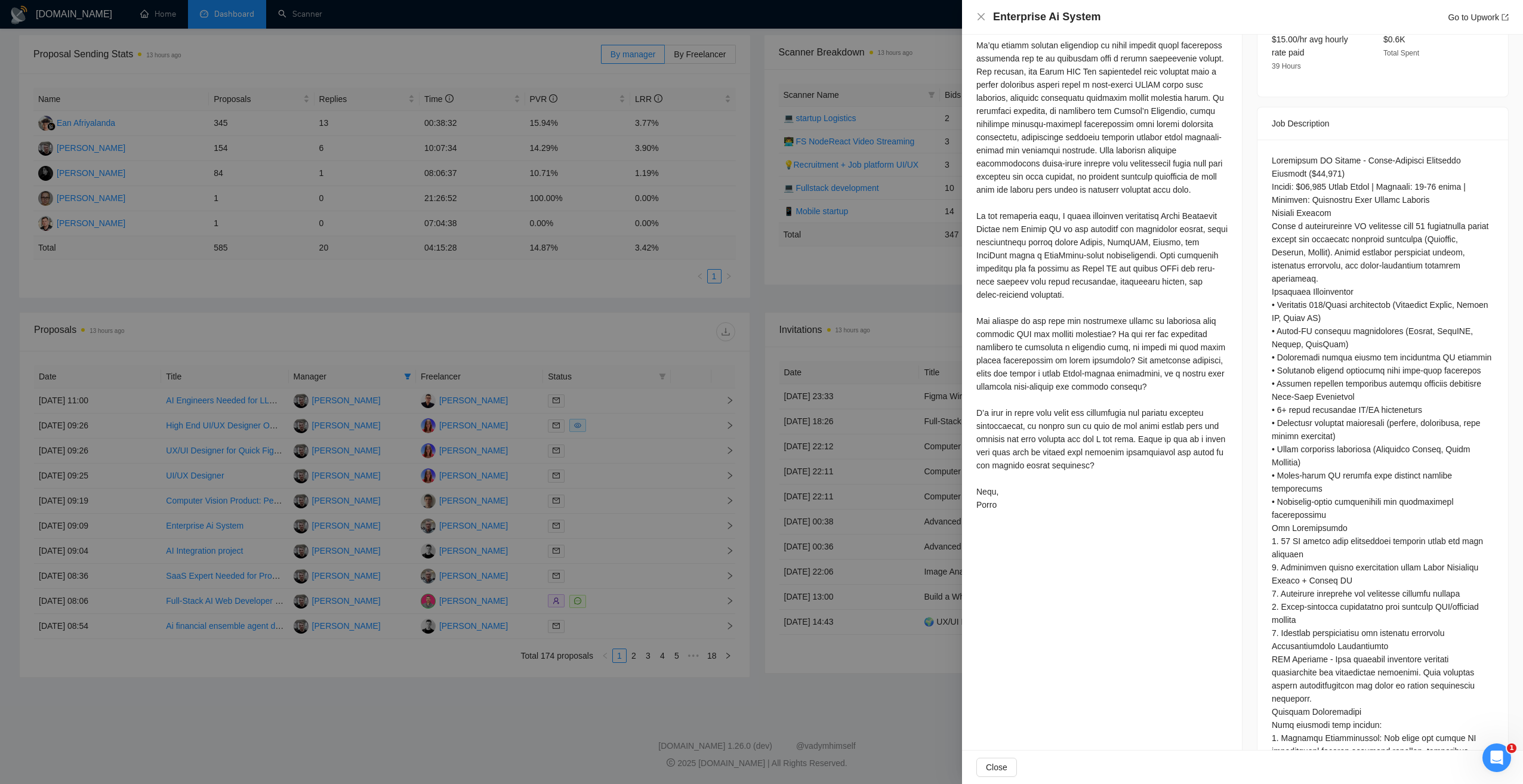
scroll to position [330, 0]
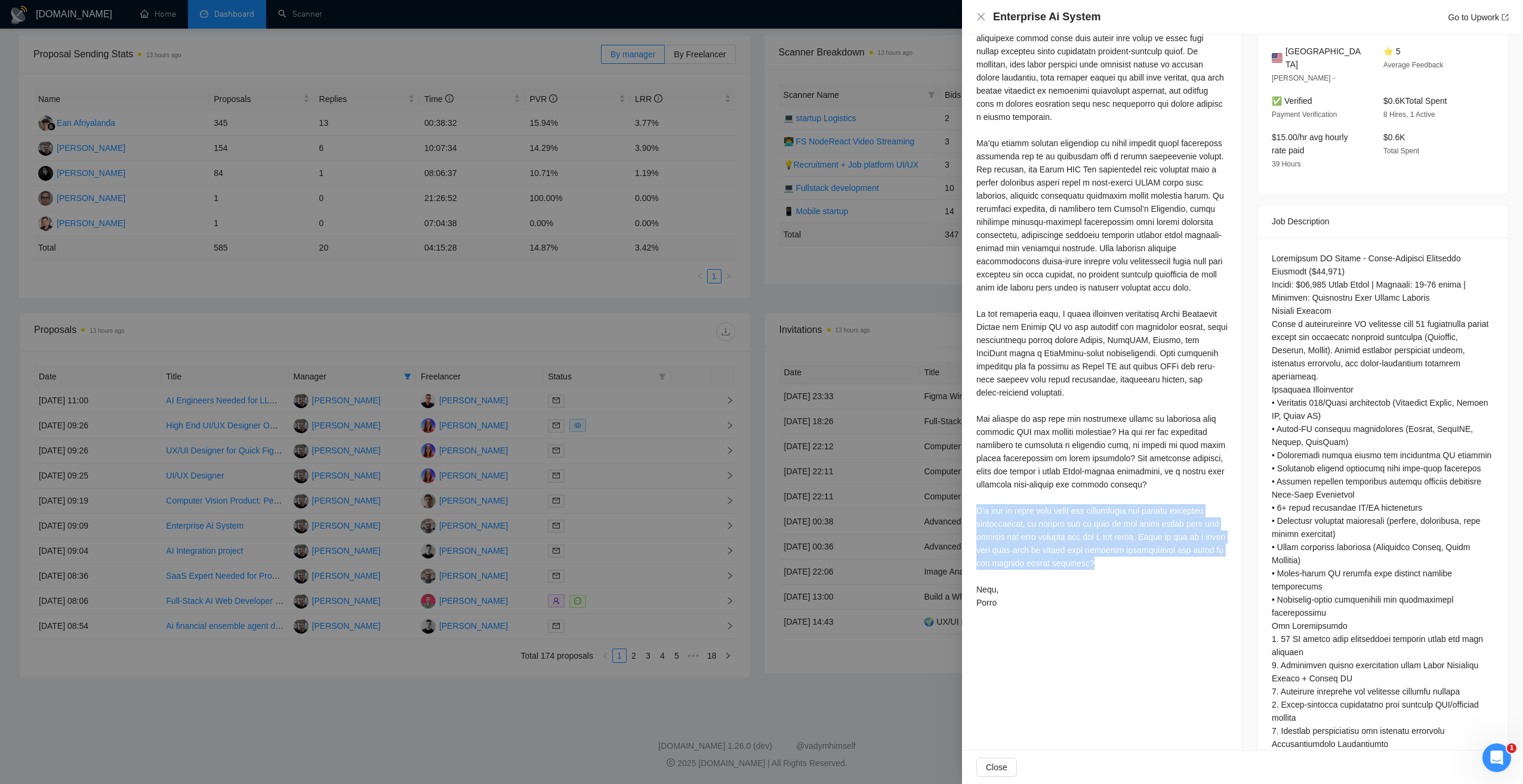
drag, startPoint x: 1065, startPoint y: 577, endPoint x: 970, endPoint y: 520, distance: 110.8
click at [970, 520] on div "Cover Letter" at bounding box center [1102, 282] width 280 height 692
drag, startPoint x: 970, startPoint y: 520, endPoint x: 1118, endPoint y: 547, distance: 150.4
click at [1118, 547] on div at bounding box center [1102, 294] width 251 height 630
click at [1119, 547] on div at bounding box center [1102, 294] width 251 height 630
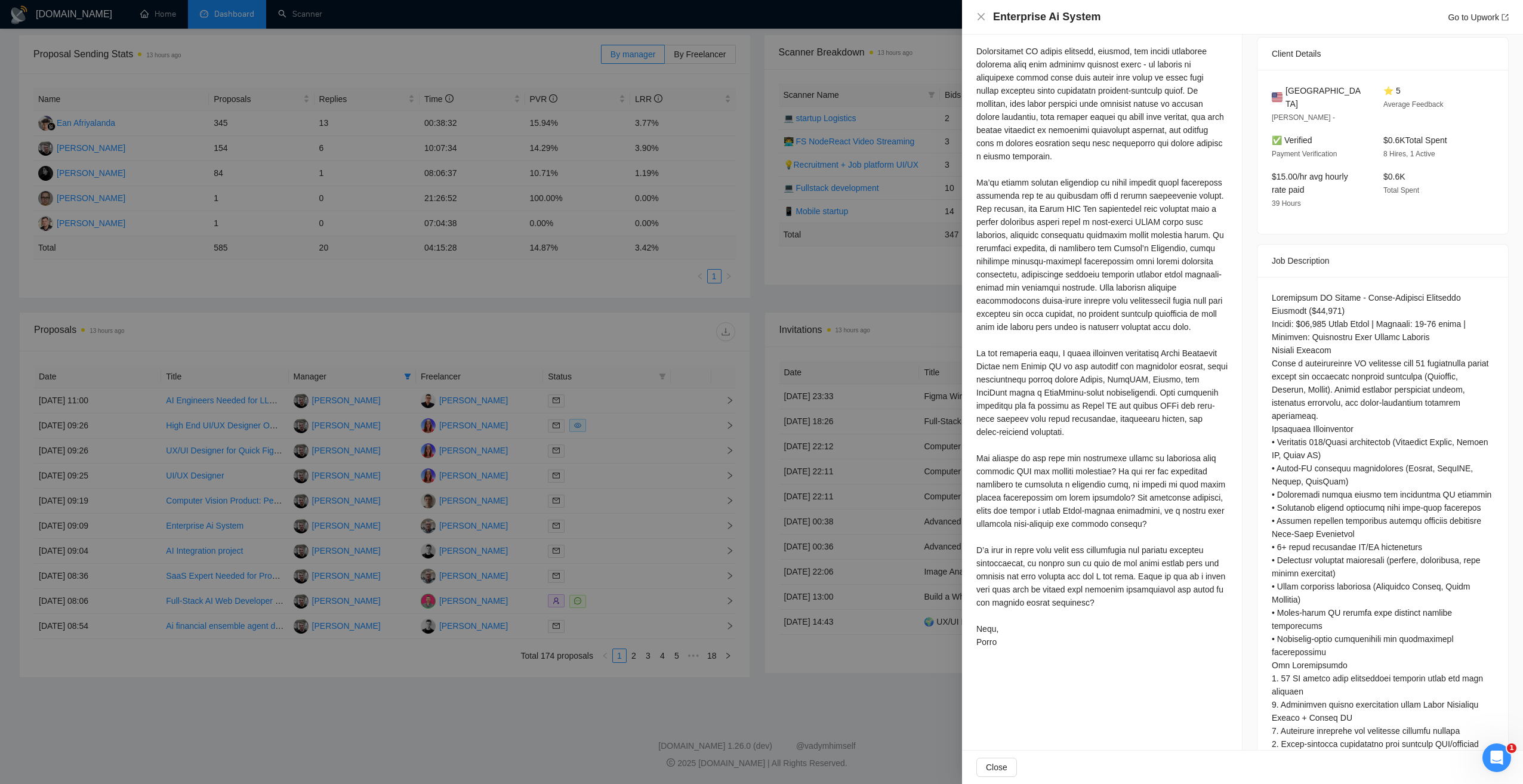
scroll to position [0, 0]
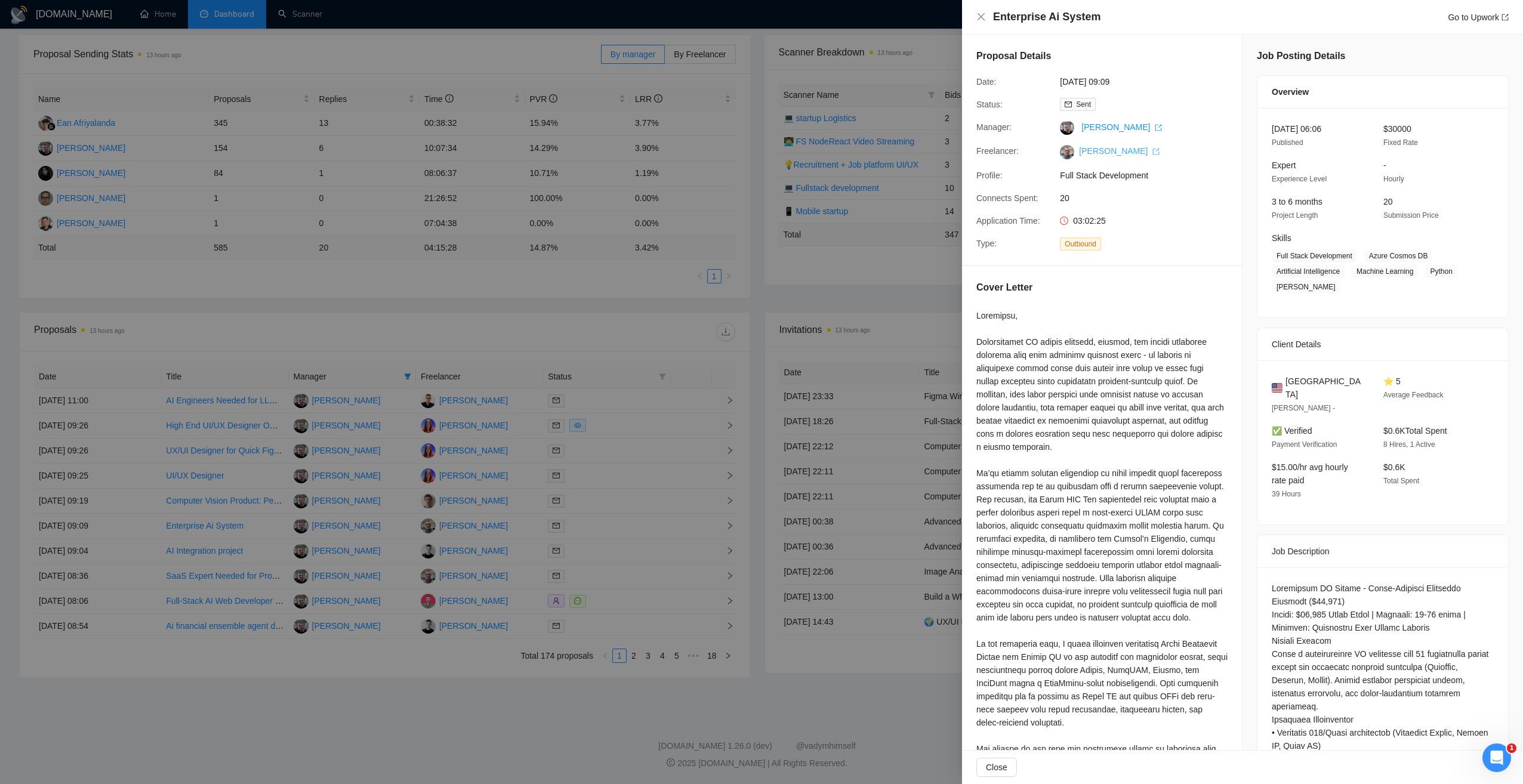
click at [1153, 155] on icon "export" at bounding box center [1156, 152] width 6 height 6
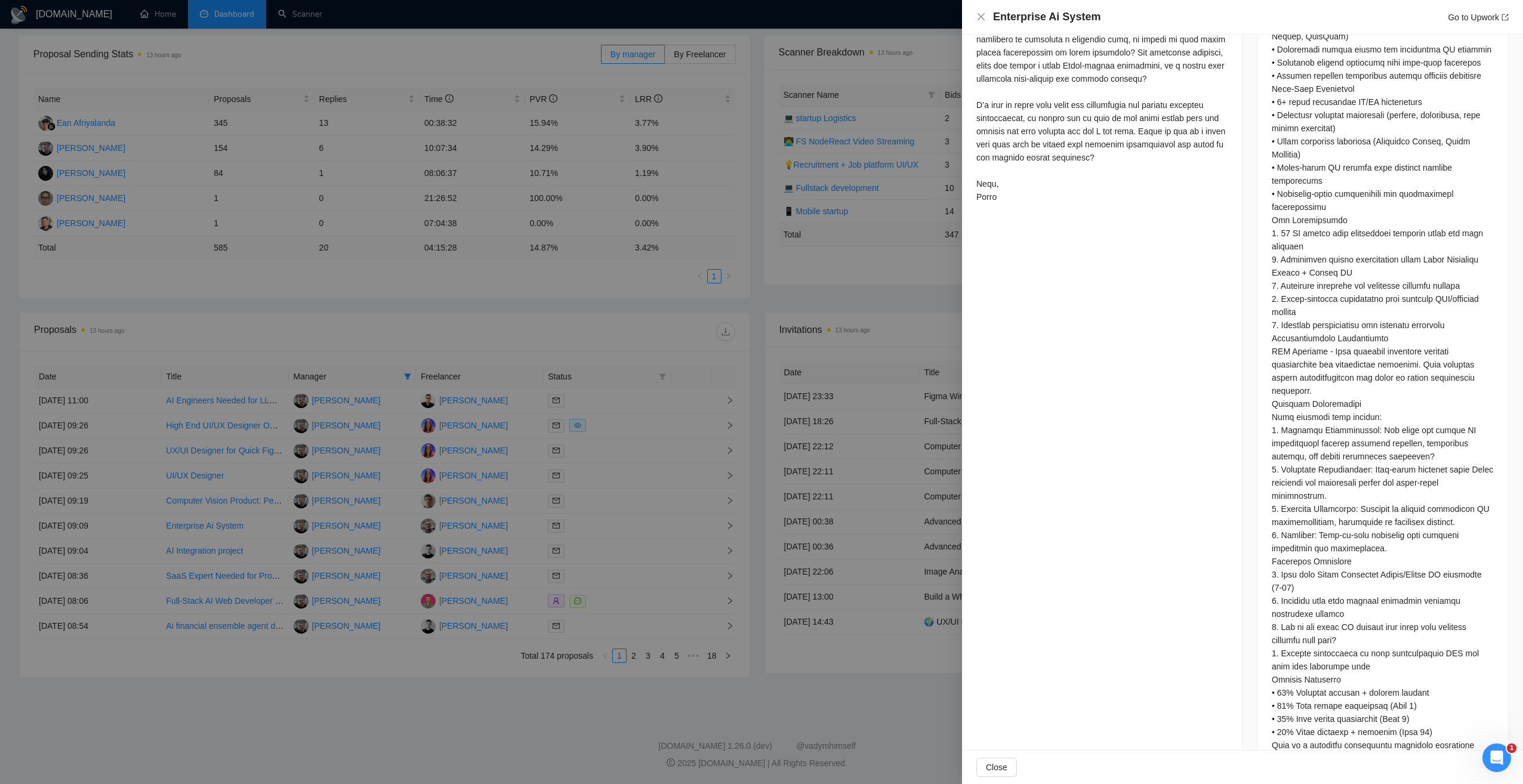
scroll to position [807, 0]
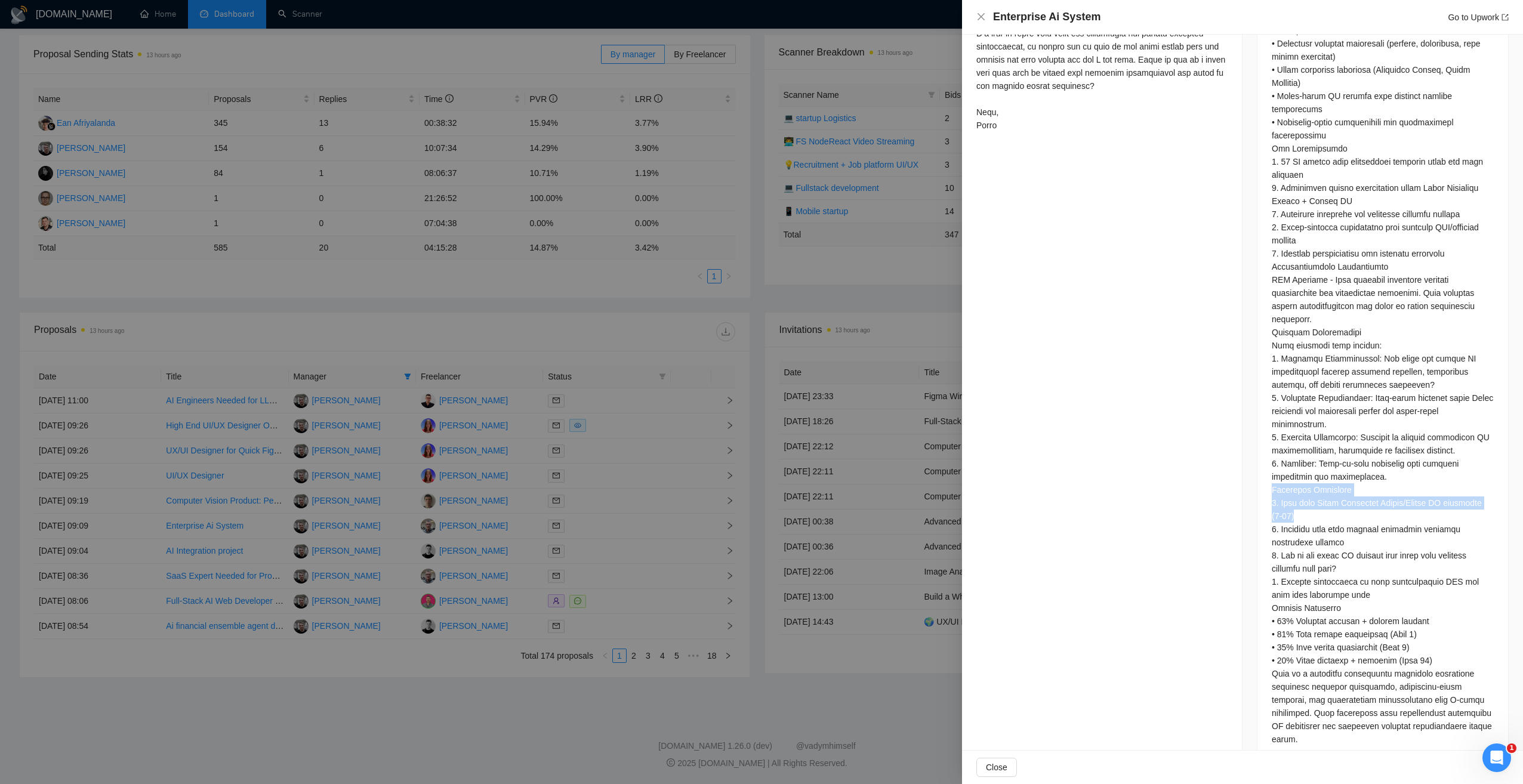
drag, startPoint x: 1263, startPoint y: 457, endPoint x: 1312, endPoint y: 485, distance: 56.4
click at [1312, 485] on div at bounding box center [1382, 263] width 251 height 1005
drag, startPoint x: 1312, startPoint y: 485, endPoint x: 1410, endPoint y: 498, distance: 98.9
click at [1410, 498] on div at bounding box center [1383, 260] width 222 height 971
drag, startPoint x: 1265, startPoint y: 497, endPoint x: 1419, endPoint y: 512, distance: 154.7
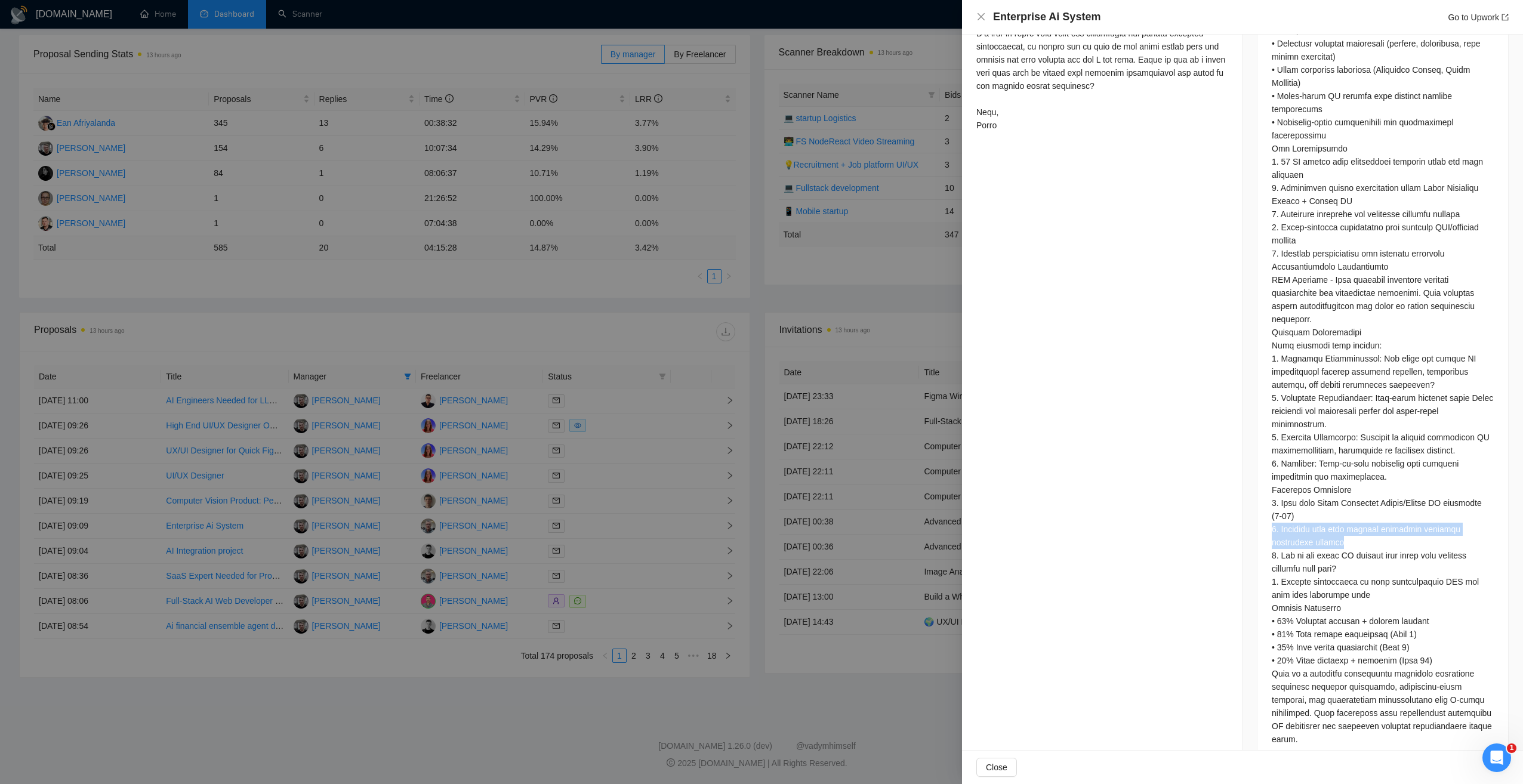
click at [1419, 512] on div at bounding box center [1382, 263] width 251 height 1005
drag, startPoint x: 1419, startPoint y: 512, endPoint x: 1312, endPoint y: 473, distance: 113.9
click at [1312, 473] on div at bounding box center [1383, 260] width 222 height 971
drag, startPoint x: 1267, startPoint y: 500, endPoint x: 1366, endPoint y: 511, distance: 99.6
click at [1366, 511] on div at bounding box center [1383, 260] width 222 height 971
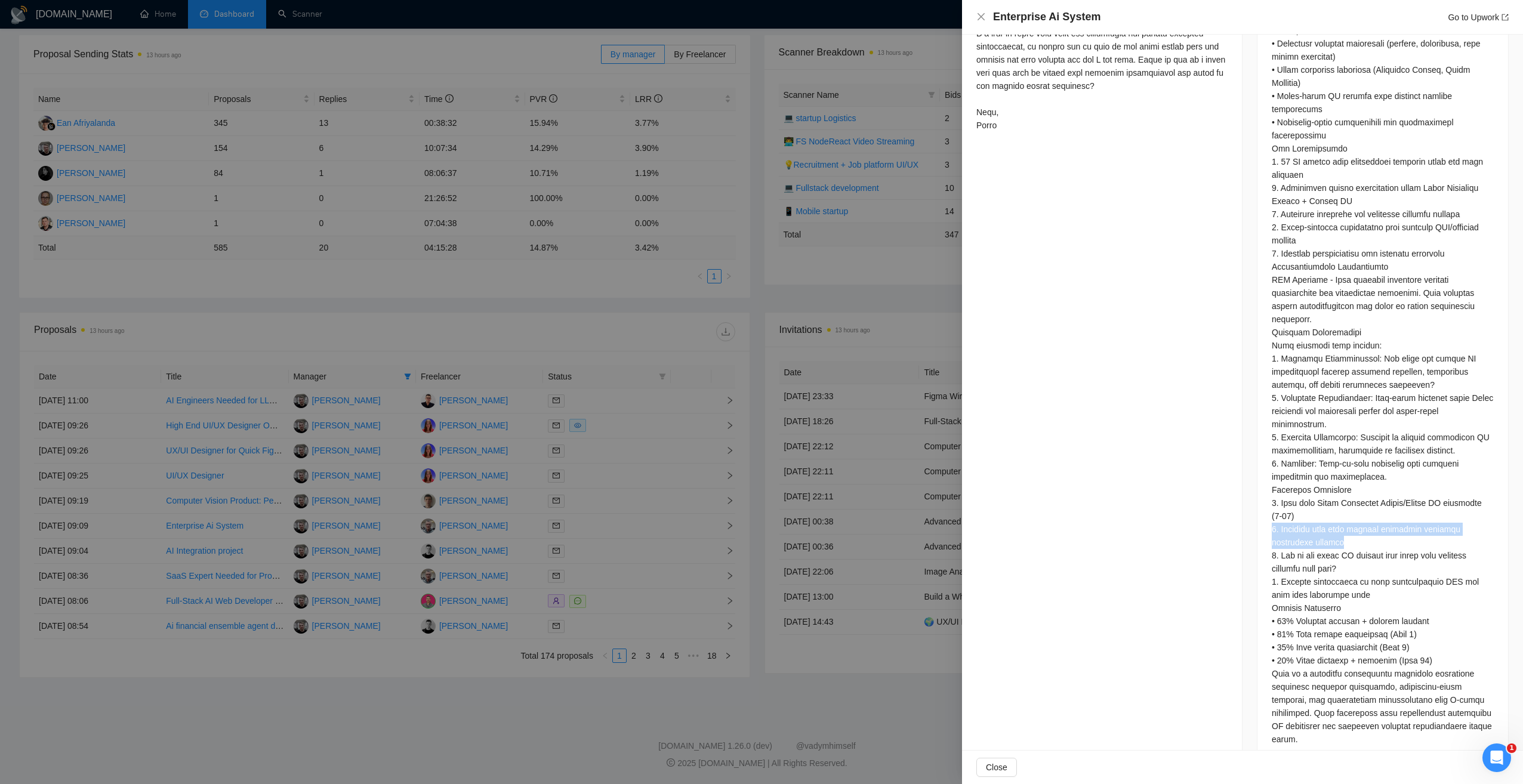
drag, startPoint x: 1366, startPoint y: 511, endPoint x: 1371, endPoint y: 532, distance: 21.6
click at [1338, 518] on div at bounding box center [1338, 518] width 0 height 0
